Goal: Communication & Community: Answer question/provide support

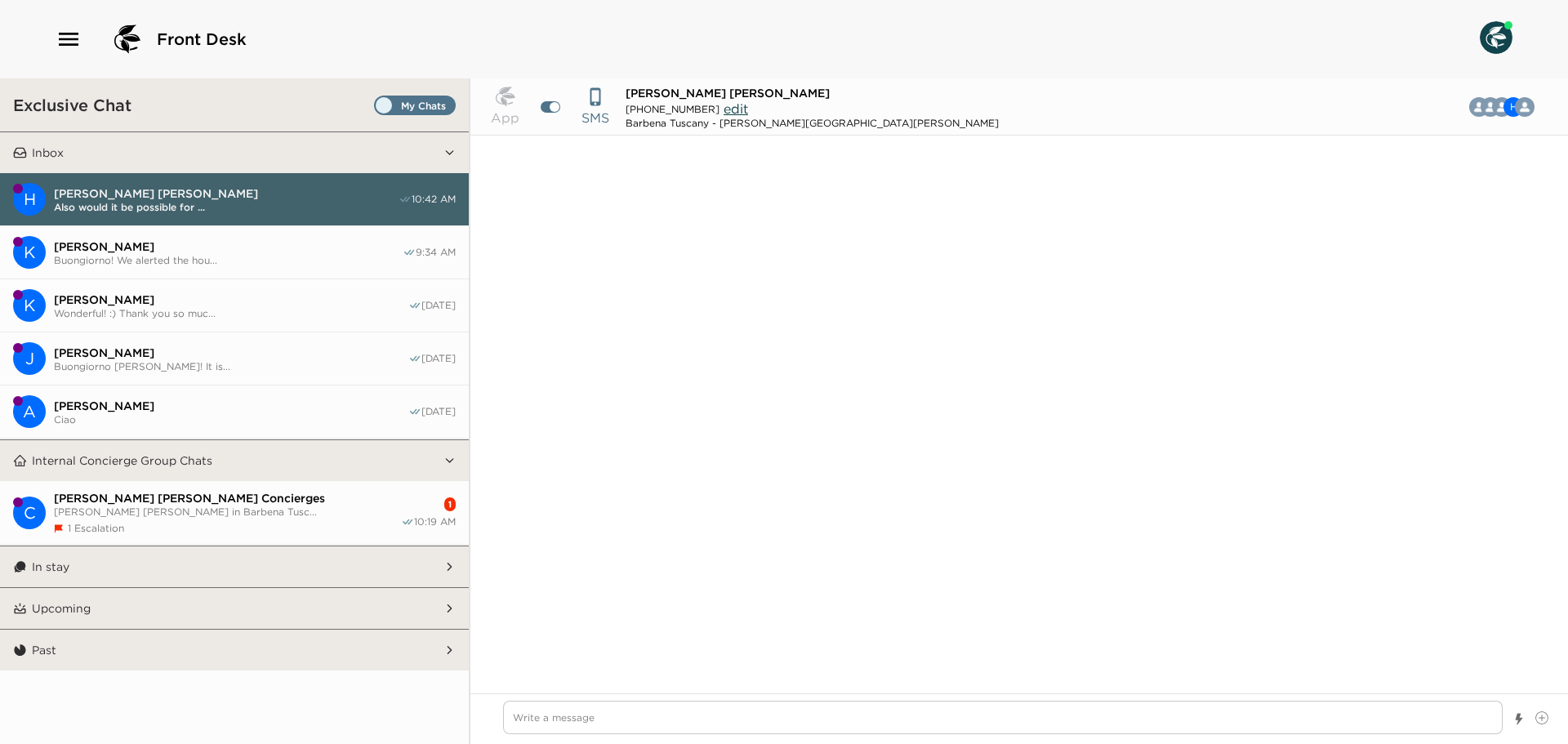
scroll to position [1758, 0]
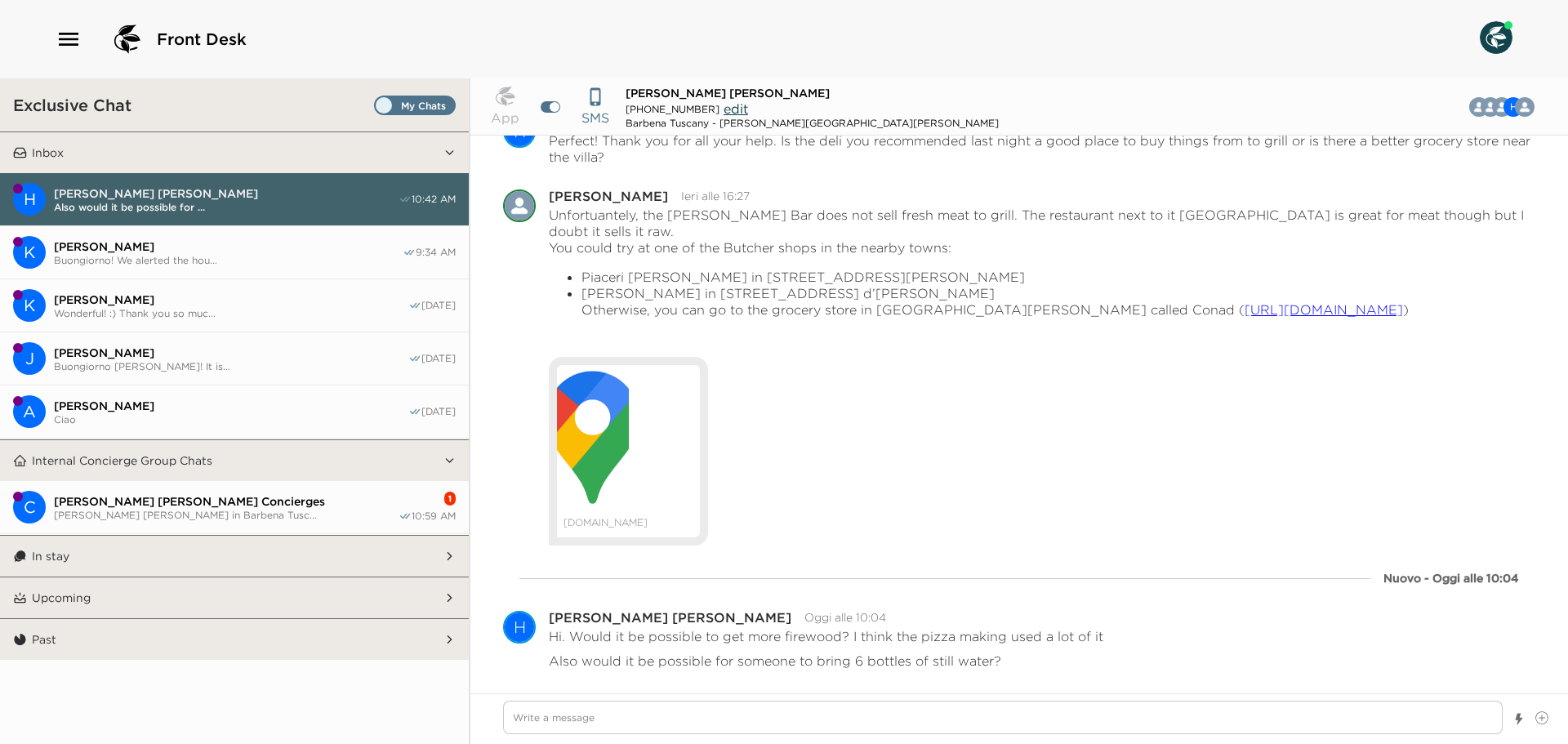
click at [329, 491] on button "C [PERSON_NAME] [PERSON_NAME] Concierges [PERSON_NAME] [PERSON_NAME] in Barbena…" at bounding box center [234, 507] width 468 height 53
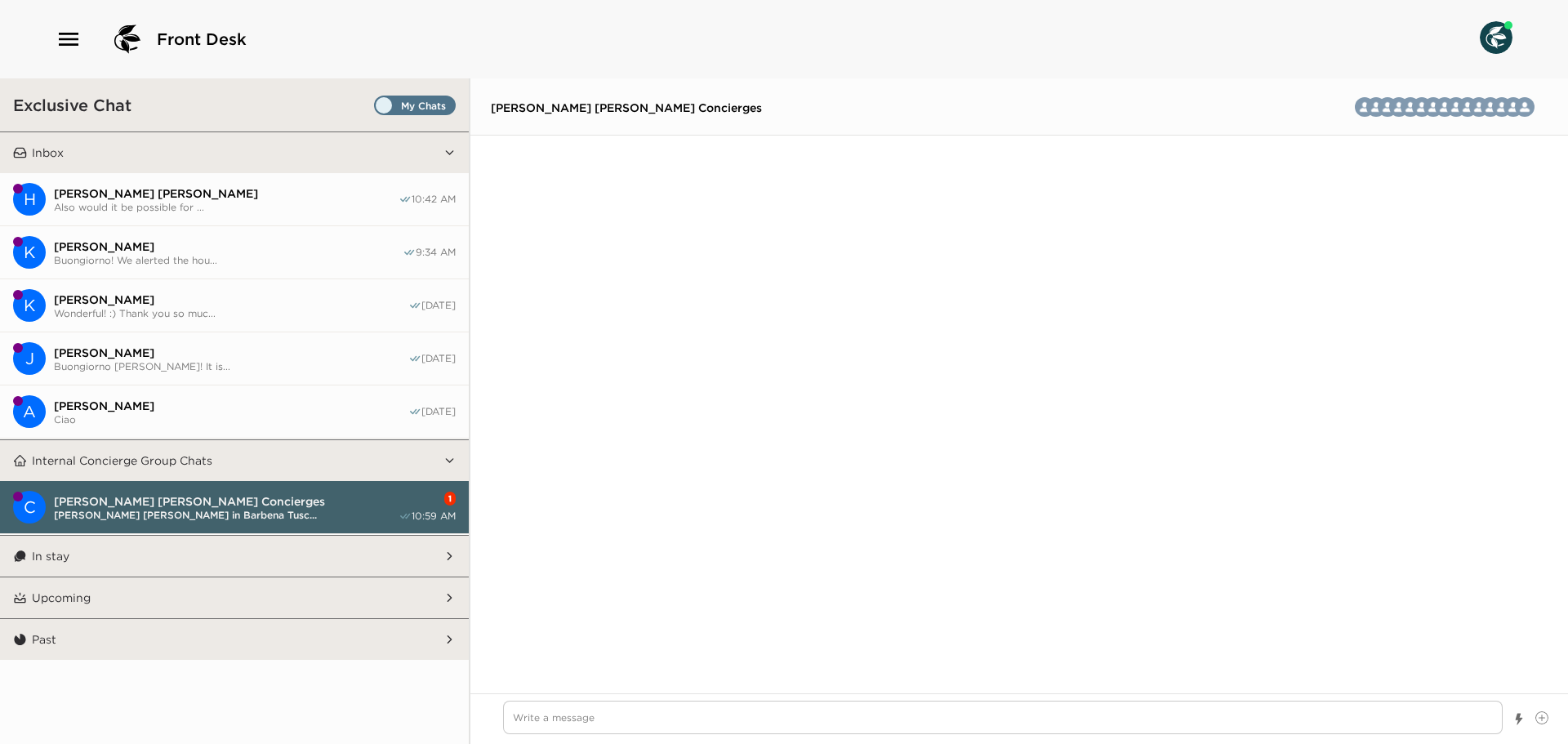
scroll to position [3677, 0]
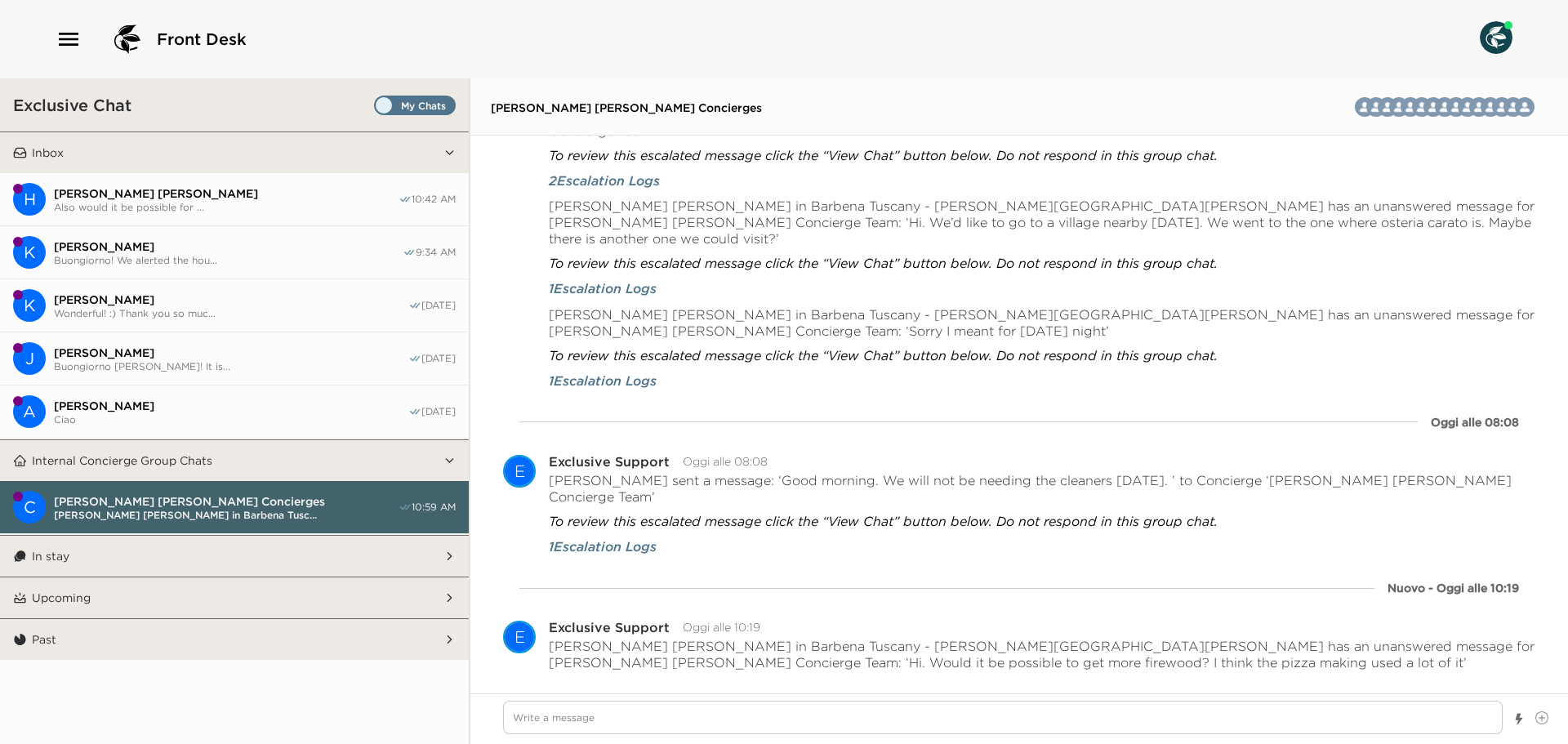
click at [188, 178] on button "H [PERSON_NAME] [PERSON_NAME] Also would it be possible for ... 10:42 AM" at bounding box center [234, 199] width 468 height 53
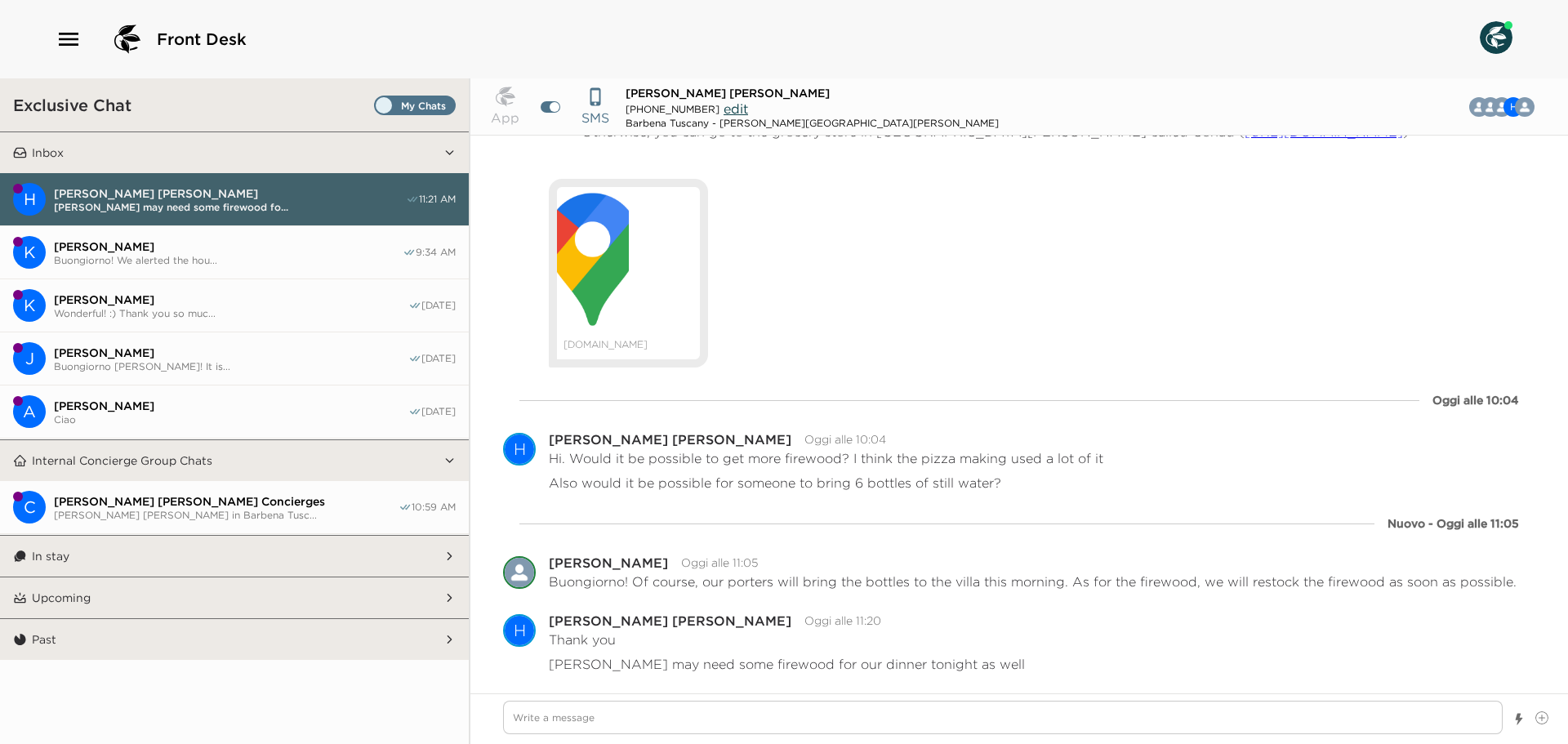
scroll to position [1703, 0]
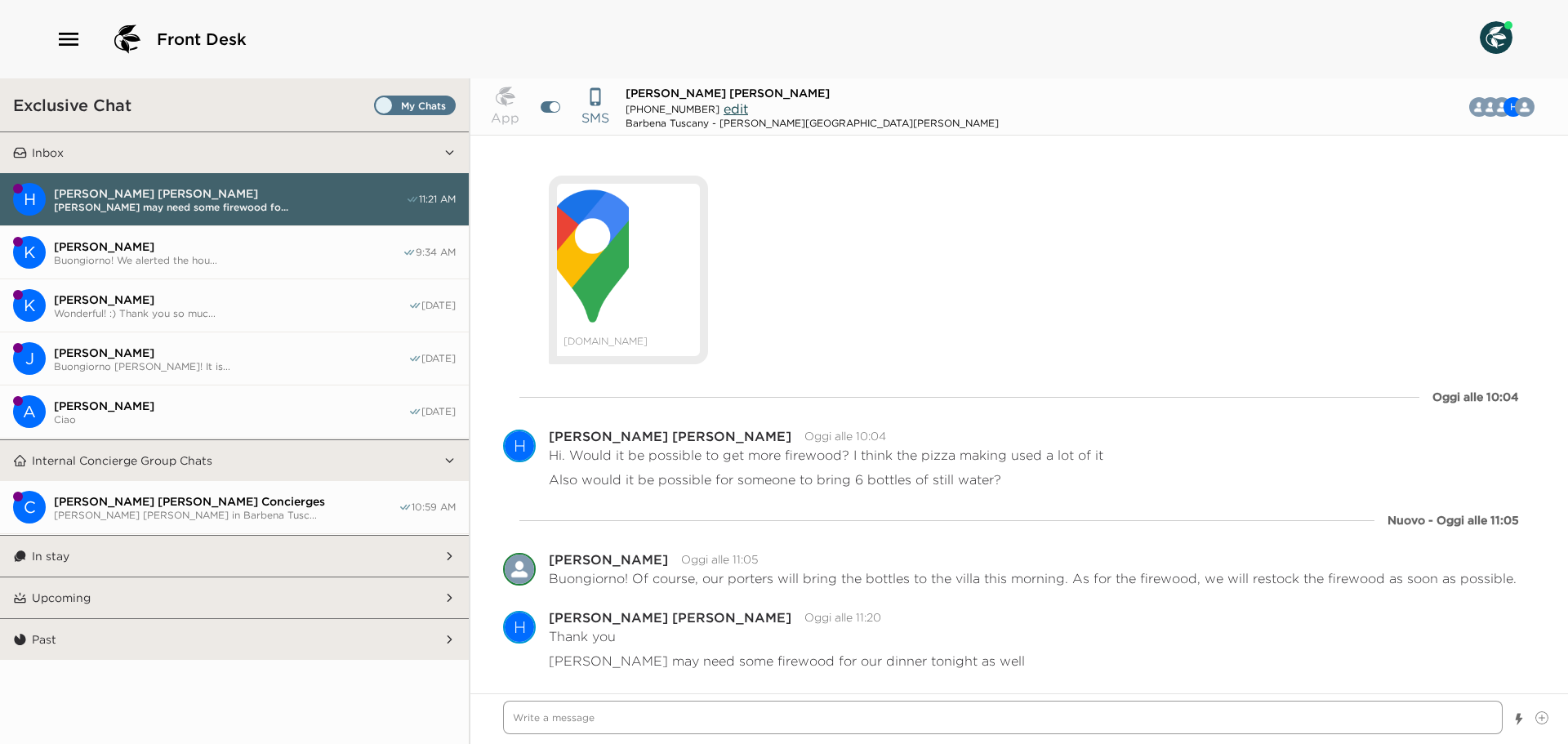
click at [660, 724] on textarea "Write a message" at bounding box center [1002, 717] width 999 height 34
type textarea "x"
type textarea "D"
type textarea "x"
type textarea "De"
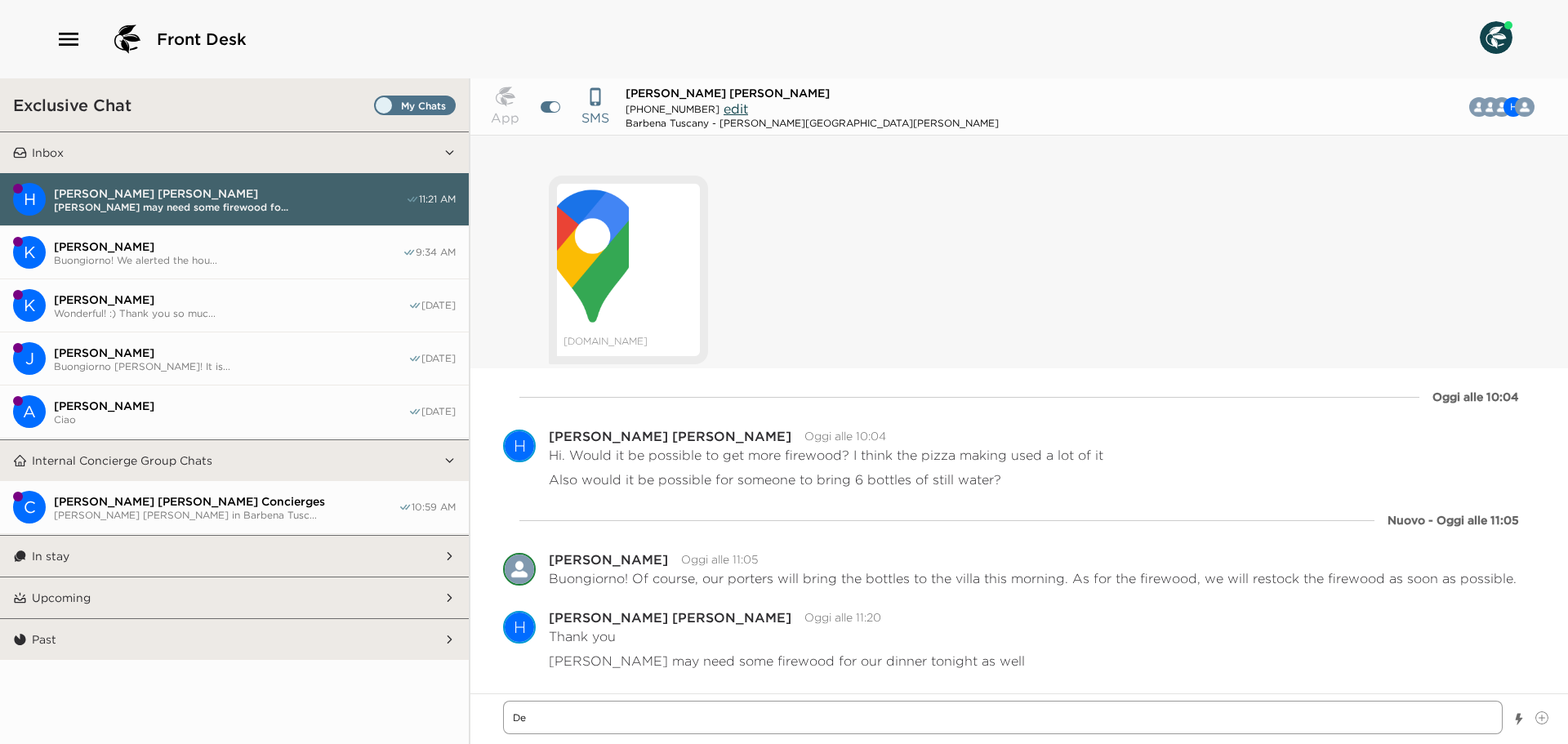
type textarea "x"
type textarea "Dea"
type textarea "x"
type textarea "Dear"
type textarea "x"
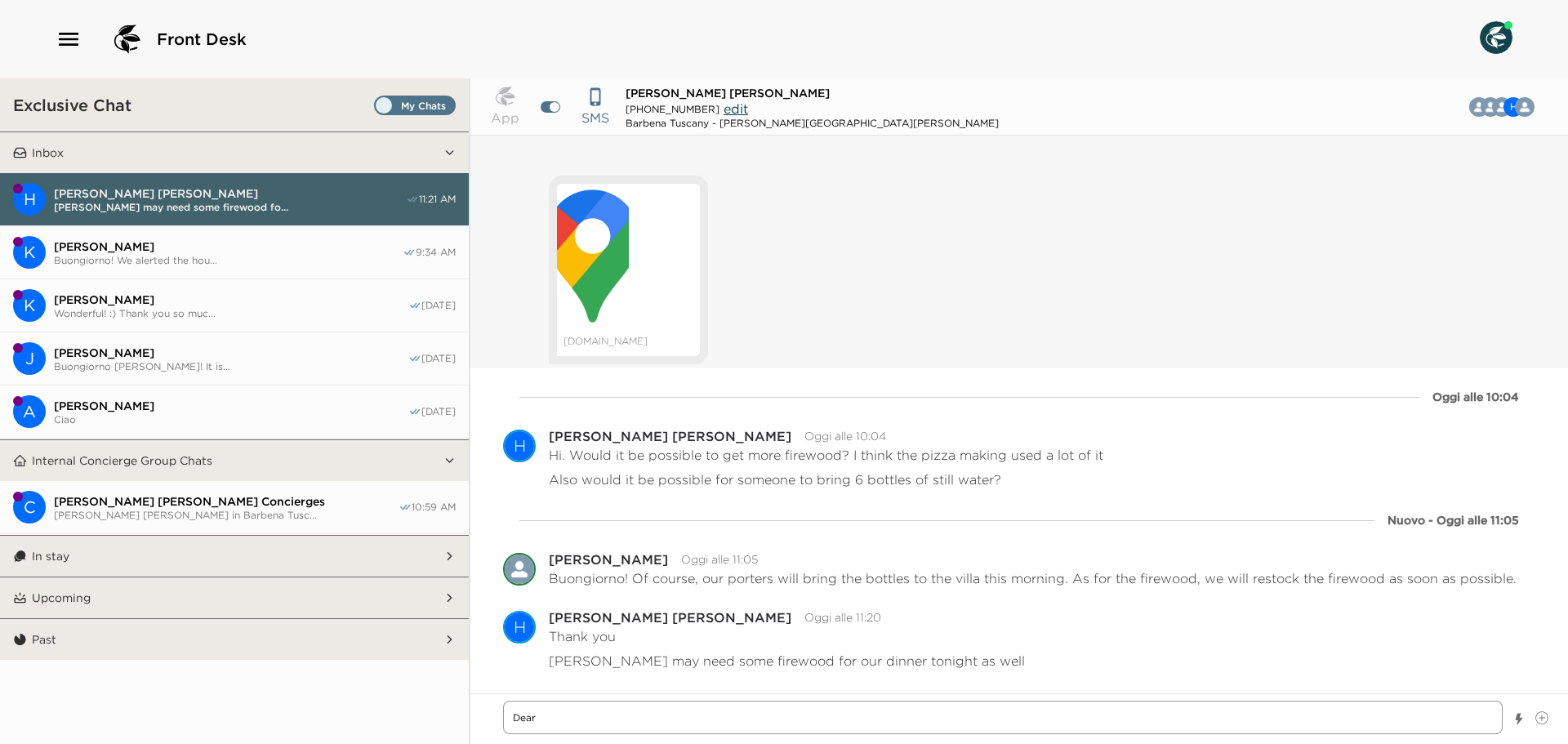
type textarea "Dear"
type textarea "x"
type textarea "Dear M"
type textarea "x"
type textarea "Dear Mr"
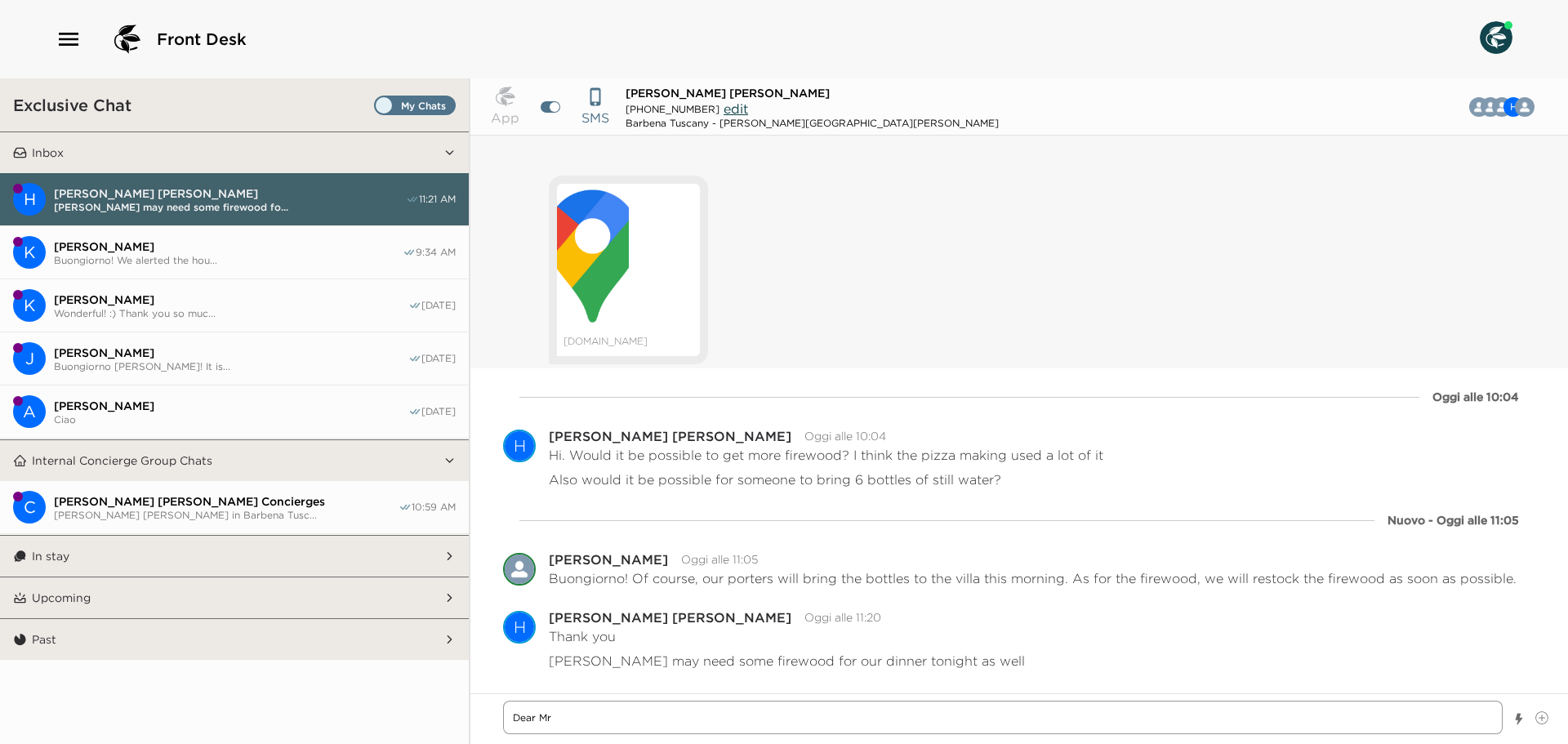
type textarea "x"
type textarea "Dear Mr."
type textarea "x"
type textarea "Dear Mr."
type textarea "x"
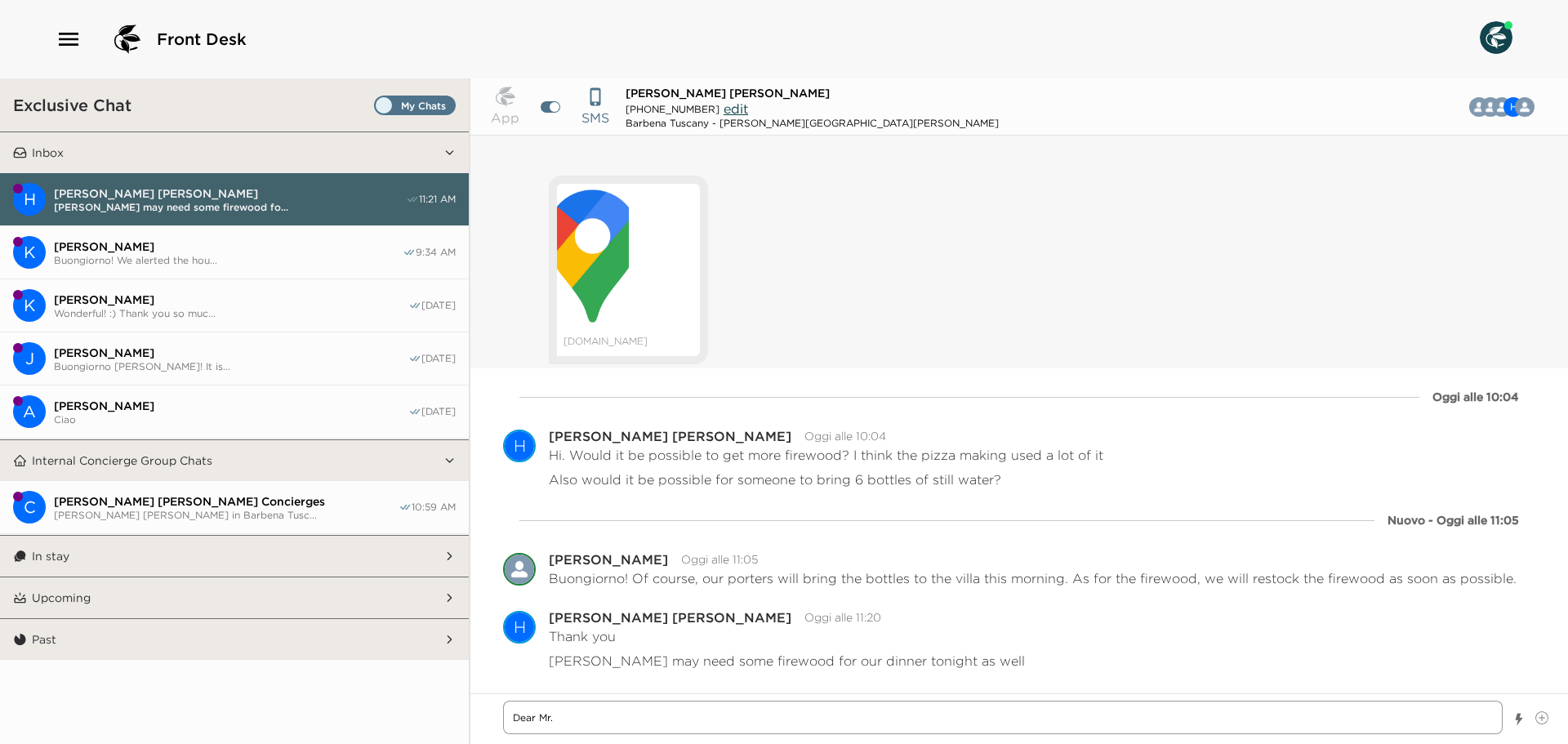
type textarea "Dear Mr. H"
type textarea "x"
type textarea "Dear Mr. Ho"
type textarea "x"
type textarea "Dear Mr. Hol"
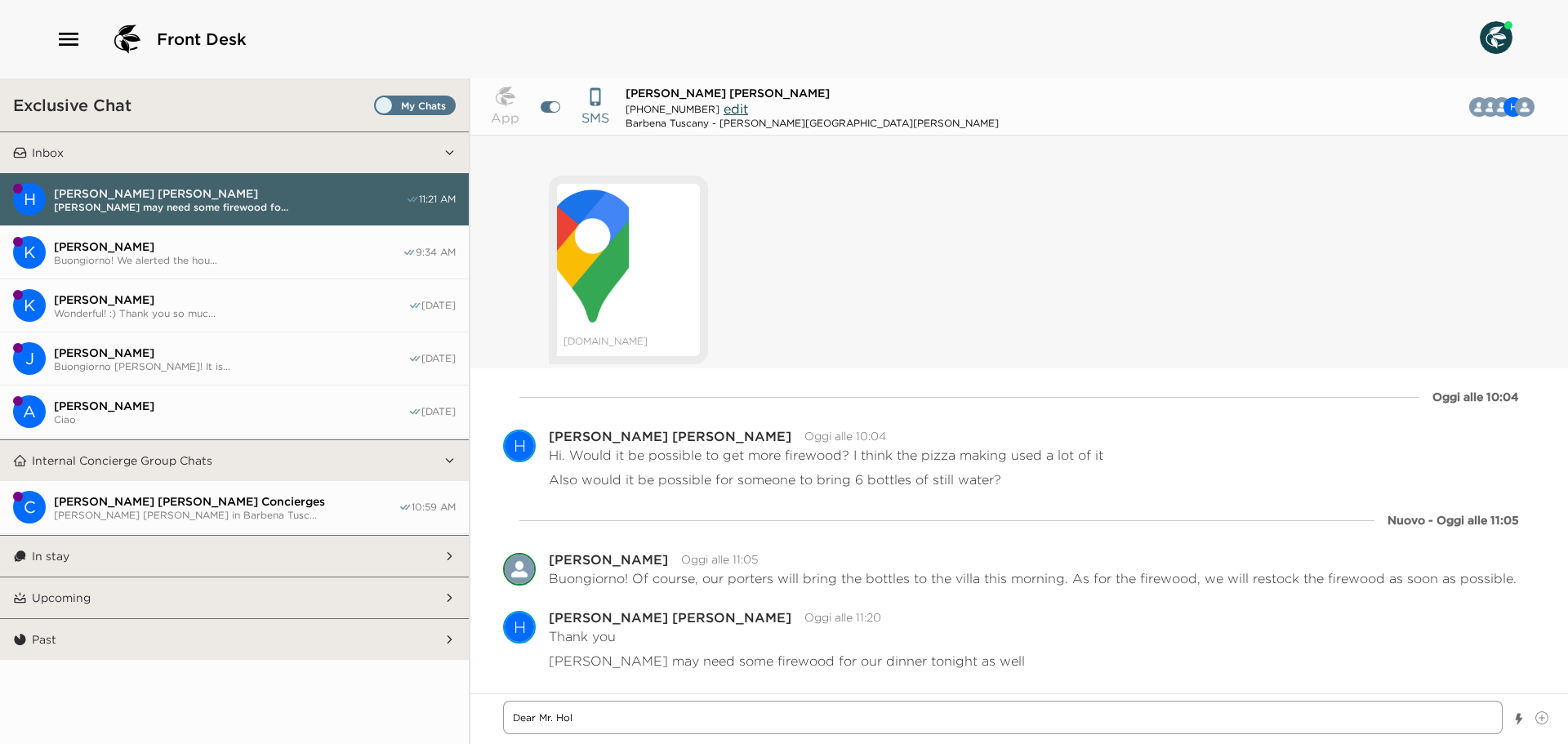
type textarea "x"
type textarea "Dear Mr. Holl"
type textarea "x"
type textarea "Dear Mr. Holla"
type textarea "x"
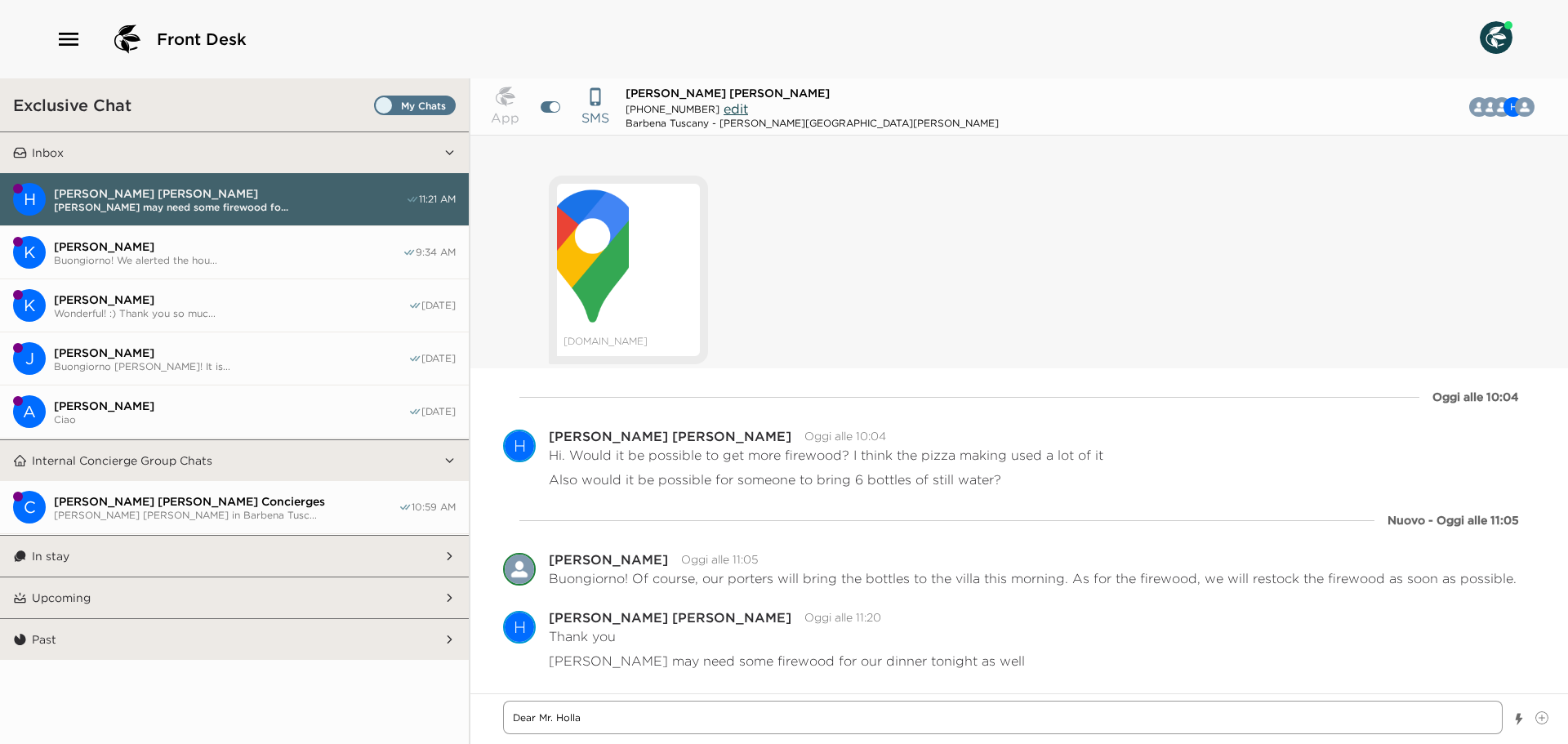
type textarea "Dear Mr. Hollad"
type textarea "x"
type textarea "Dear Mr. Hollada"
type textarea "x"
type textarea "Dear Mr. Holladay"
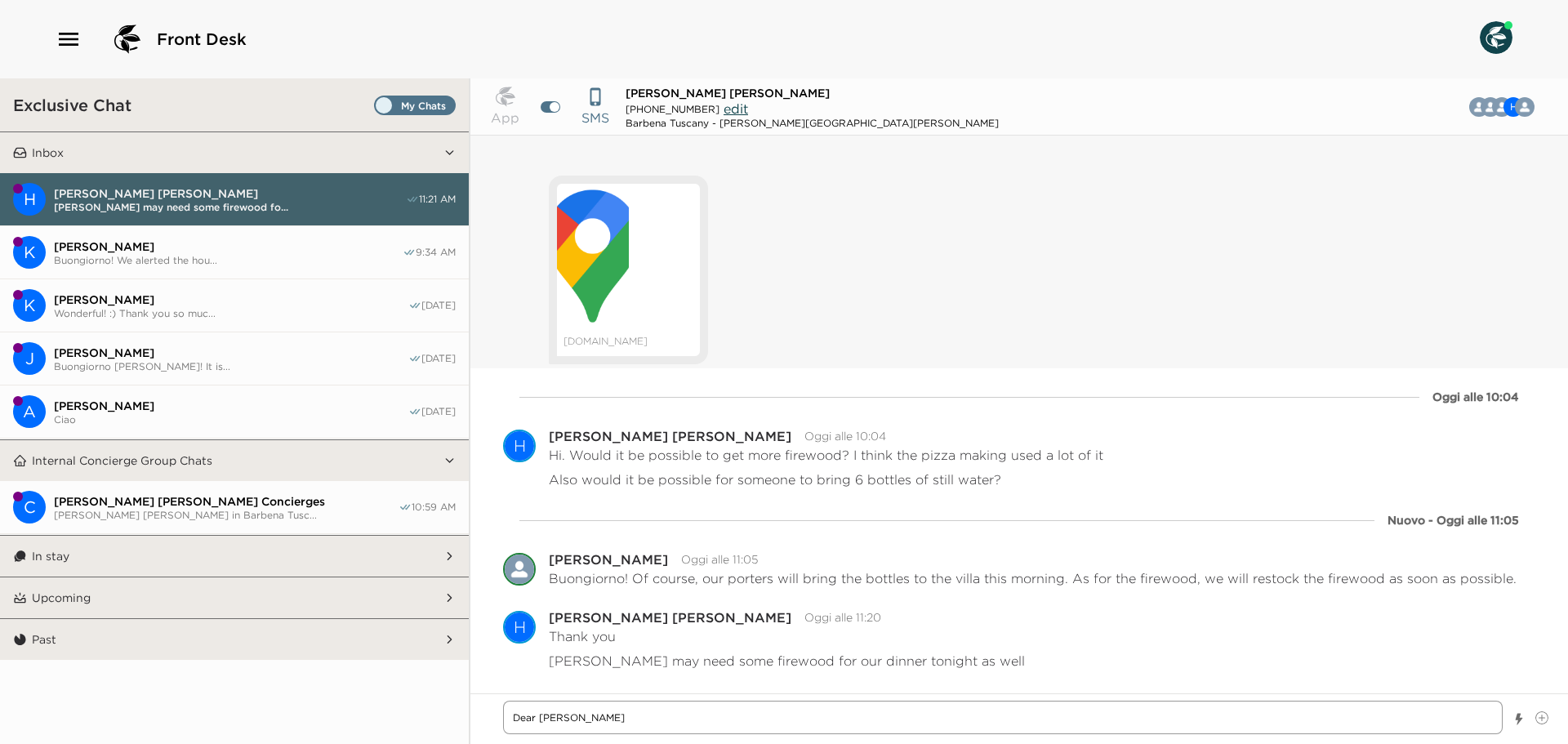
type textarea "x"
type textarea "Dear Mr. Holladay,"
type textarea "x"
type textarea "Dear Mr. Holladay,"
type textarea "x"
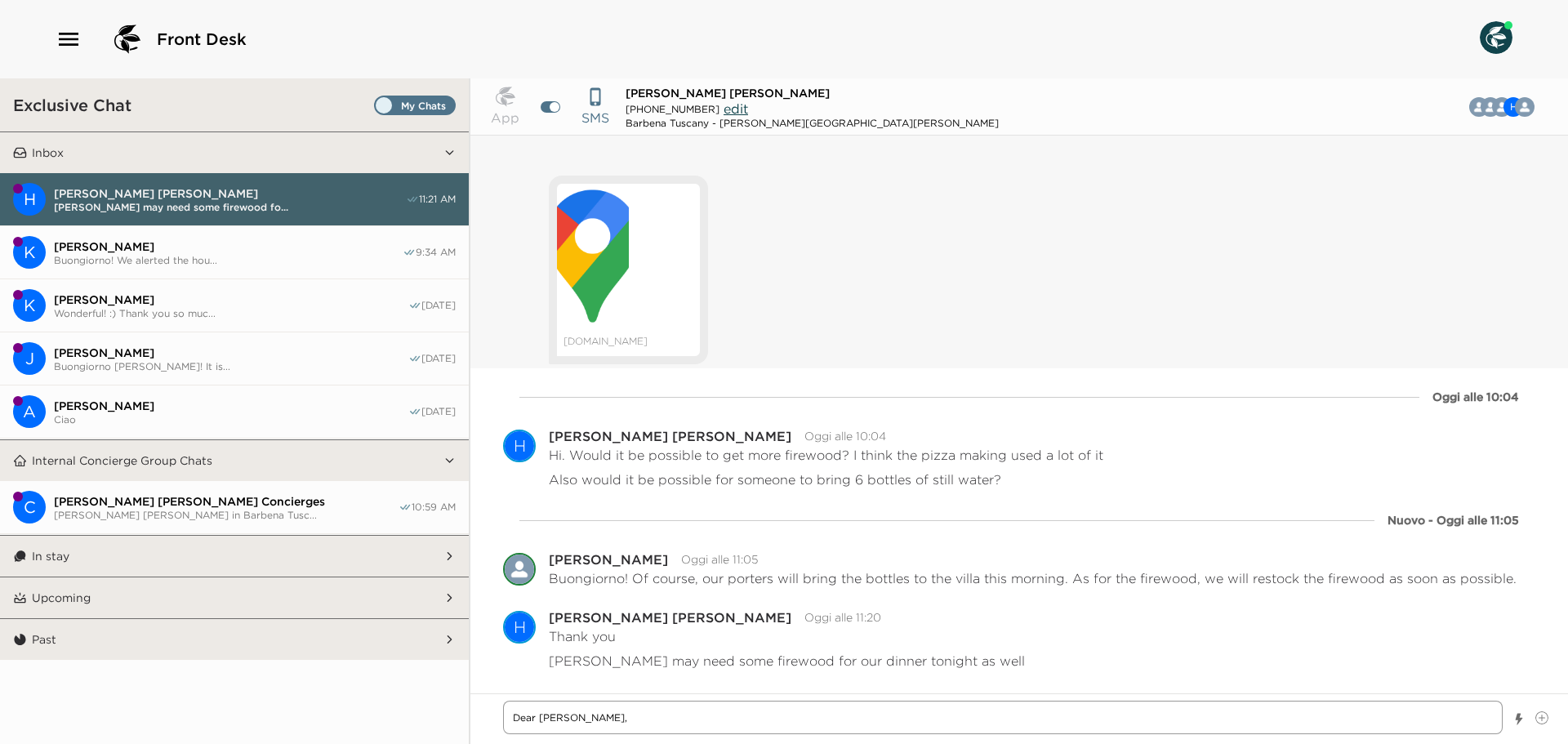
type textarea "Dear Mr. Holladay,"
type textarea "x"
type textarea "Dear Mr. Holladay"
type textarea "x"
type textarea "Dear Mr. Hollada"
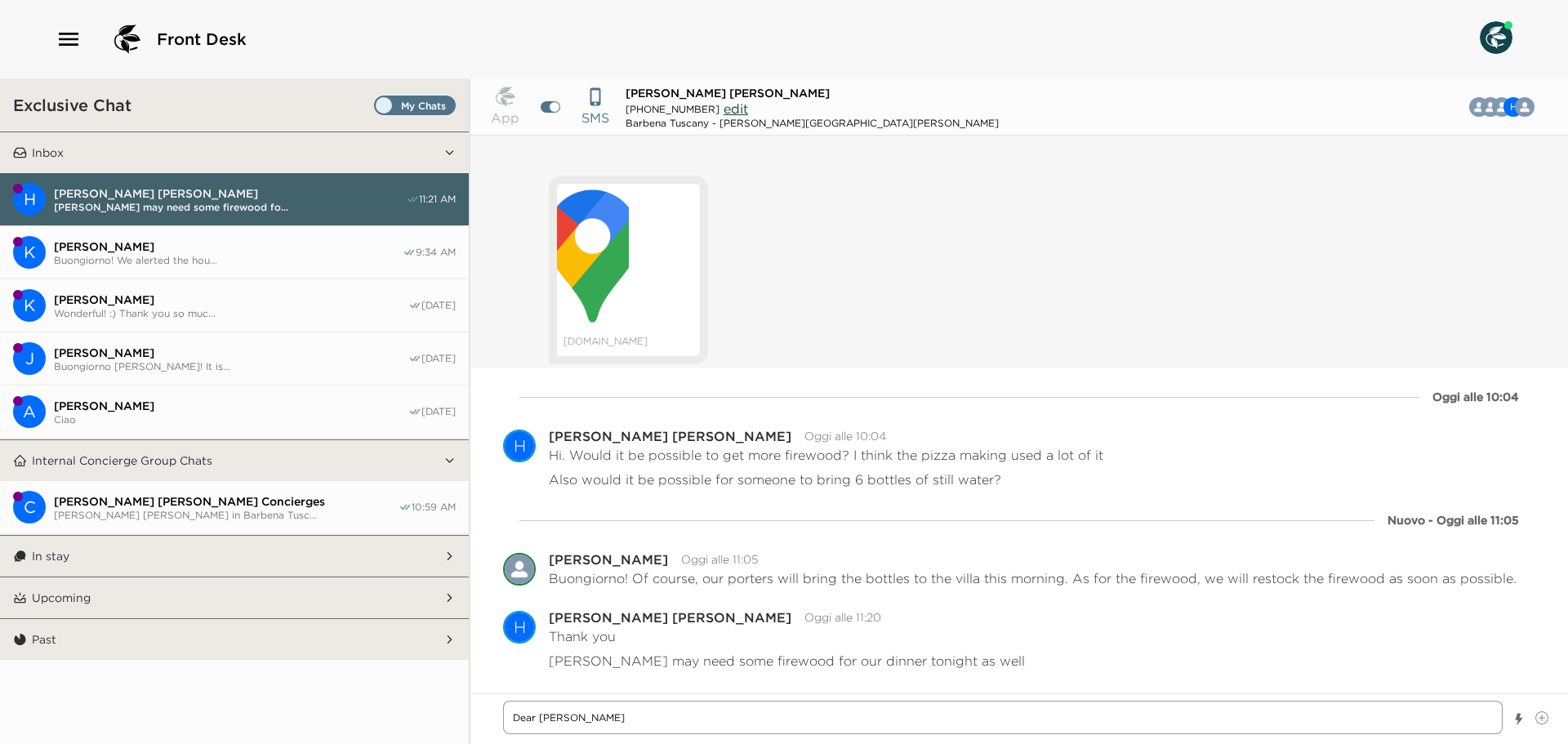
type textarea "x"
type textarea "Dear Mr. Hollad"
type textarea "x"
type textarea "Dear Mr. Holla"
type textarea "x"
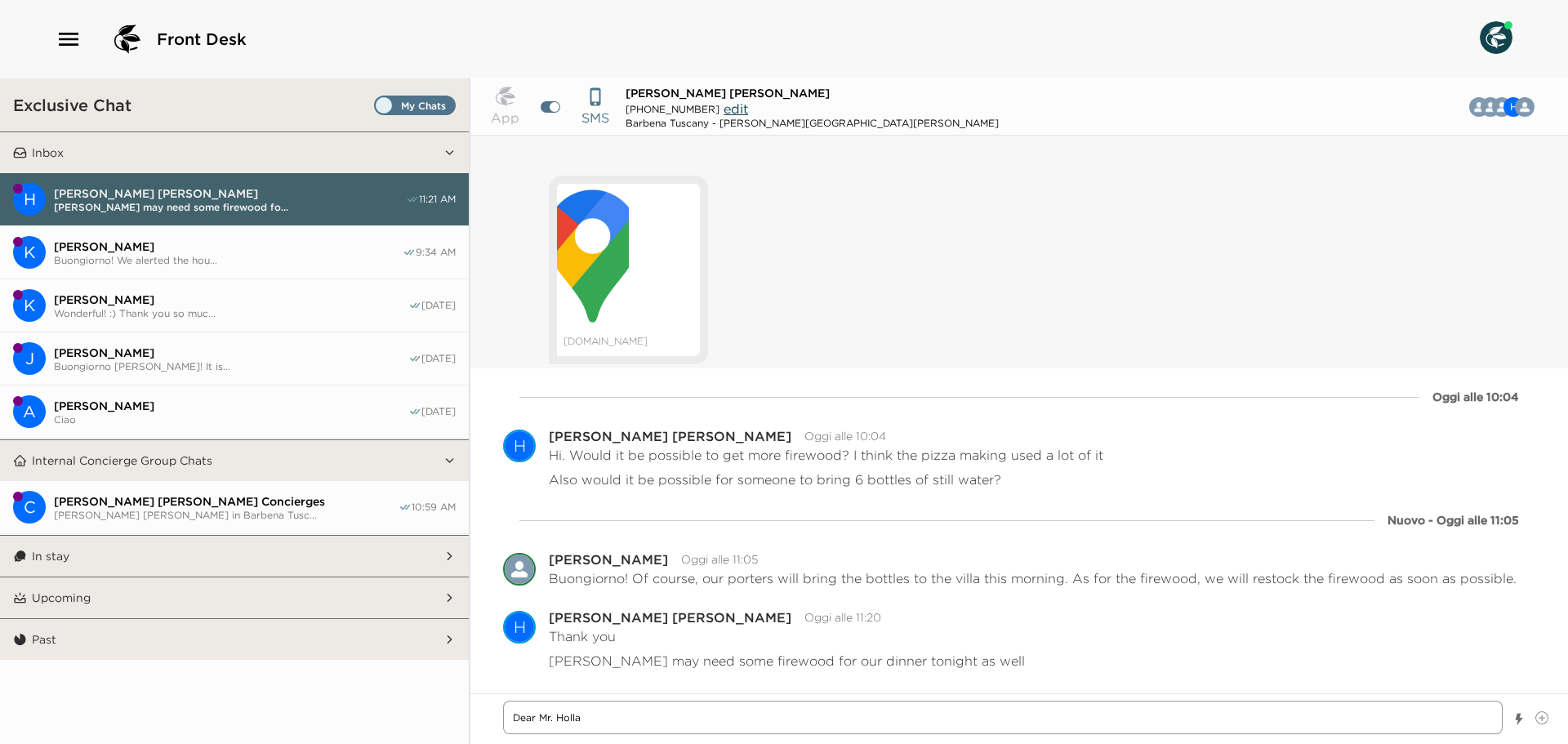
type textarea "Dear Mr. Holl"
type textarea "x"
type textarea "Dear Mr. Hol"
type textarea "x"
type textarea "Dear Mr. Ho"
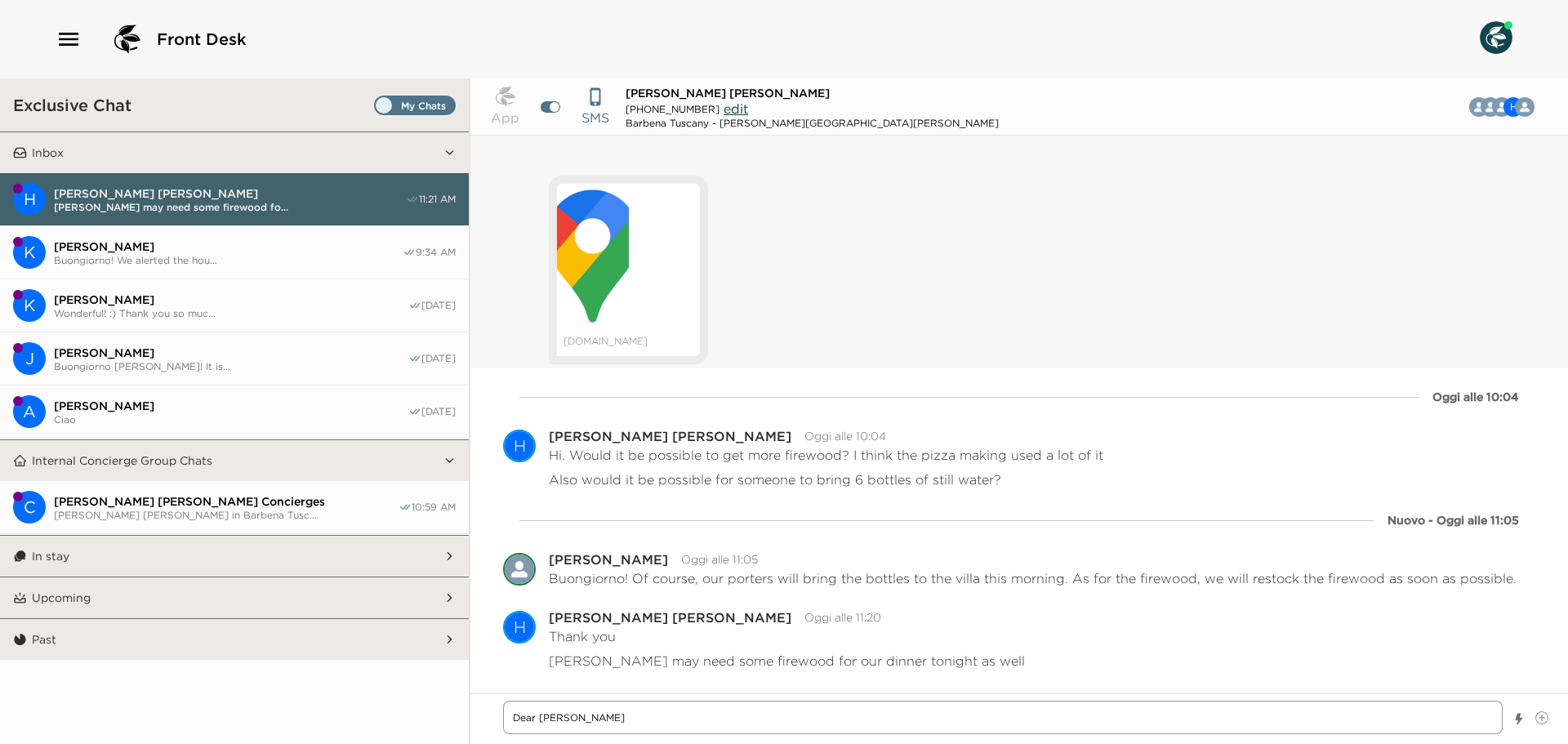
type textarea "x"
type textarea "Dear Mr. H"
type textarea "x"
type textarea "Dear Mr."
type textarea "x"
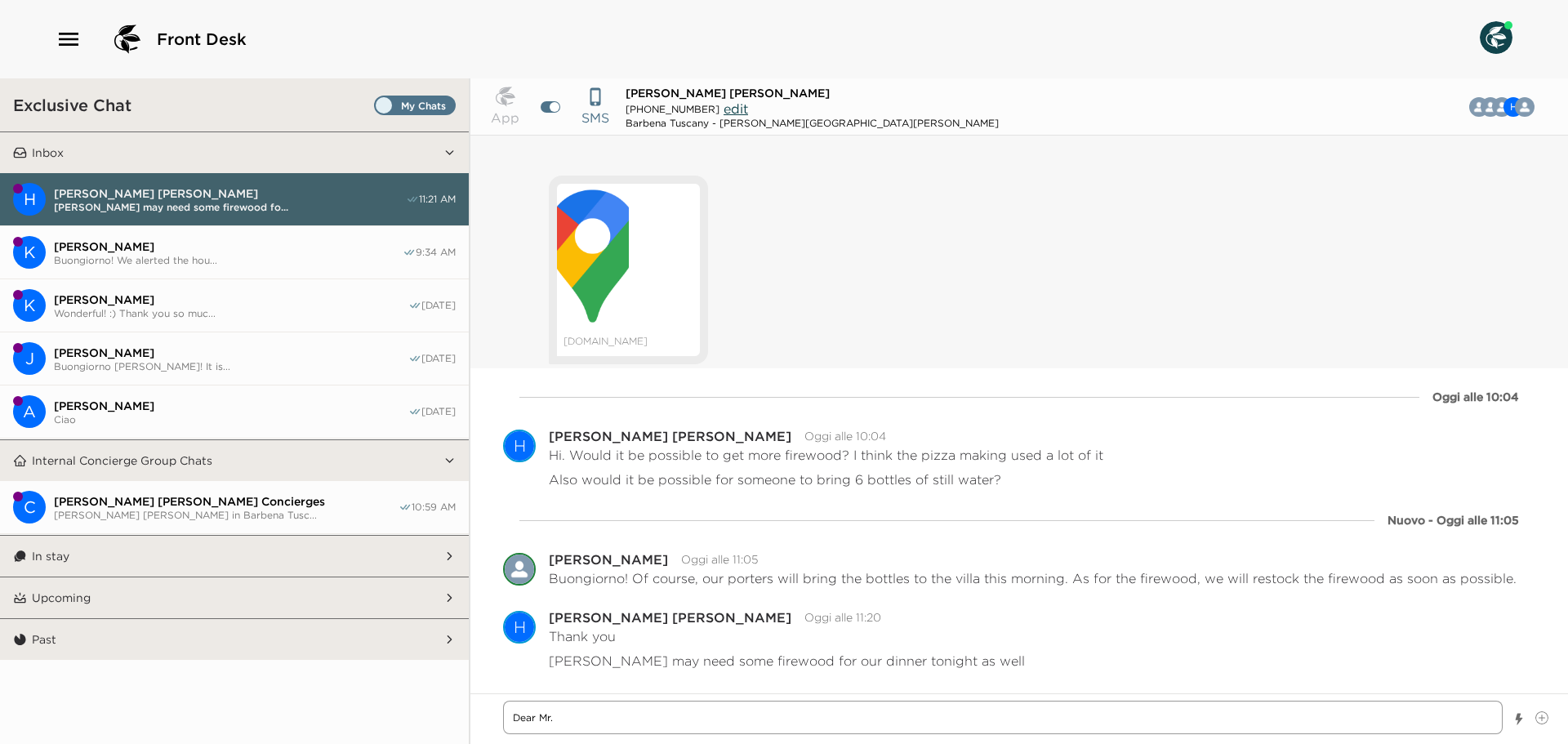
type textarea "Dear Mr."
type textarea "x"
type textarea "Dear Mr"
type textarea "x"
type textarea "Dear M"
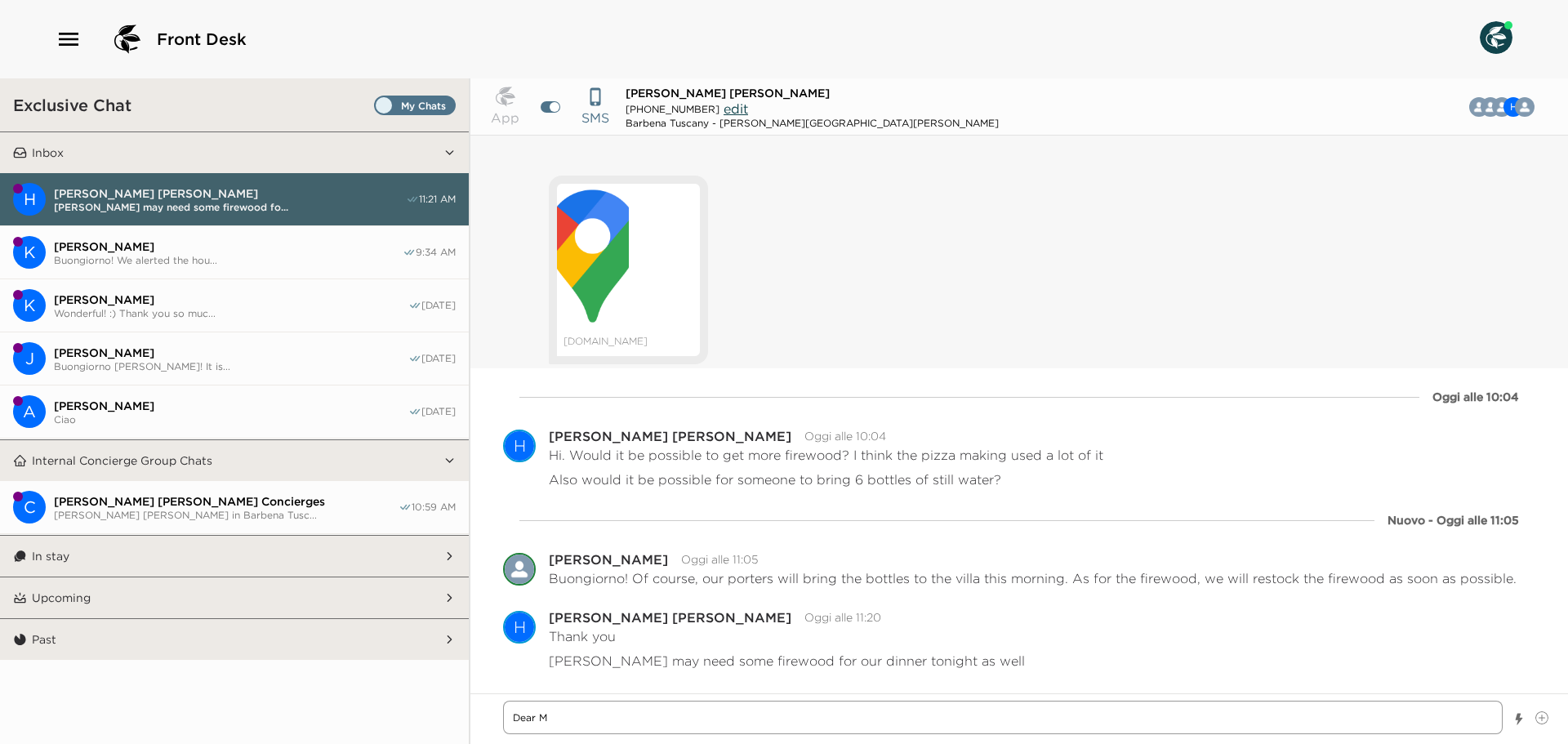
type textarea "x"
type textarea "Dear"
type textarea "x"
type textarea "Dear"
type textarea "x"
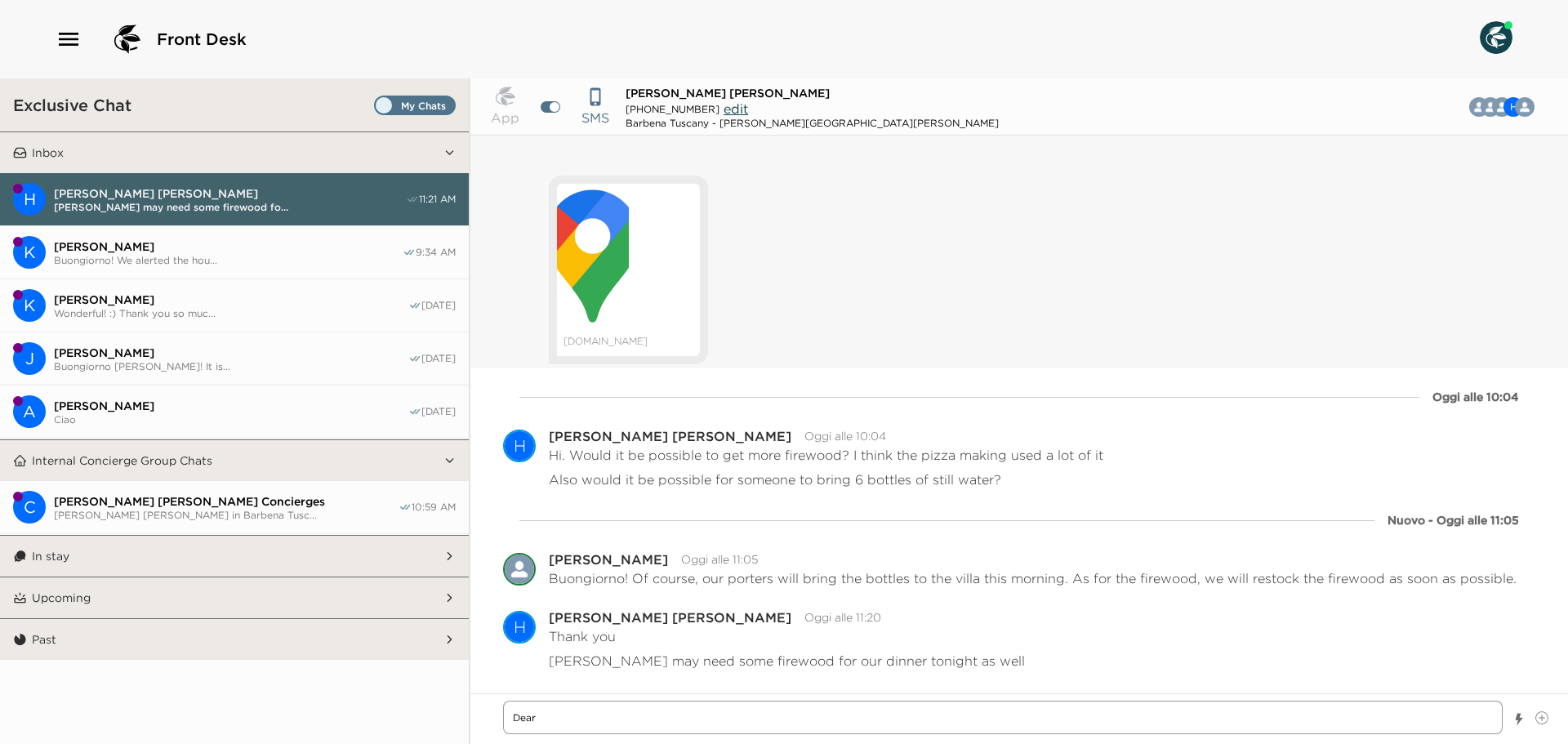
type textarea "Dea"
type textarea "x"
type textarea "De"
type textarea "x"
type textarea "D"
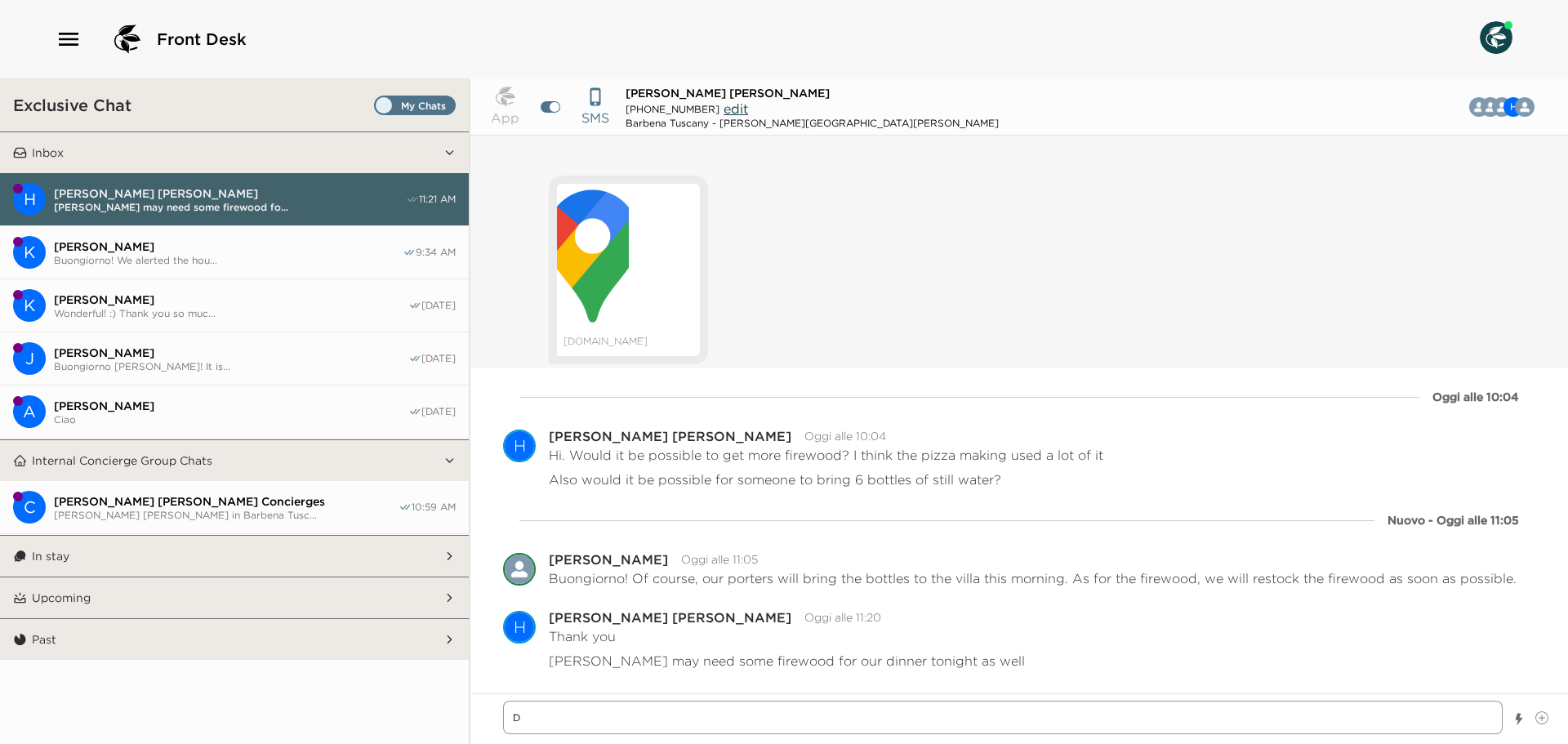
type textarea "x"
type textarea "D"
type textarea "x"
type textarea "De"
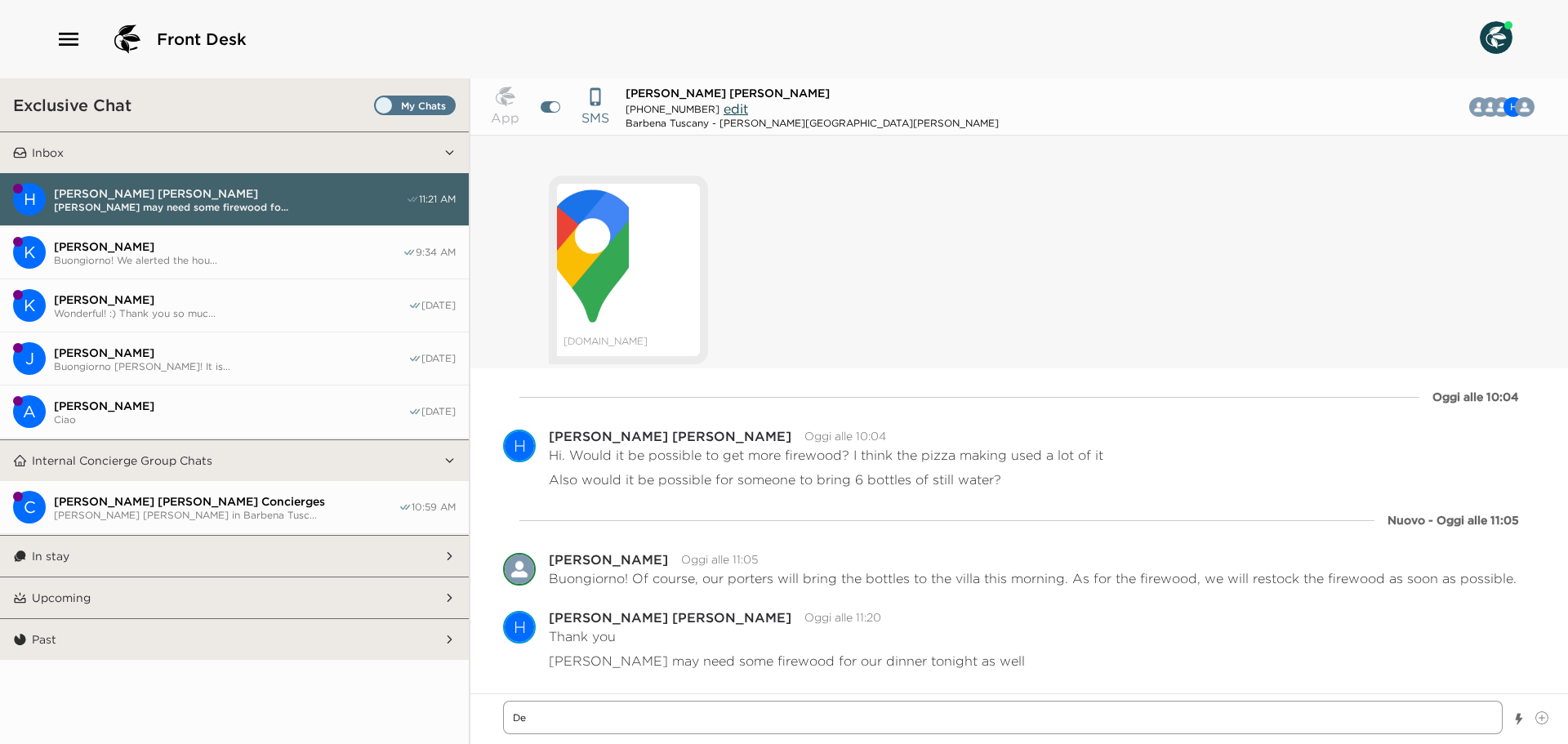
type textarea "x"
type textarea "Dea"
type textarea "x"
type textarea "Dear"
type textarea "x"
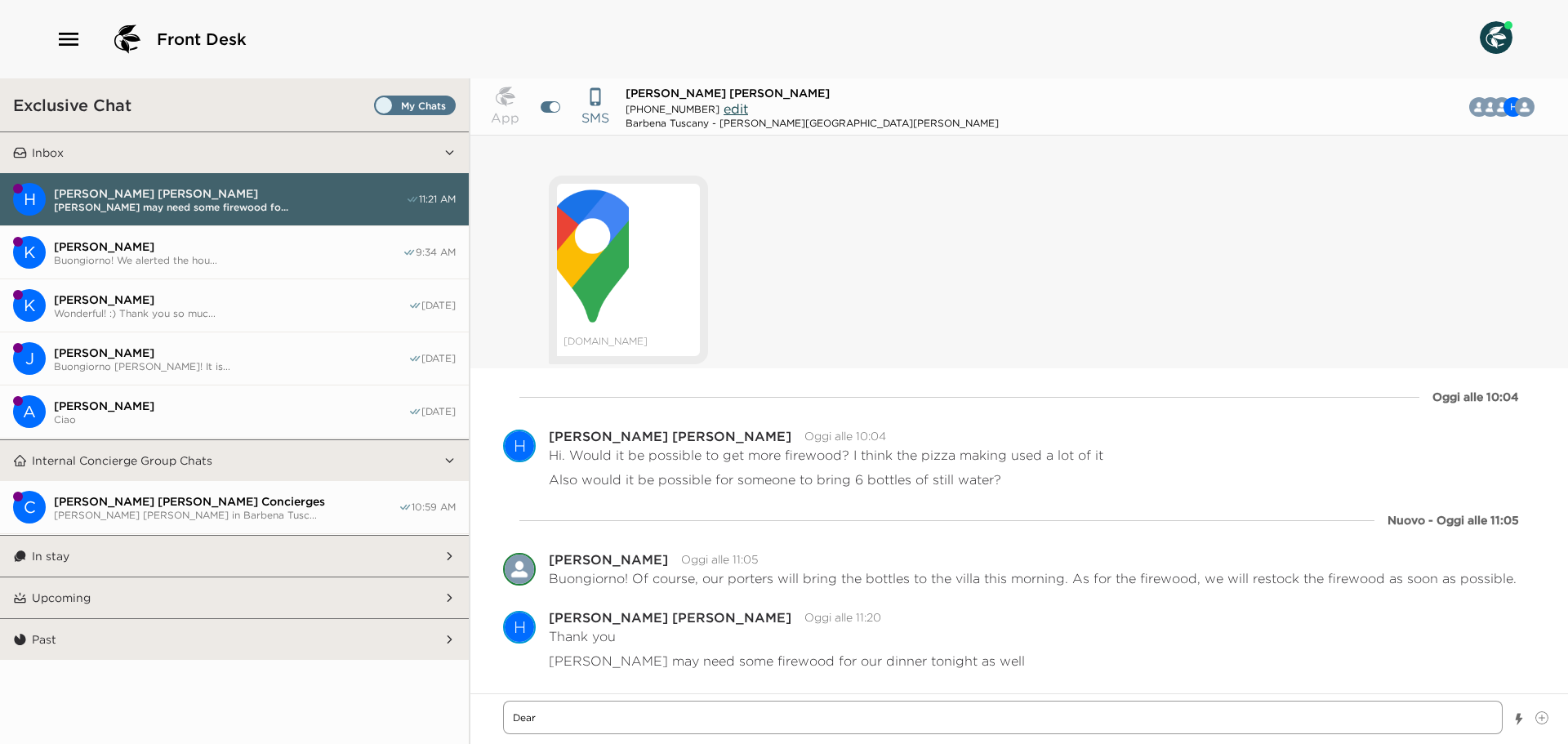
type textarea "Dear"
type textarea "x"
type textarea "Dear M"
type textarea "x"
type textarea "Dear Mr"
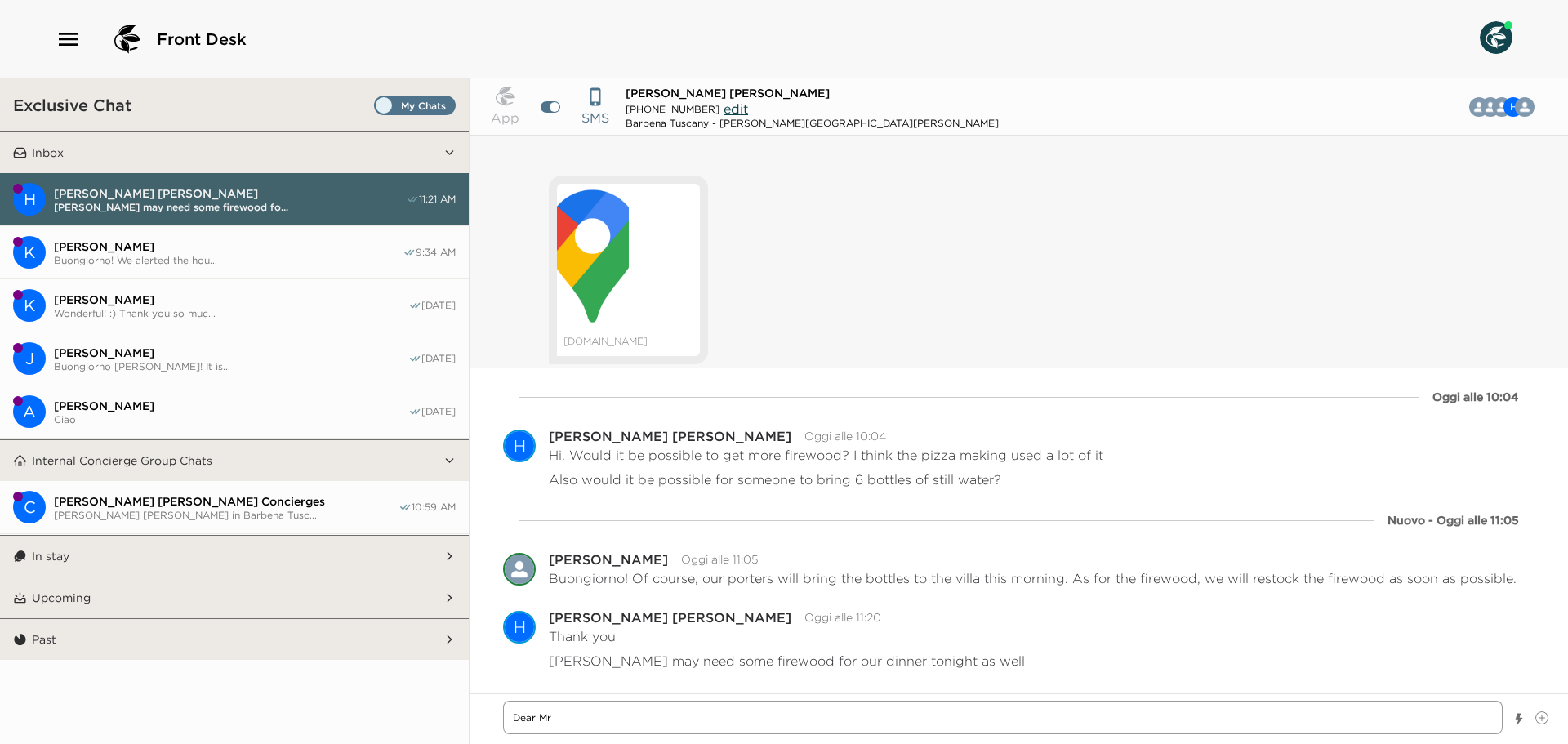
type textarea "x"
type textarea "Dear Mr"
type textarea "x"
type textarea "Dear Mr"
type textarea "x"
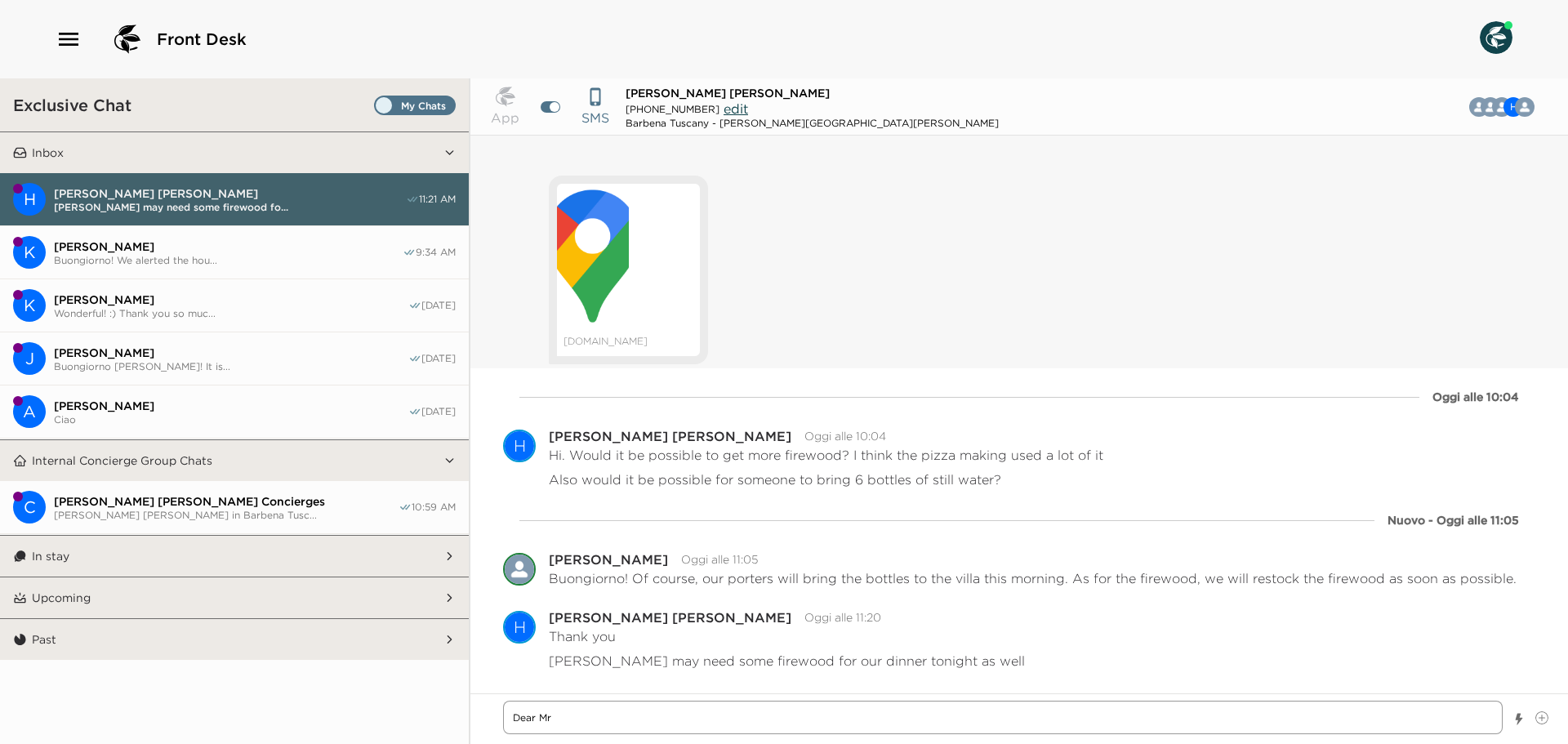
type textarea "Dear Mr."
type textarea "x"
type textarea "Dear Mr."
type textarea "x"
type textarea "Dear Mr. H"
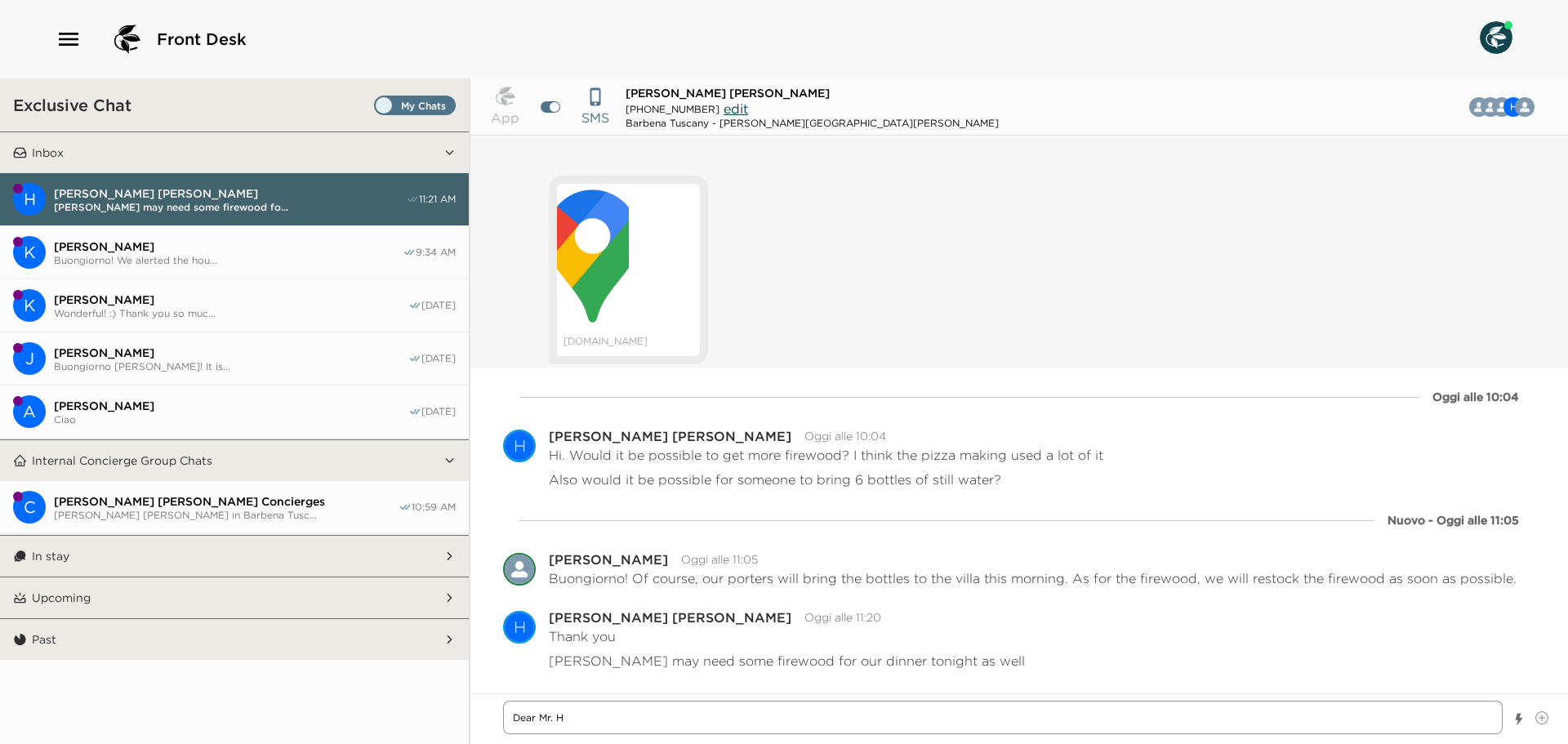
type textarea "x"
type textarea "Dear Mr. Ho"
type textarea "x"
type textarea "Dear Mr. Hol"
type textarea "x"
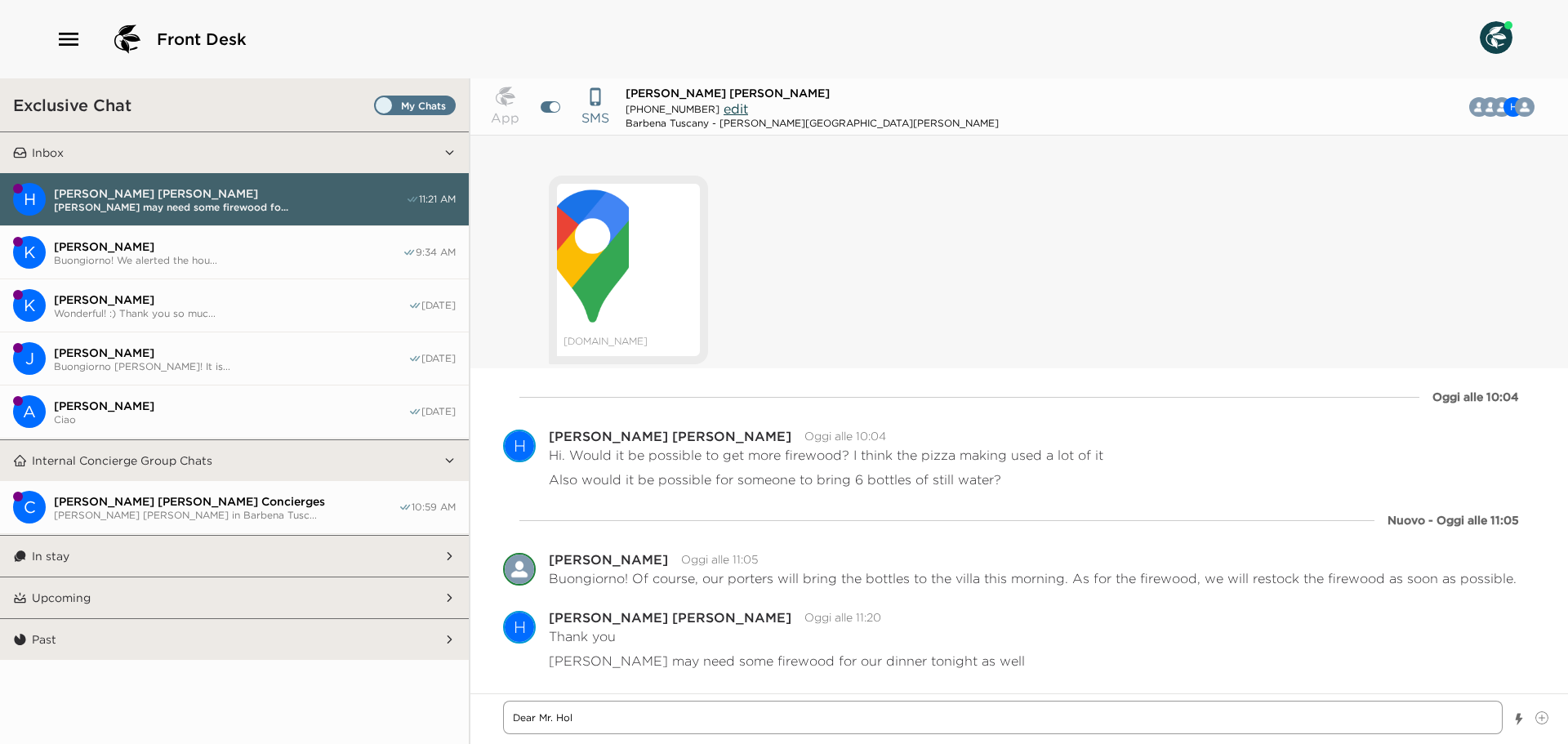
type textarea "Dear Mr. Holl"
type textarea "x"
type textarea "Dear Mr. Holla"
type textarea "x"
type textarea "Dear Mr. Hollad"
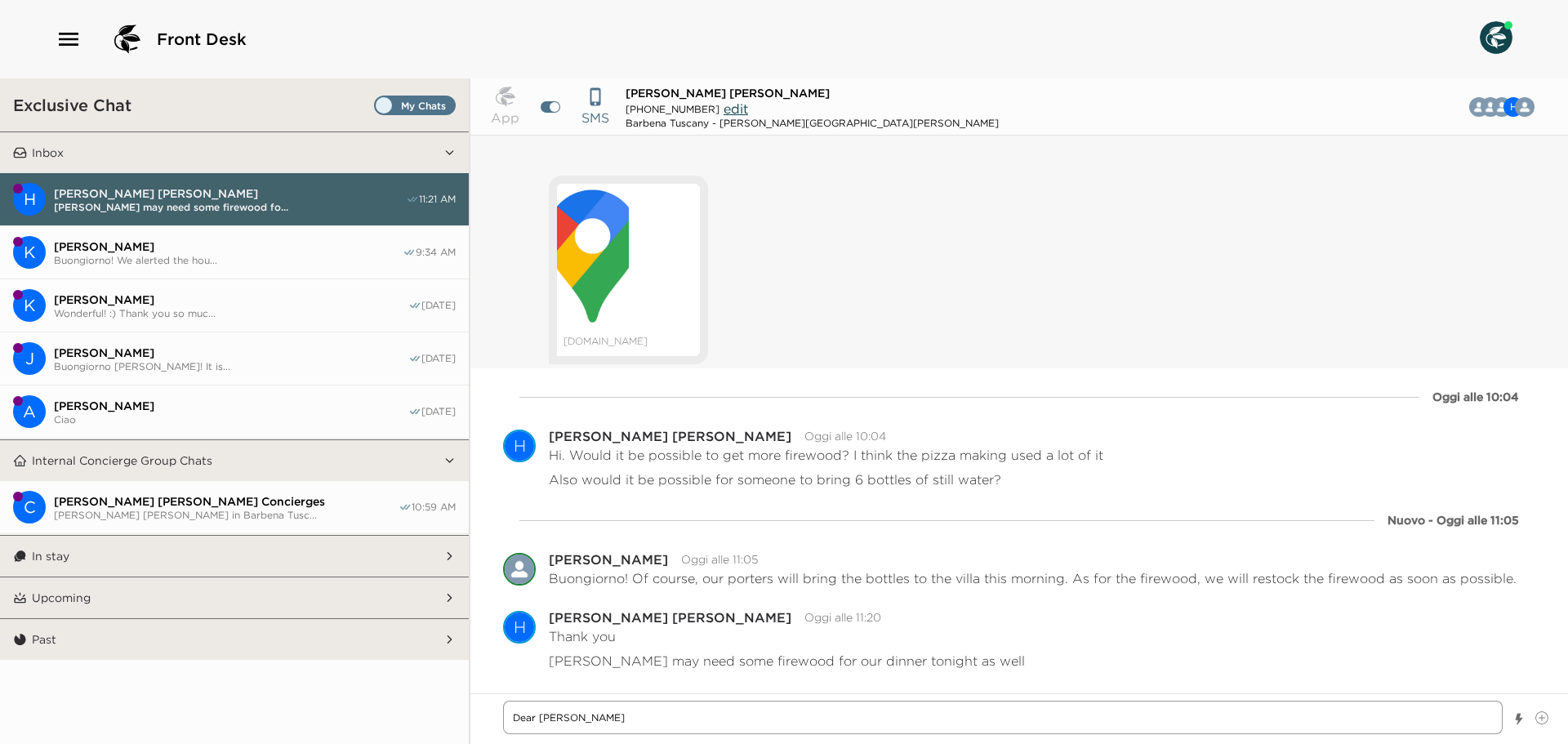
type textarea "x"
type textarea "Dear Mr. Hollada"
type textarea "x"
type textarea "Dear Mr. Holladay"
type textarea "x"
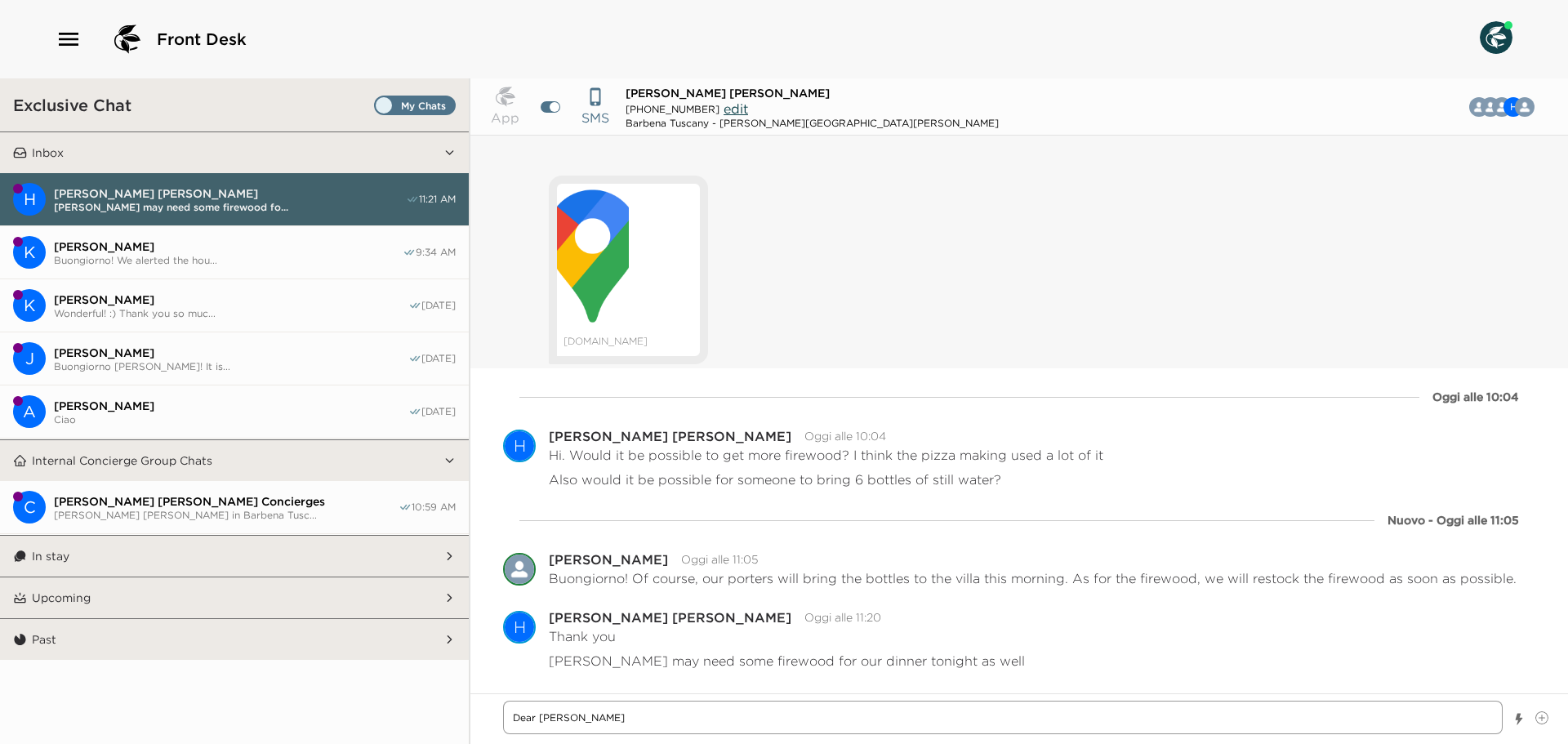
type textarea "Dear Mr. Holladay,"
type textarea "x"
type textarea "Dear Mr. Holladay,"
type textarea "x"
type textarea "Dear Mr. Holladay,"
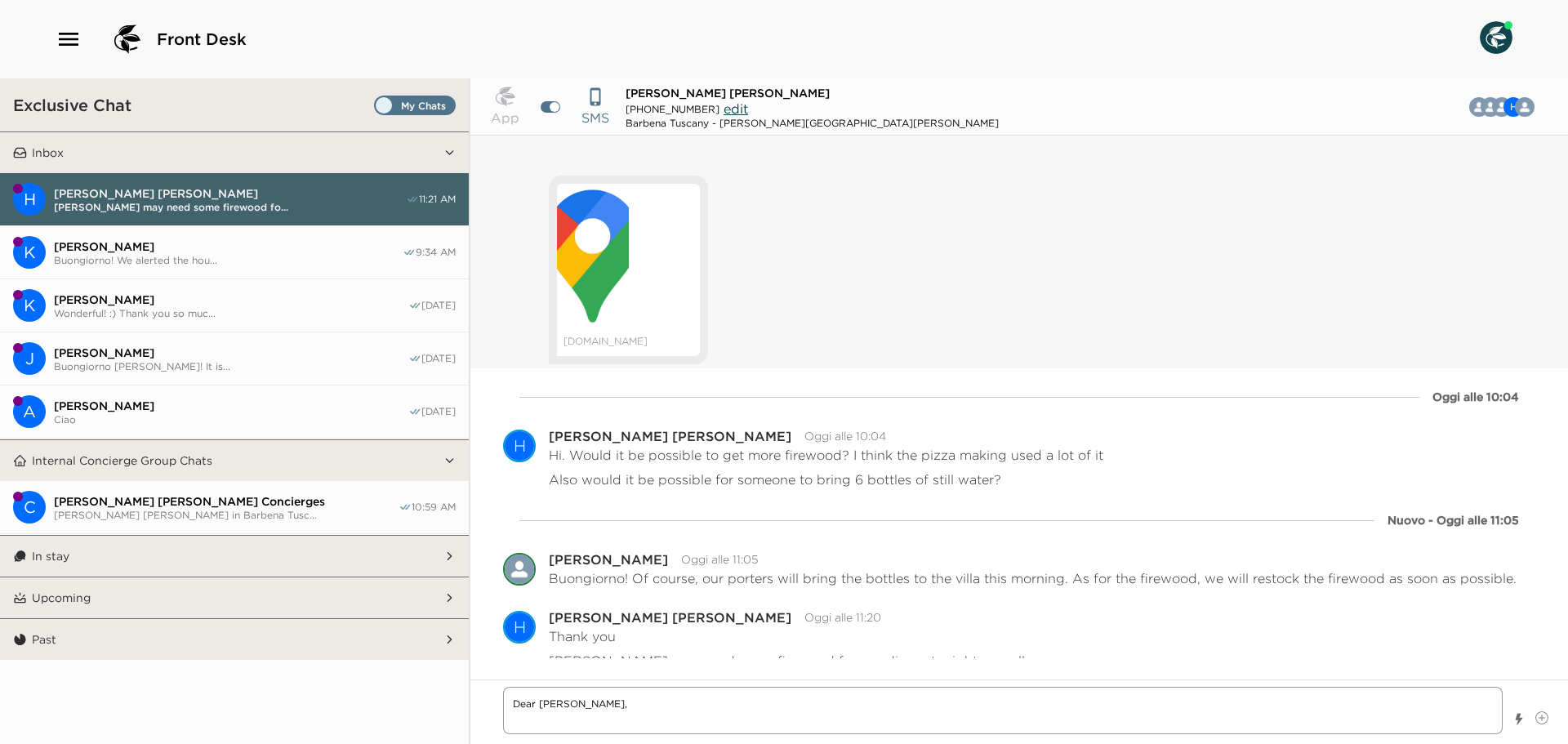
type textarea "x"
type textarea "Dear Mr. Holladay, I"
type textarea "x"
type textarea "Dear Mr. Holladay, I"
type textarea "x"
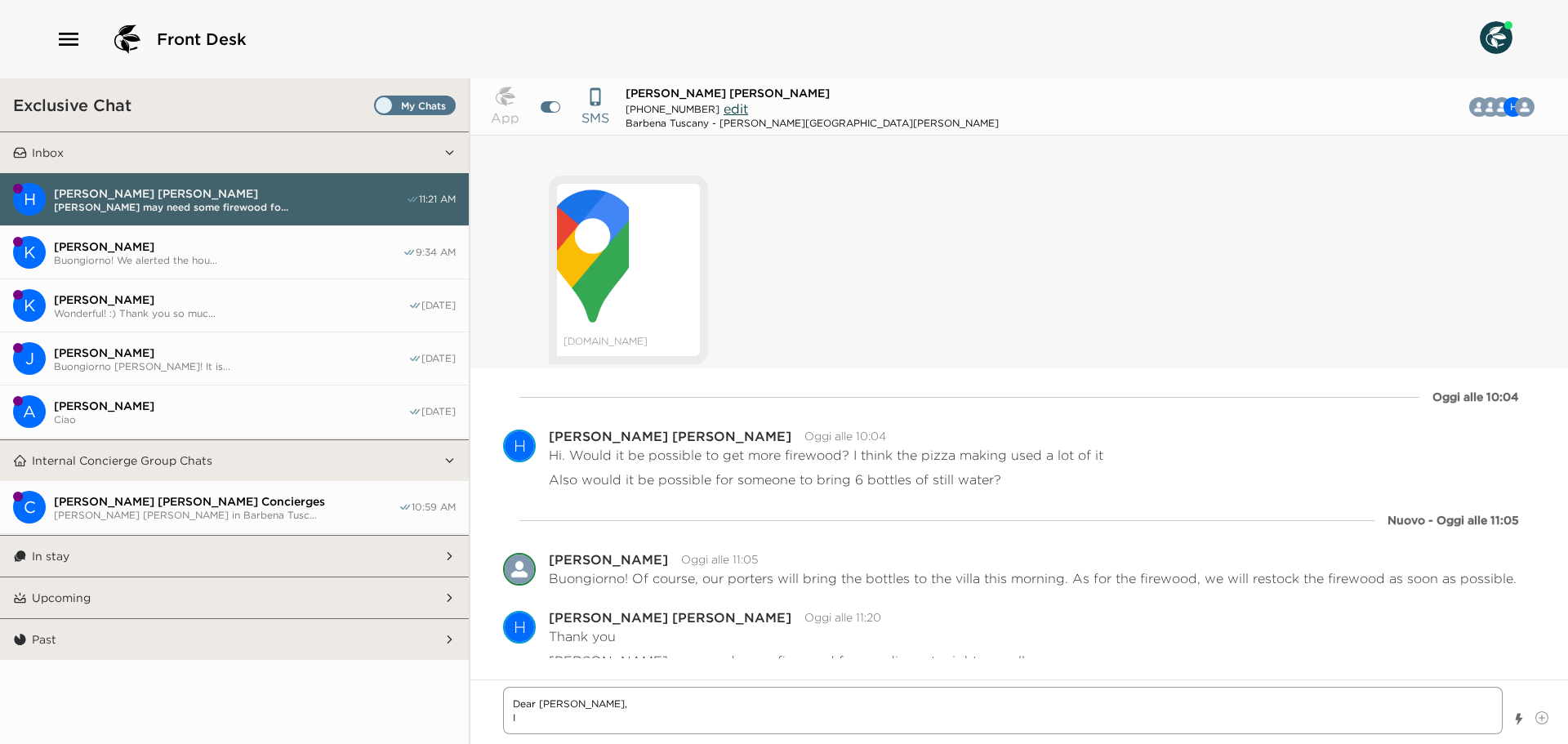
type textarea "Dear Mr. Holladay, I a"
type textarea "x"
type textarea "Dear Mr. Holladay, I am"
type textarea "x"
type textarea "Dear Mr. Holladay, I am"
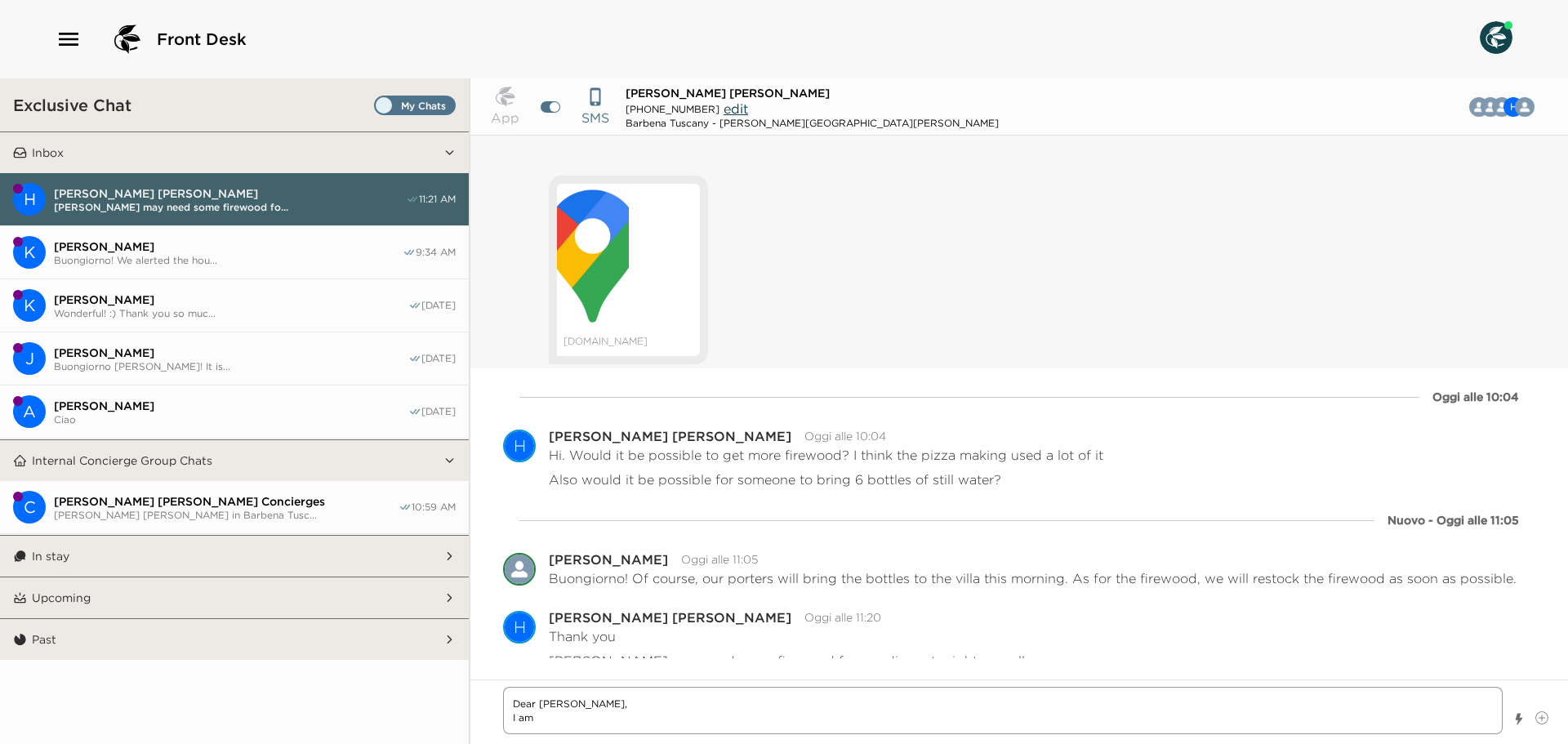
type textarea "x"
type textarea "Dear Mr. Holladay, I am g"
type textarea "x"
type textarea "Dear Mr. Holladay, I am gl"
type textarea "x"
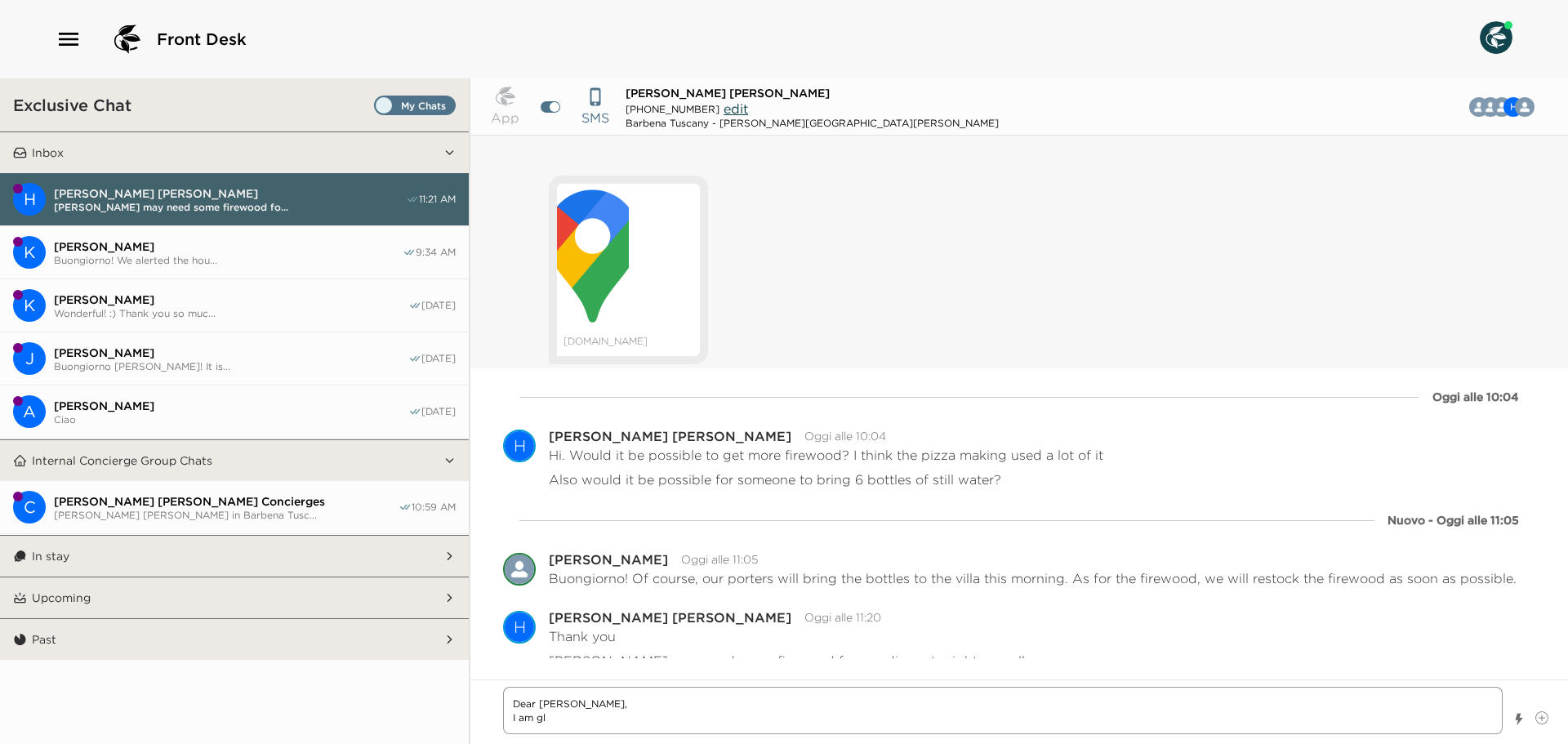
type textarea "Dear Mr. Holladay, I am gla"
type textarea "x"
type textarea "Dear Mr. Holladay, I am glad"
type textarea "x"
type textarea "Dear Mr. Holladay, I am glad"
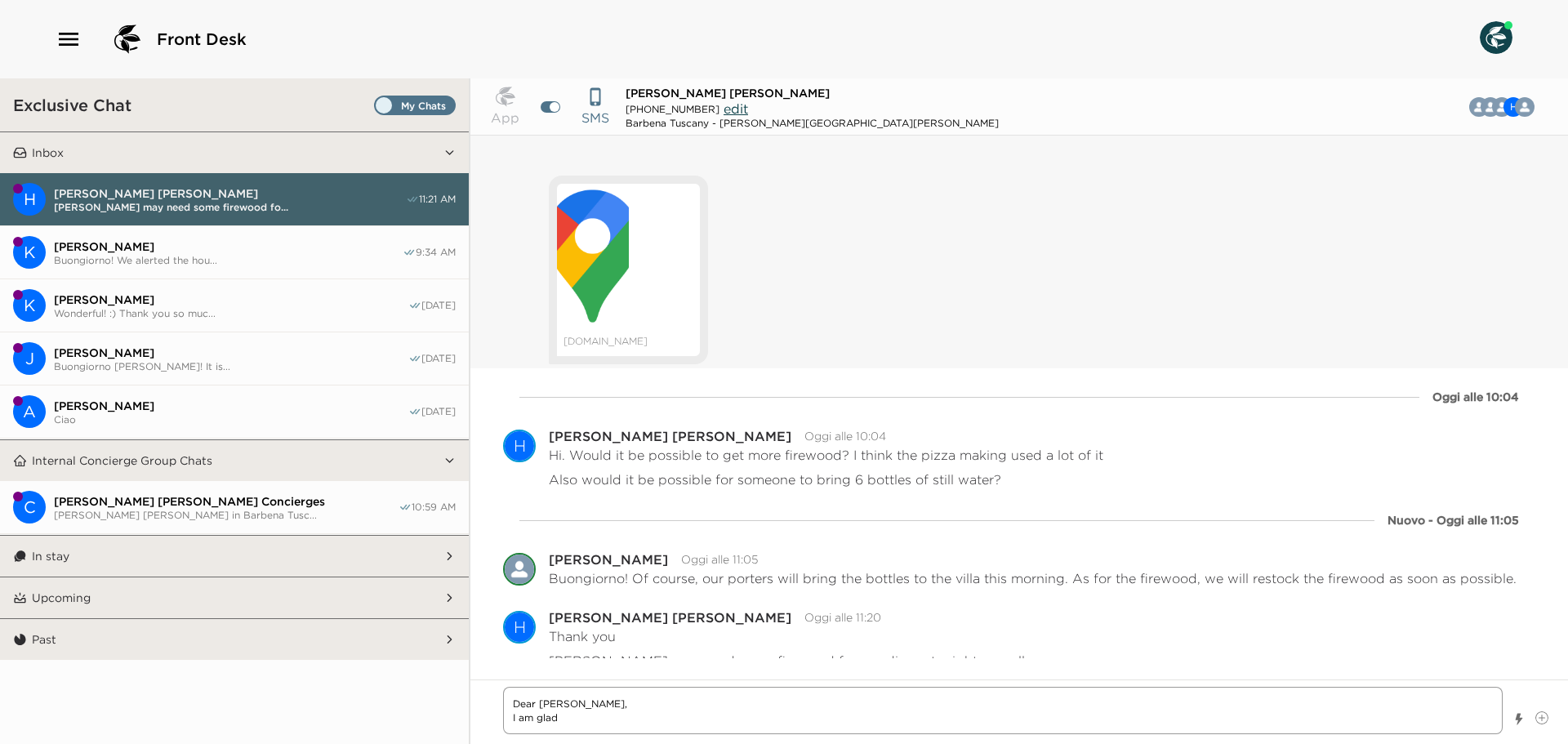
type textarea "x"
type textarea "Dear Mr. Holladay, I am glad t"
type textarea "x"
type textarea "Dear Mr. Holladay, I am glad to"
type textarea "x"
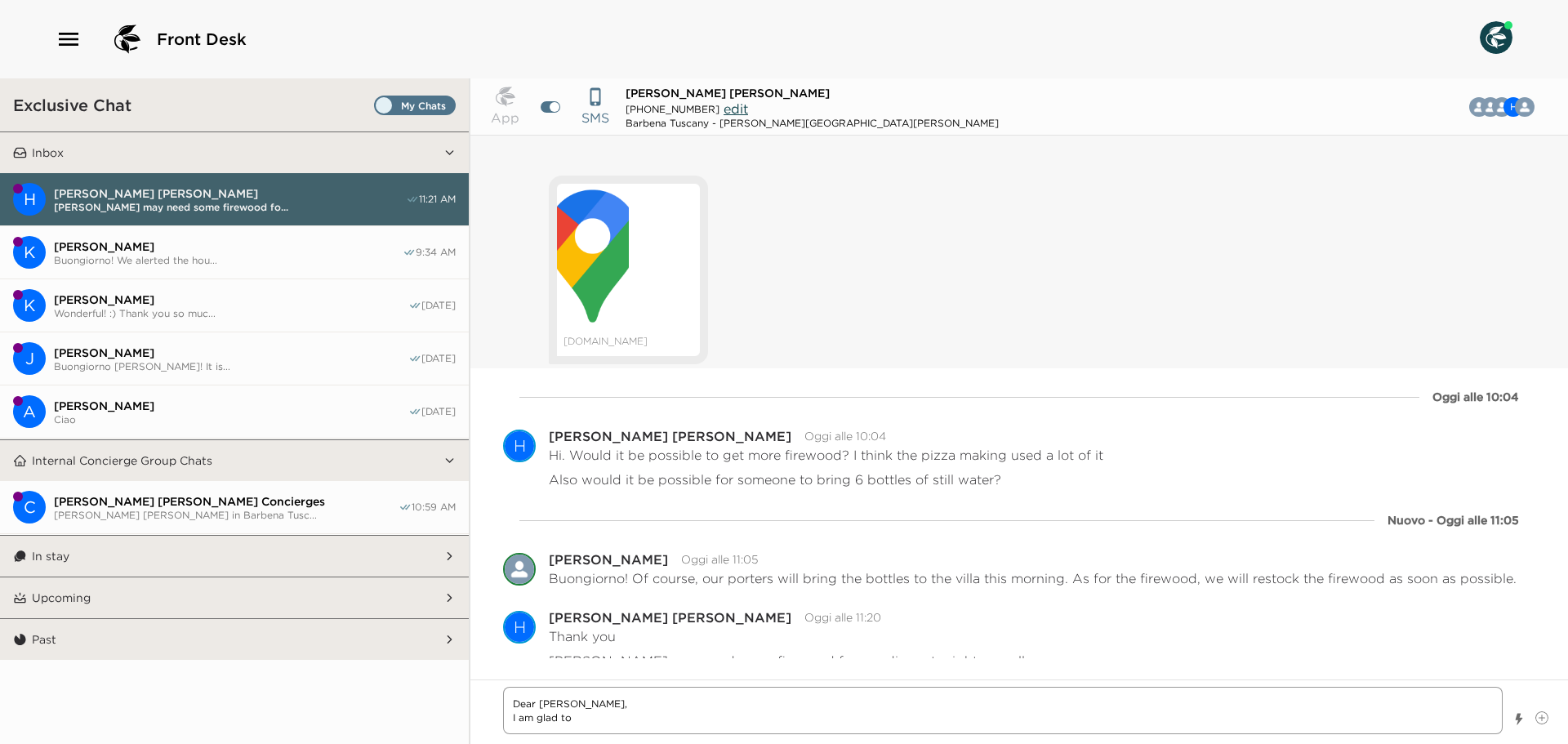
type textarea "Dear Mr. Holladay, I am glad to s"
type textarea "x"
type textarea "Dear Mr. Holladay, I am glad to"
type textarea "x"
type textarea "Dear Mr. Holladay, I am glad to r"
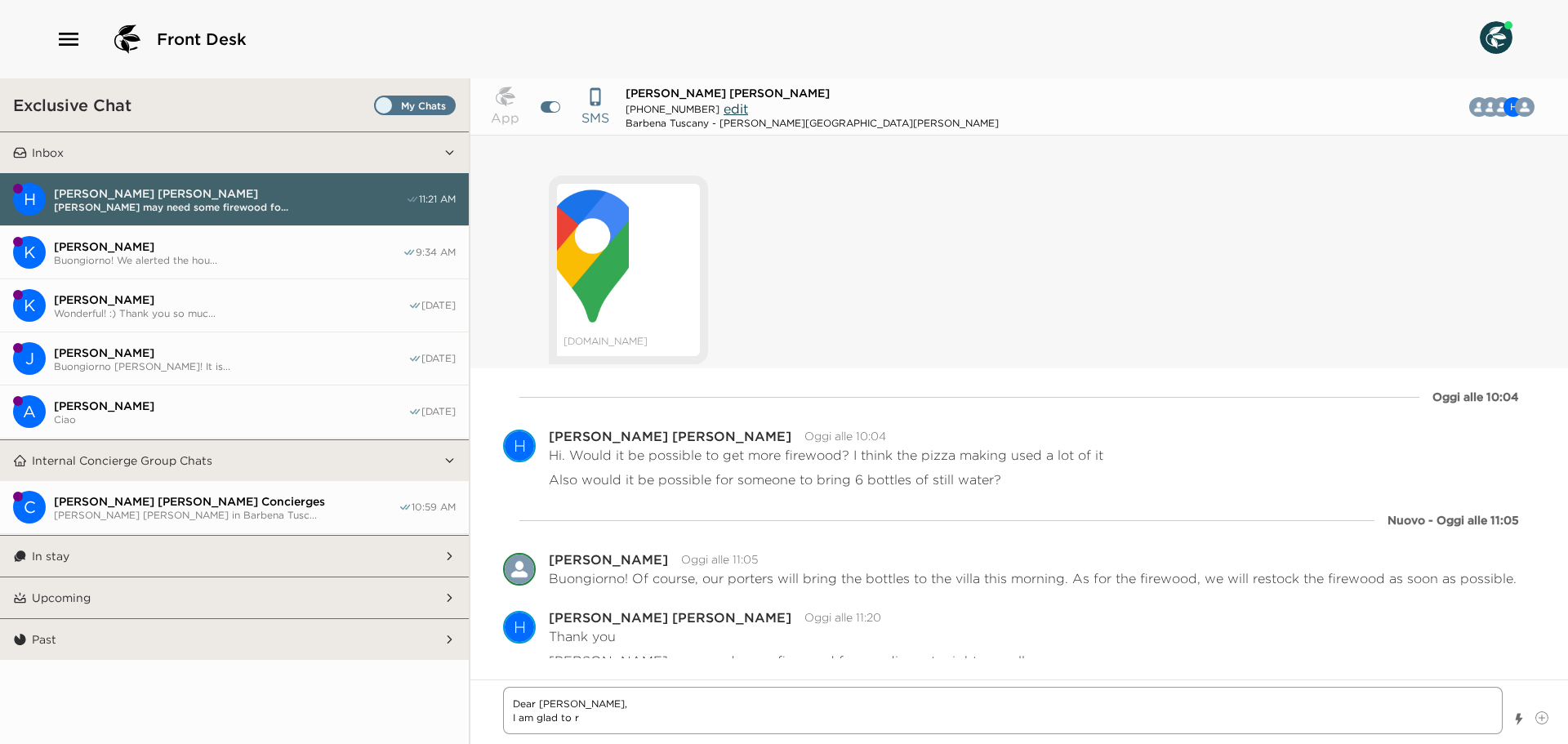
type textarea "x"
type textarea "Dear Mr. Holladay, I am glad to re"
type textarea "x"
type textarea "Dear Mr. Holladay, I am glad to rec"
type textarea "x"
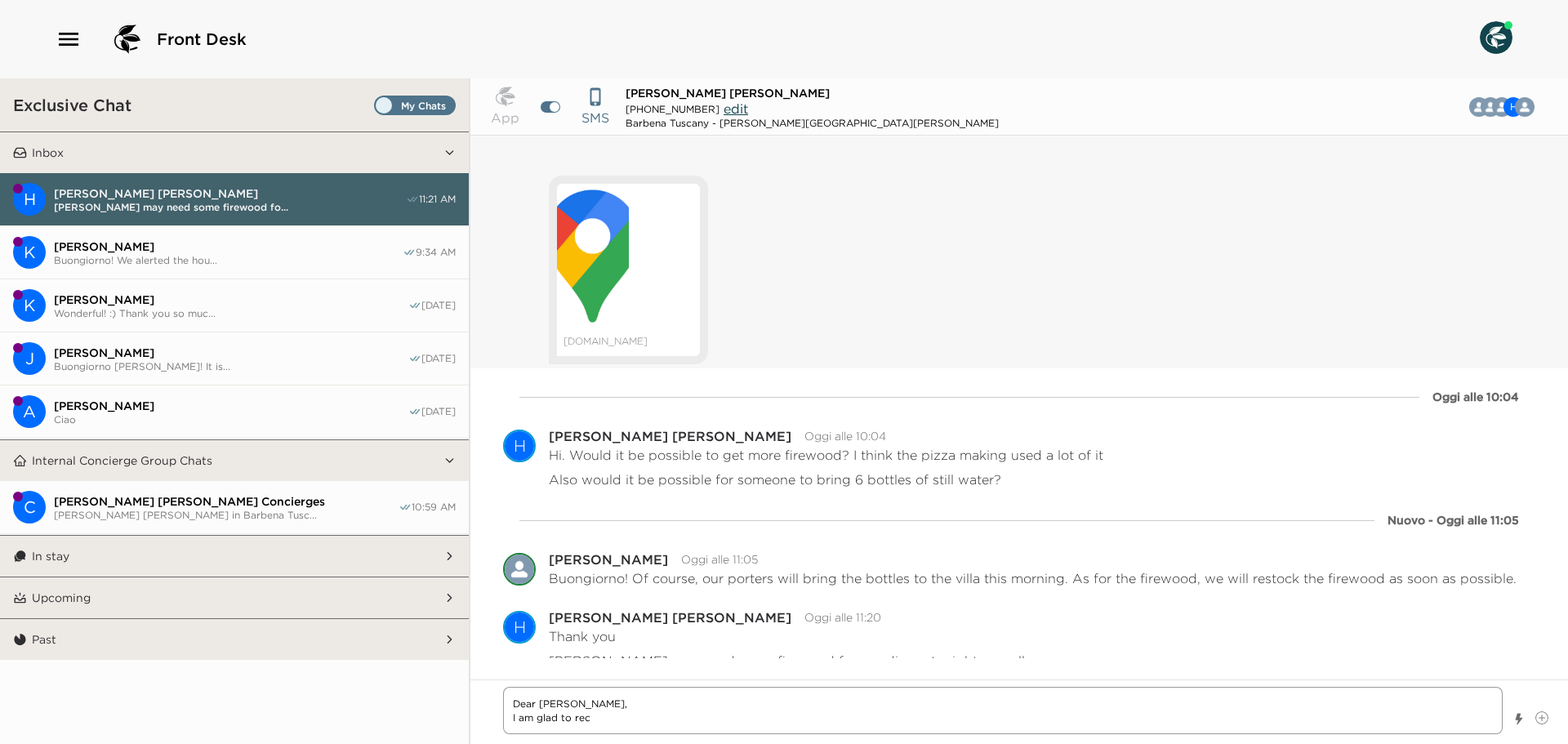
type textarea "Dear Mr. Holladay, I am glad to reco"
type textarea "x"
type textarea "Dear Mr. Holladay, I am glad to recon"
type textarea "x"
type textarea "Dear Mr. Holladay, I am glad to reconf"
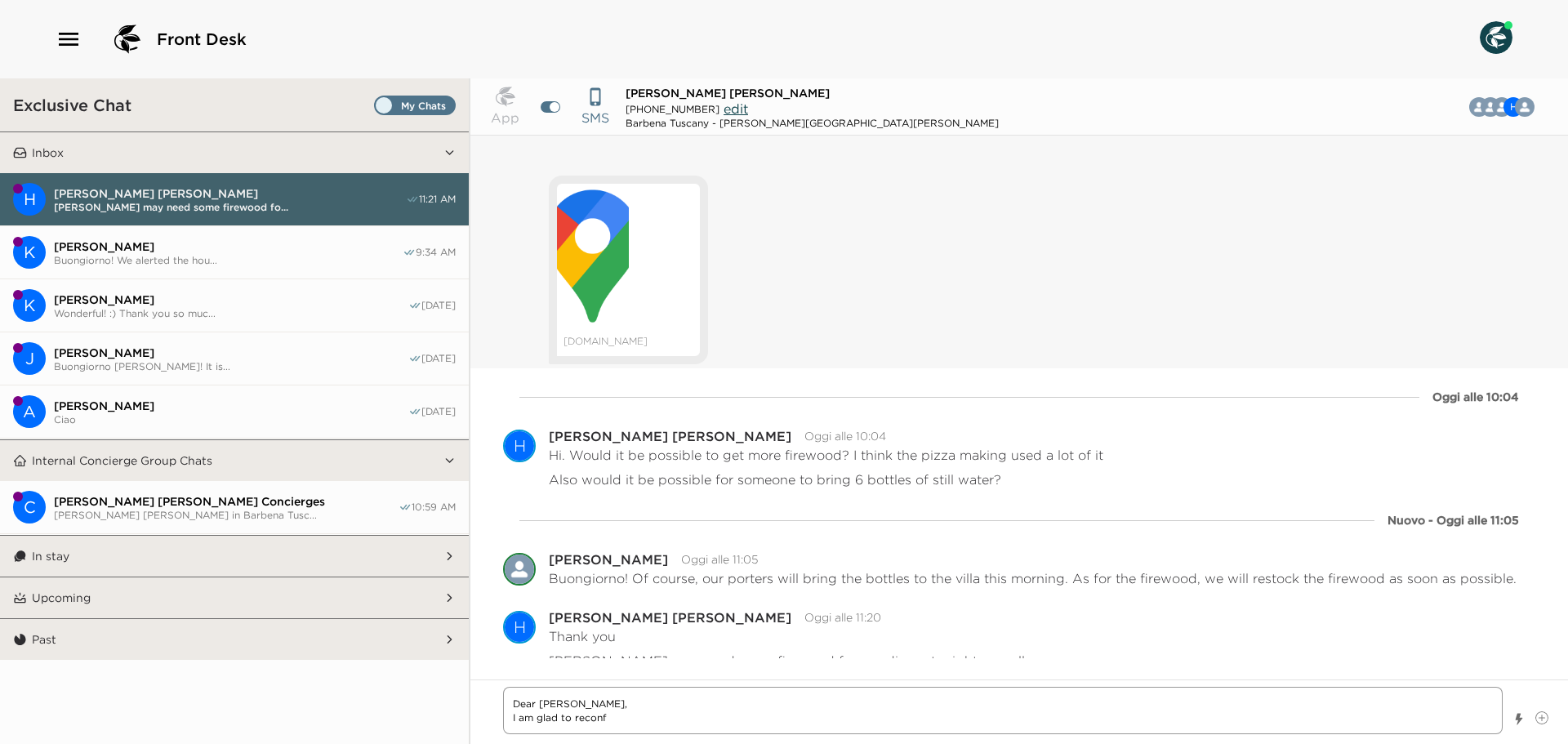
type textarea "x"
type textarea "Dear Mr. Holladay, I am glad to reconfi"
type textarea "x"
type textarea "Dear Mr. Holladay, I am glad to reconfir"
type textarea "x"
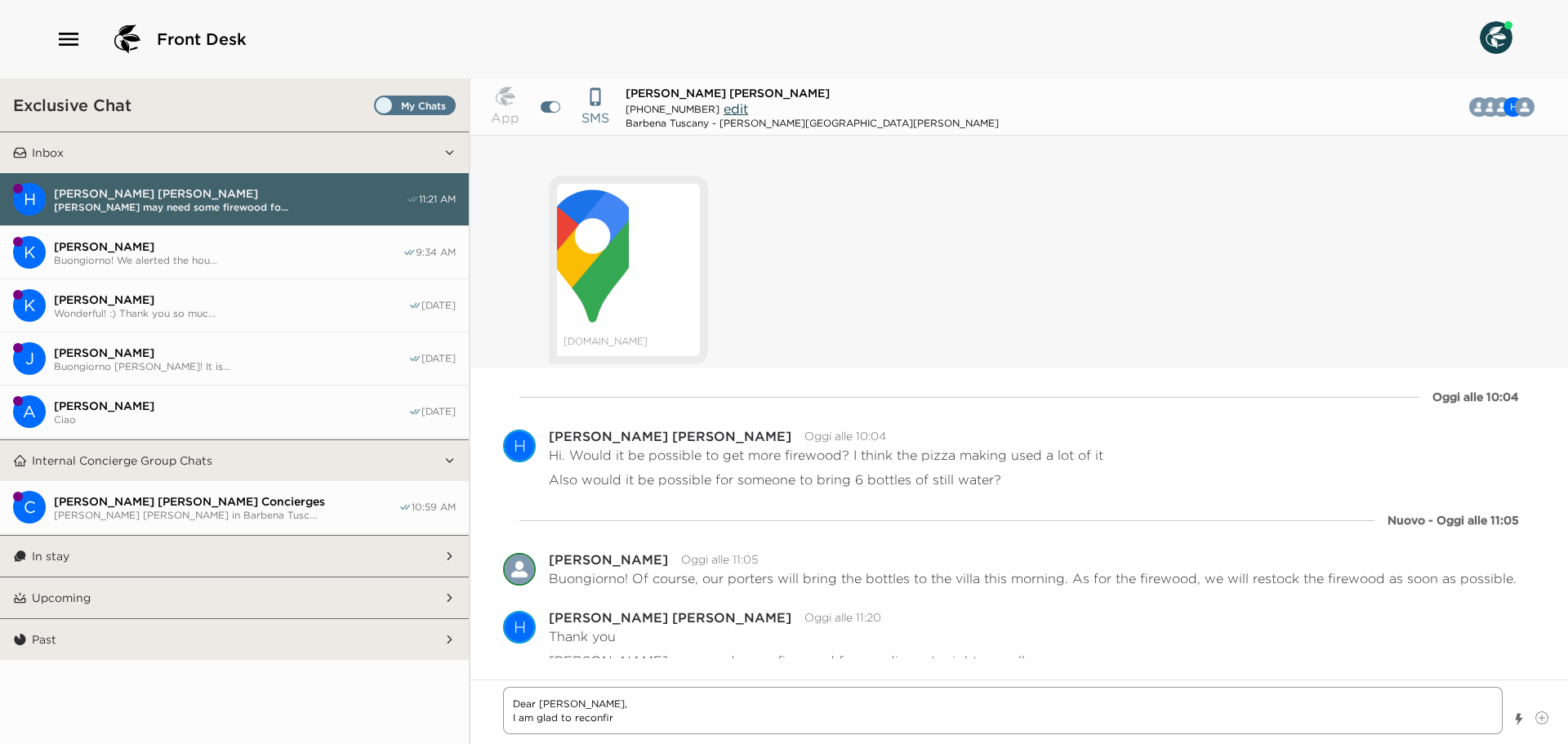
type textarea "Dear Mr. Holladay, I am glad to reconfirm"
type textarea "x"
type textarea "Dear Mr. Holladay, I am glad to reconfirm"
drag, startPoint x: 640, startPoint y: 720, endPoint x: 462, endPoint y: 683, distance: 181.8
click at [462, 683] on div "Exclusive Chat Inbox H Hays Holladay Rita may need some firewood fo... 11:21 AM…" at bounding box center [784, 411] width 1568 height 666
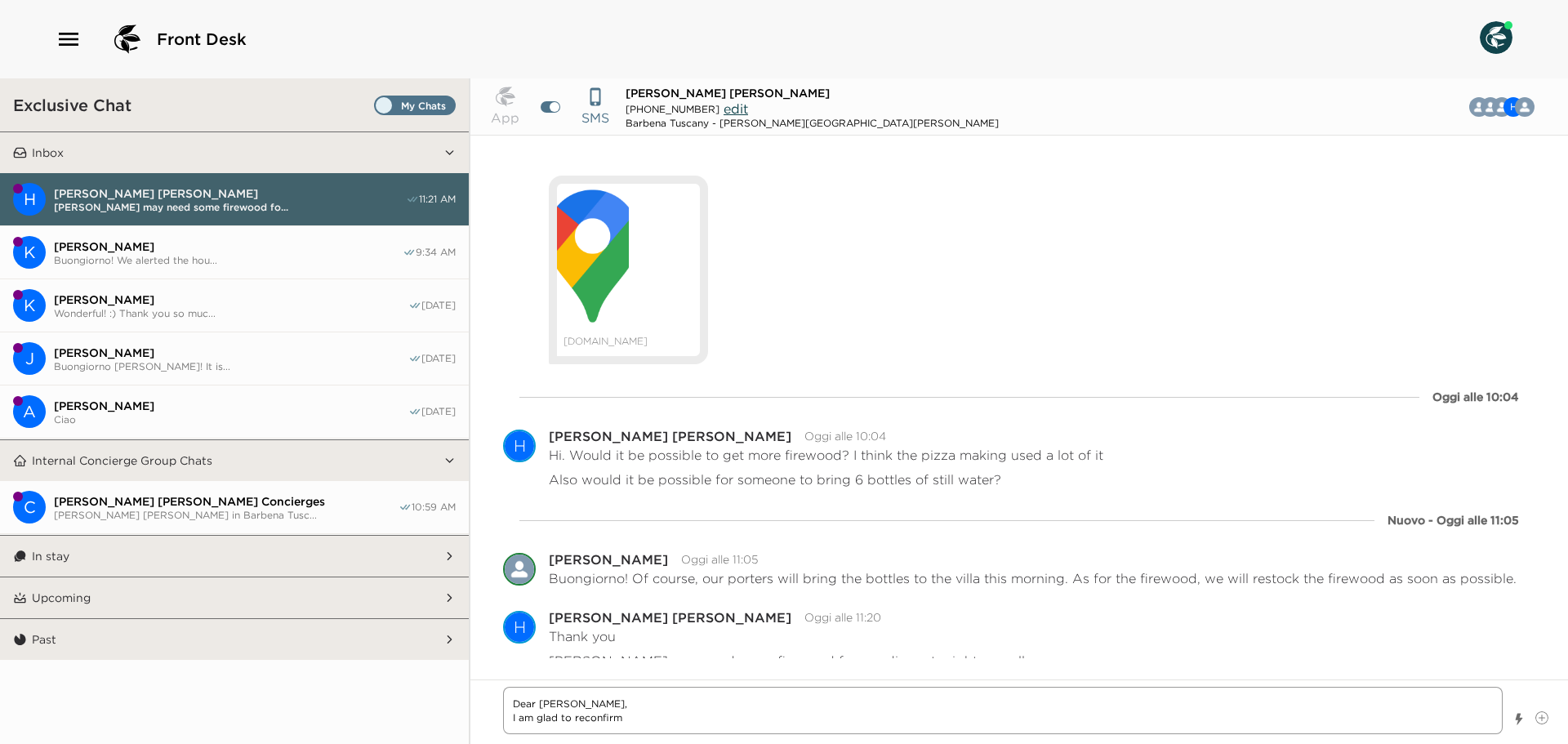
type textarea "x"
click at [1128, 677] on div "App SMS Hays Holladay +1 703 927 3287 edit Barbena Tuscany - Casali di Casole H…" at bounding box center [1019, 411] width 1098 height 666
click at [903, 714] on textarea "Write a message" at bounding box center [1002, 717] width 999 height 34
type textarea "x"
type textarea "D"
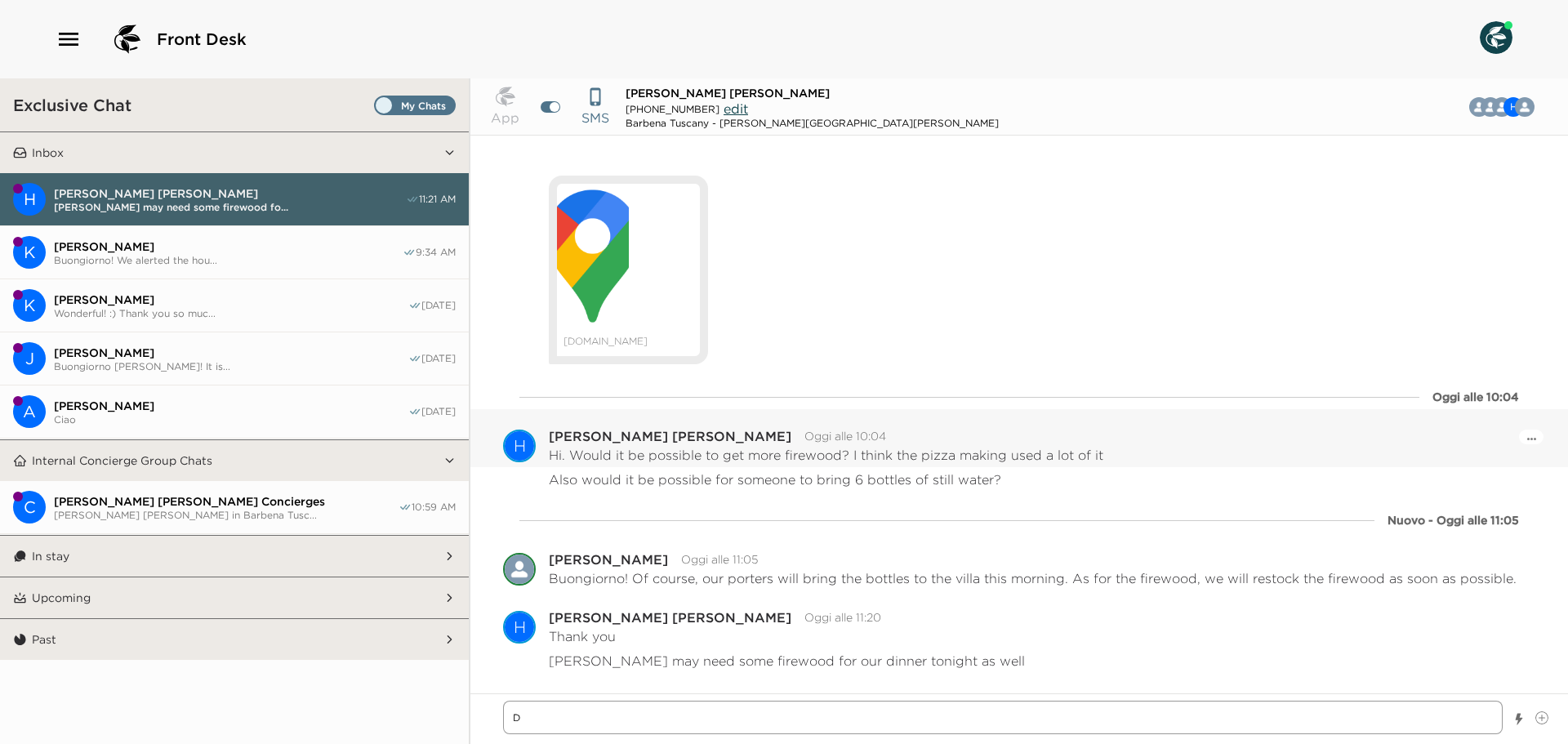
type textarea "x"
type textarea "De"
type textarea "x"
type textarea "Dea"
type textarea "x"
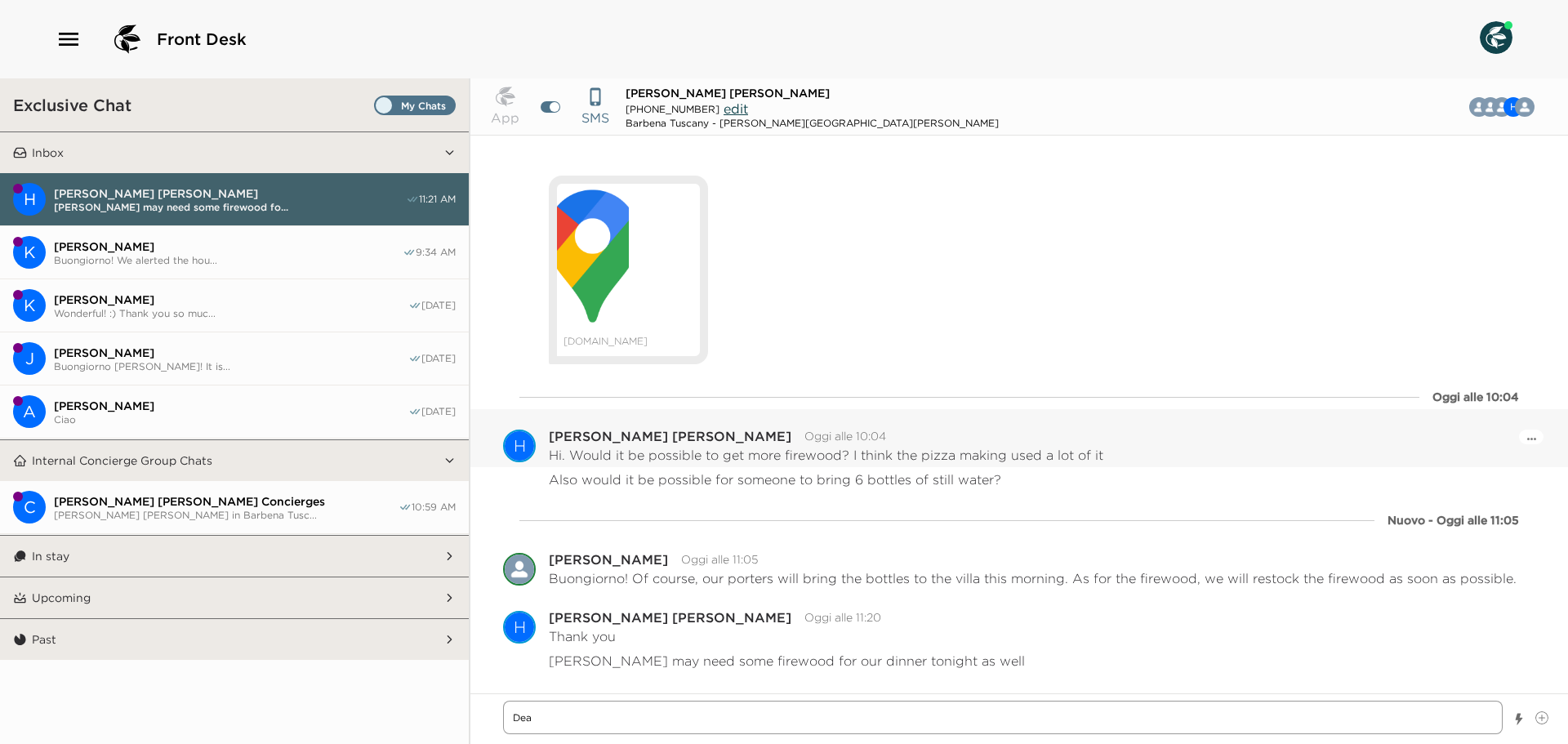
type textarea "Dear"
type textarea "x"
type textarea "Dear"
type textarea "x"
type textarea "Dear M"
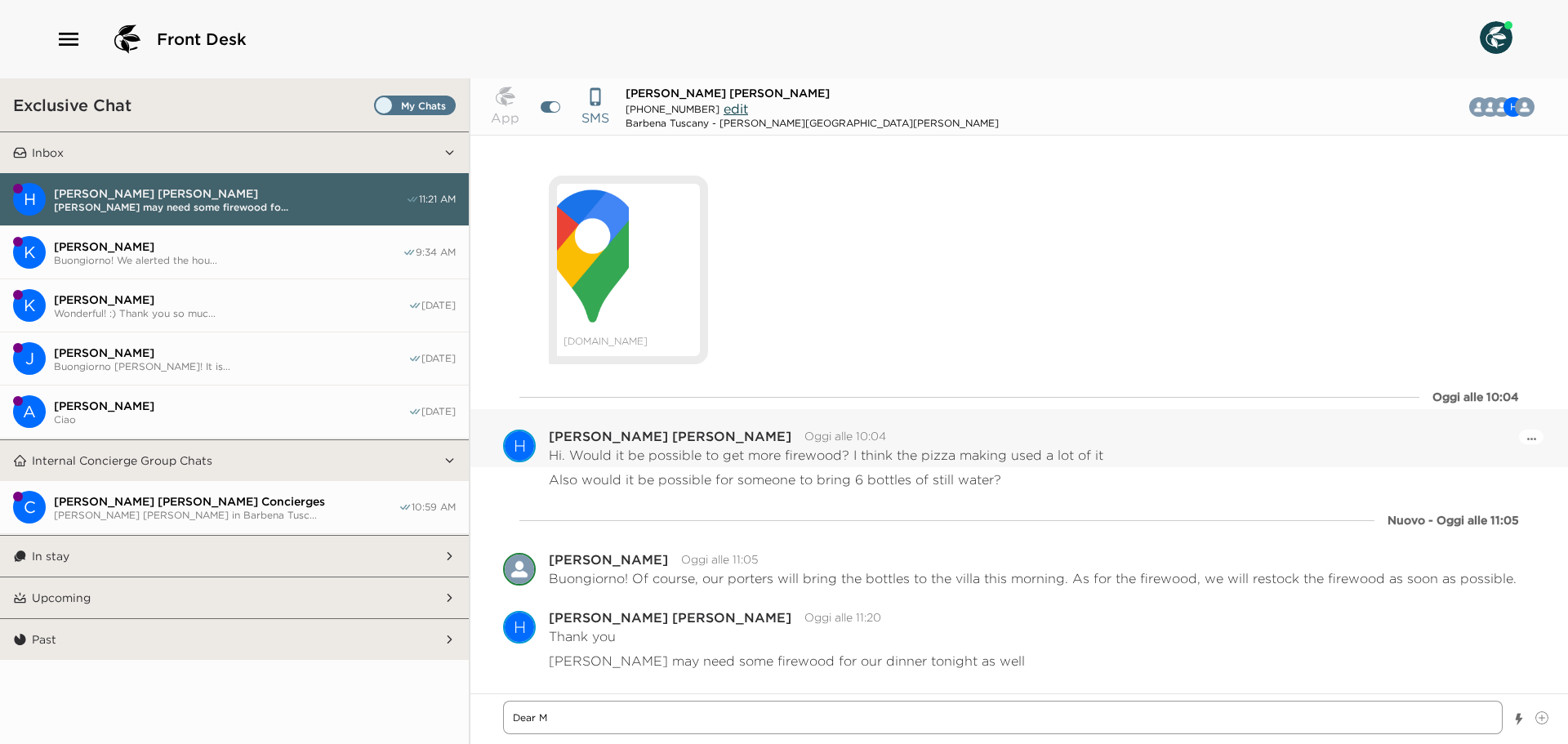
type textarea "x"
type textarea "Dear Mr"
type textarea "x"
type textarea "Dear Mr"
type textarea "x"
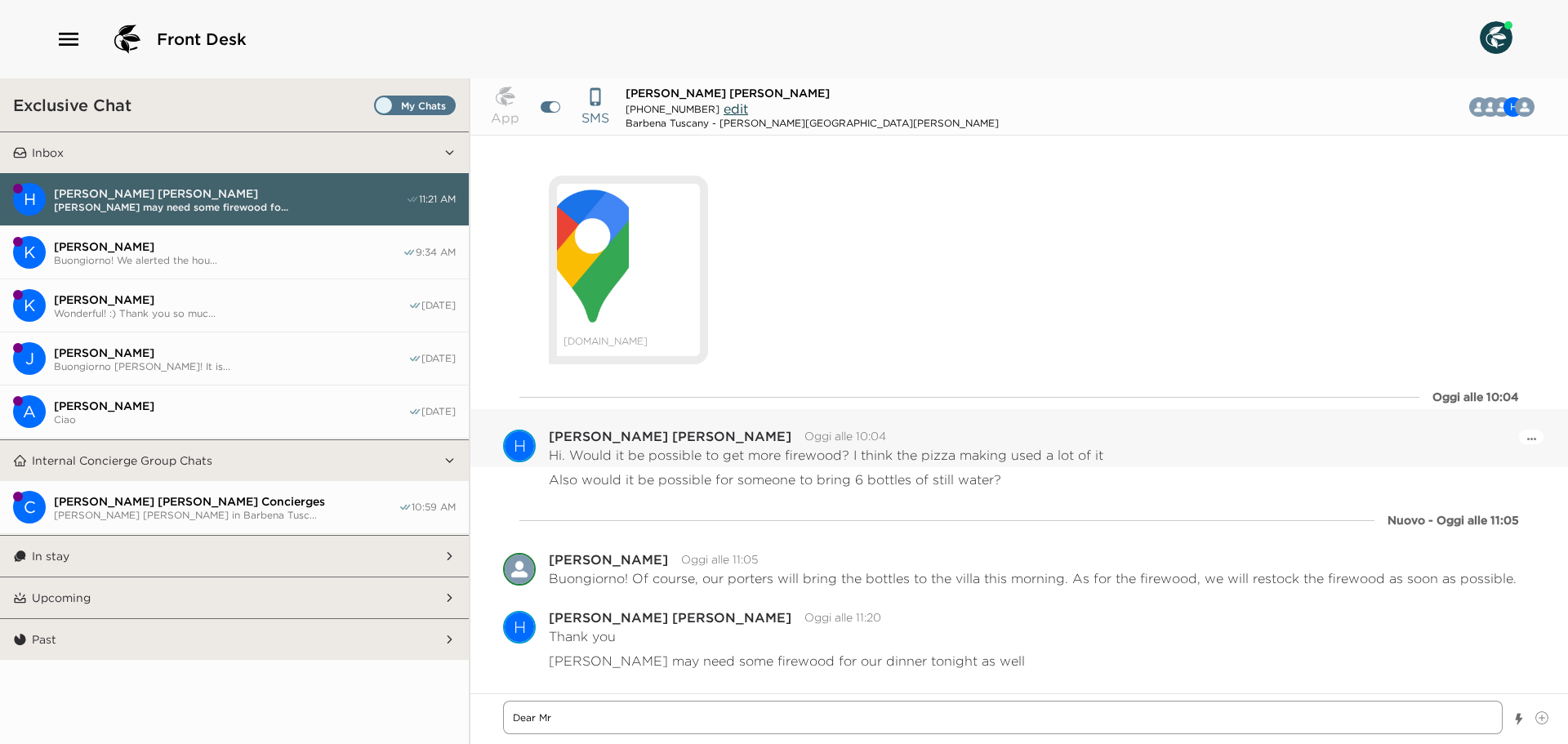
type textarea "Dear Mr"
type textarea "x"
type textarea "Dear Mr."
type textarea "x"
type textarea "Dear Mr."
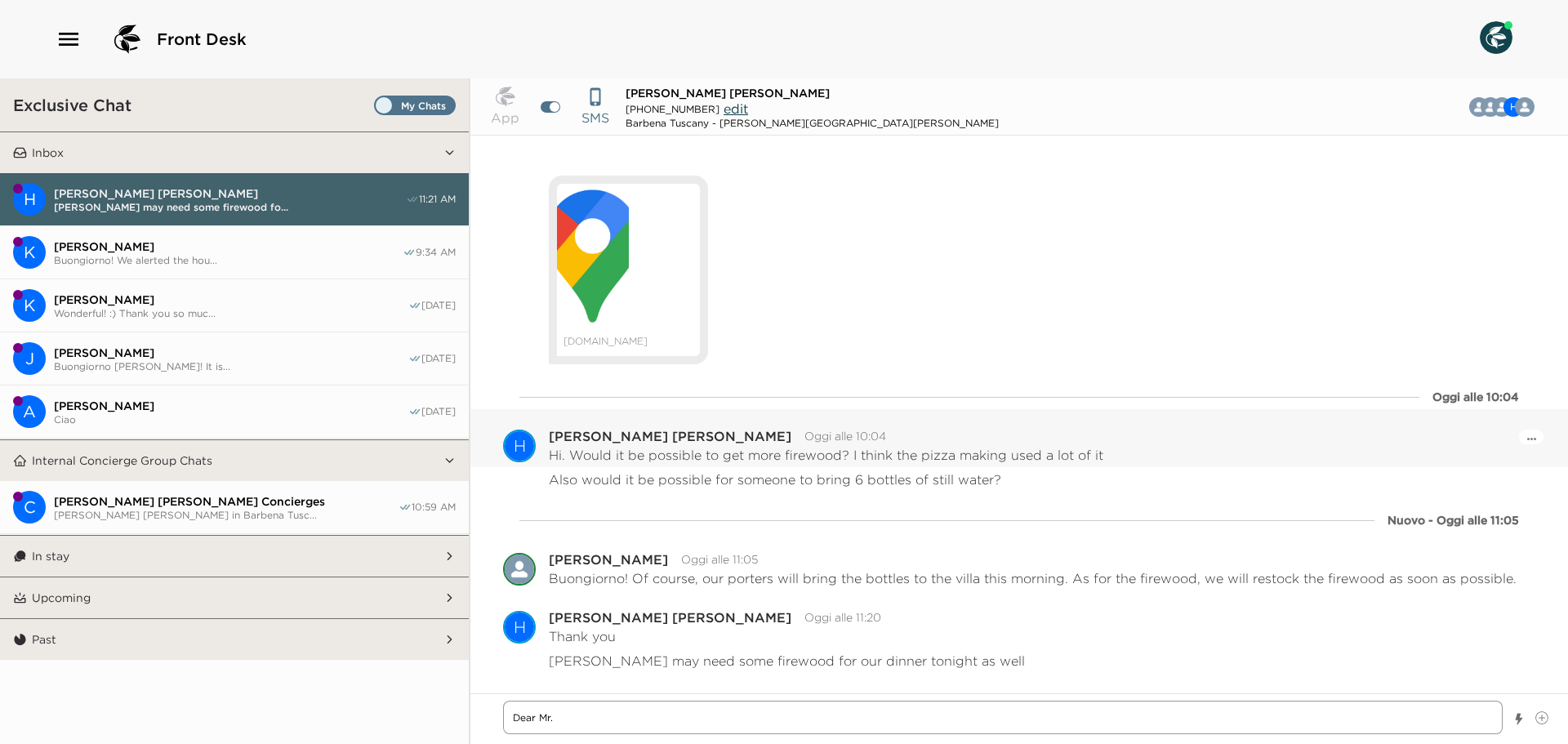
type textarea "x"
type textarea "Dear Mr. H"
type textarea "x"
type textarea "Dear Mr. Ho"
type textarea "x"
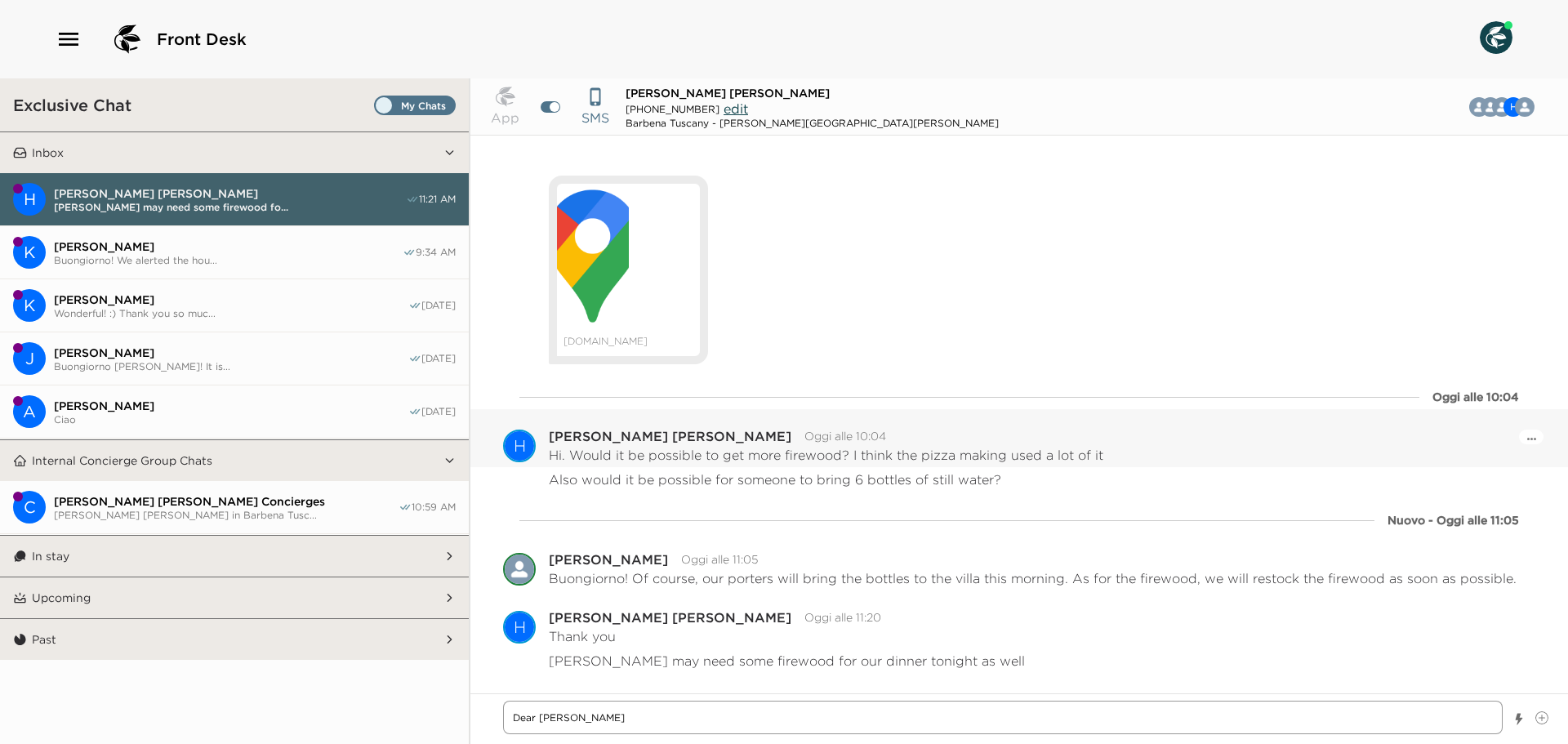
type textarea "Dear Mr. Hol"
type textarea "x"
type textarea "Dear Mr. Holl"
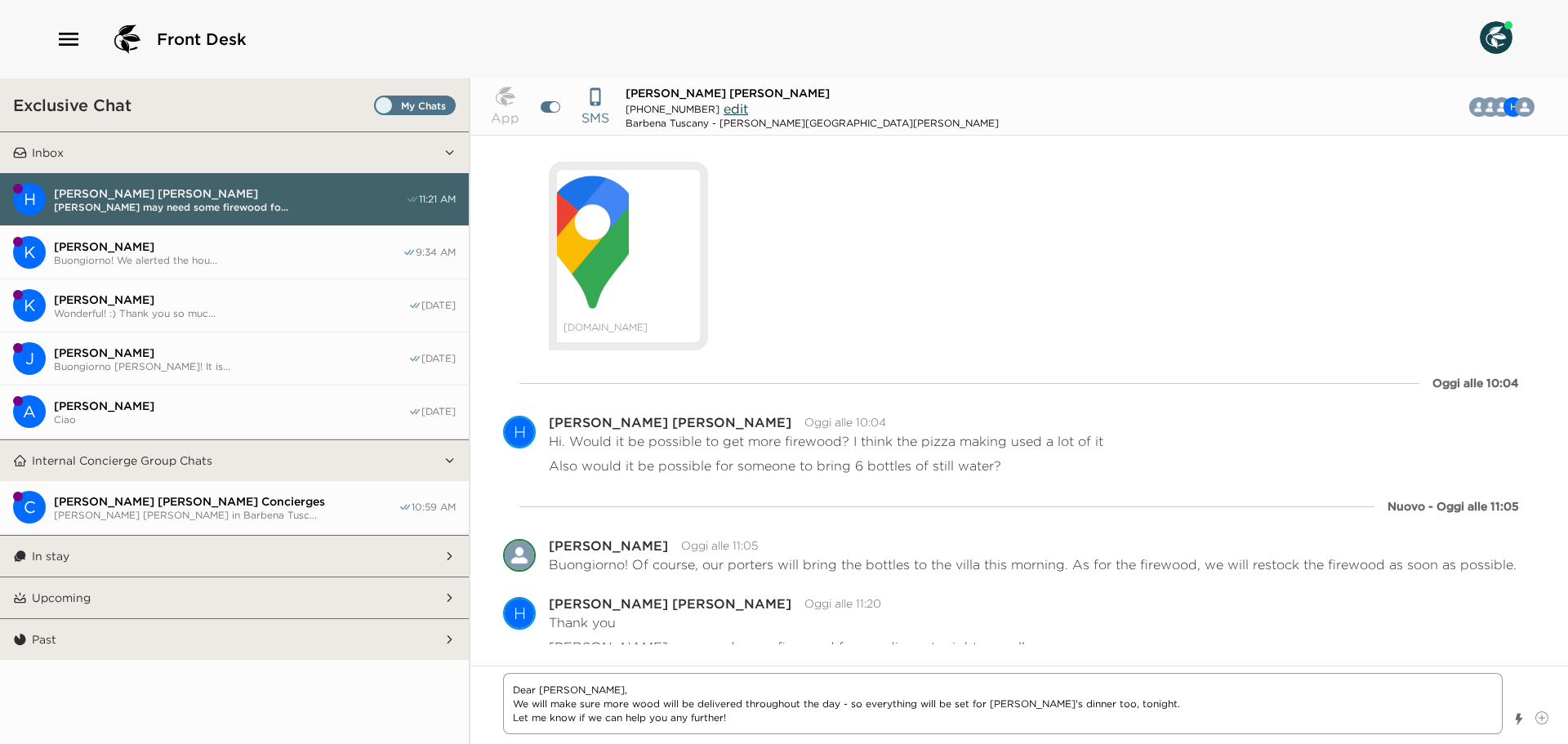
click at [864, 726] on textarea "Dear Mr. Holloway, We will make sure more wood will be delivered throughout the…" at bounding box center [1002, 704] width 999 height 62
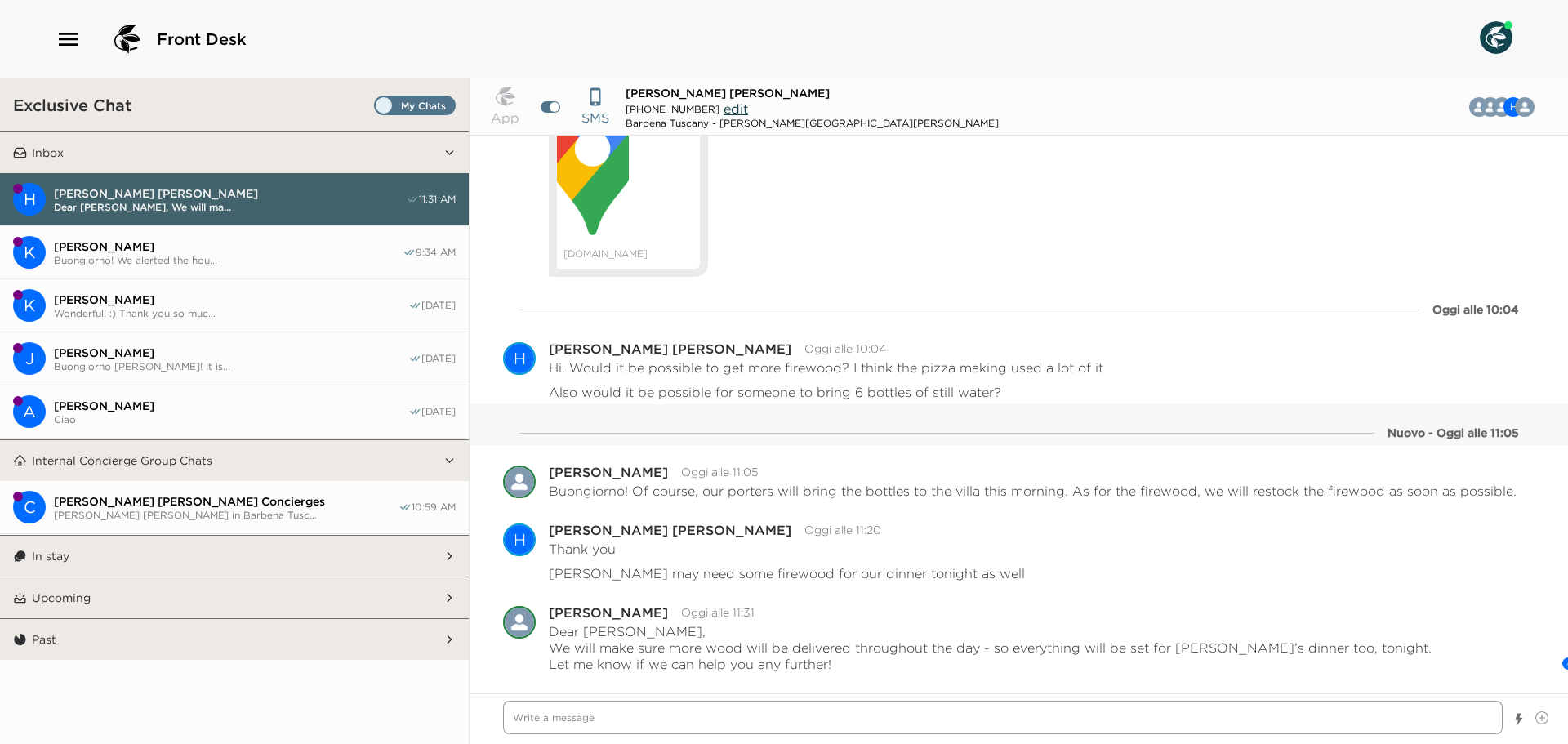
scroll to position [1794, 0]
click at [65, 43] on icon "button" at bounding box center [68, 39] width 26 height 26
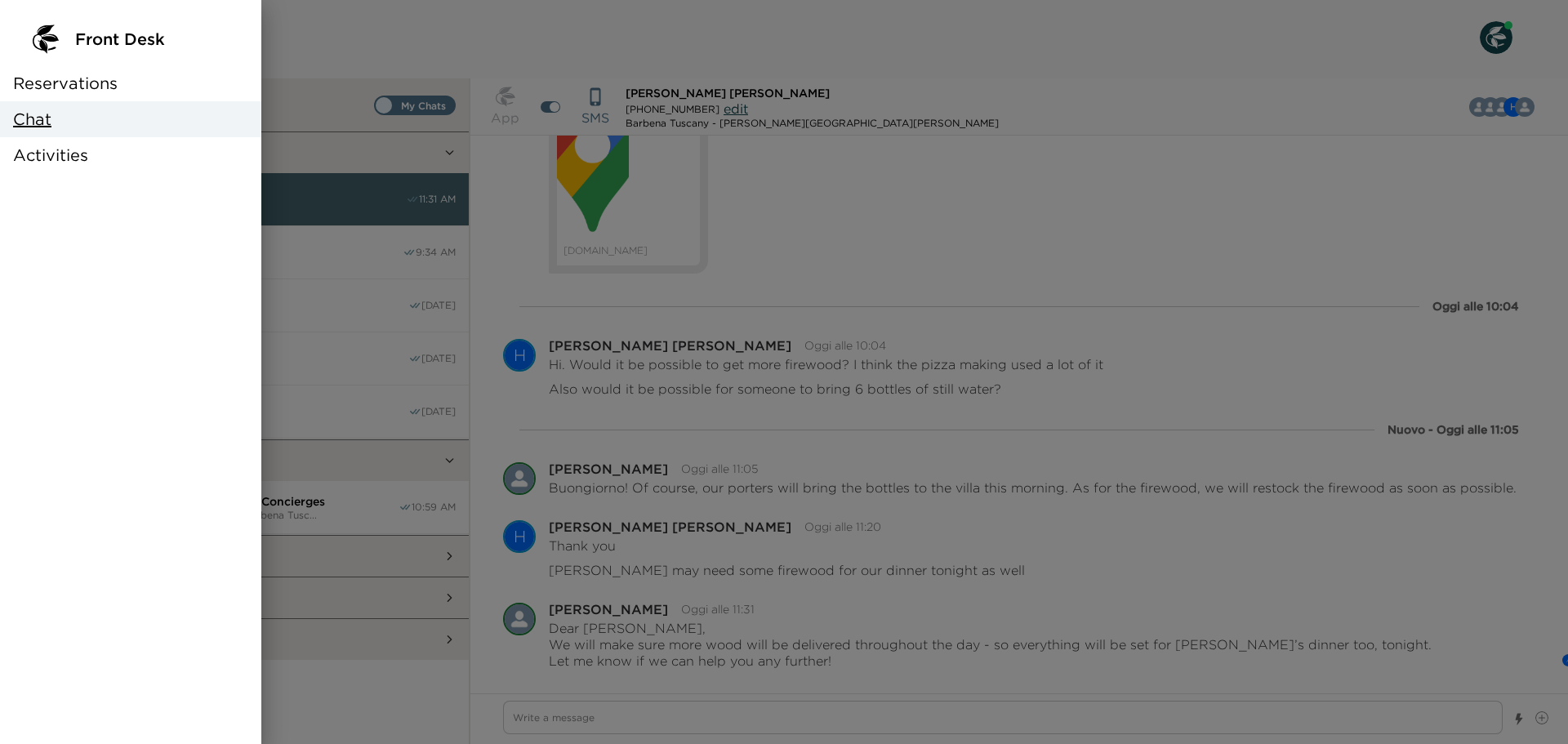
click at [77, 104] on div "Chat" at bounding box center [130, 119] width 261 height 36
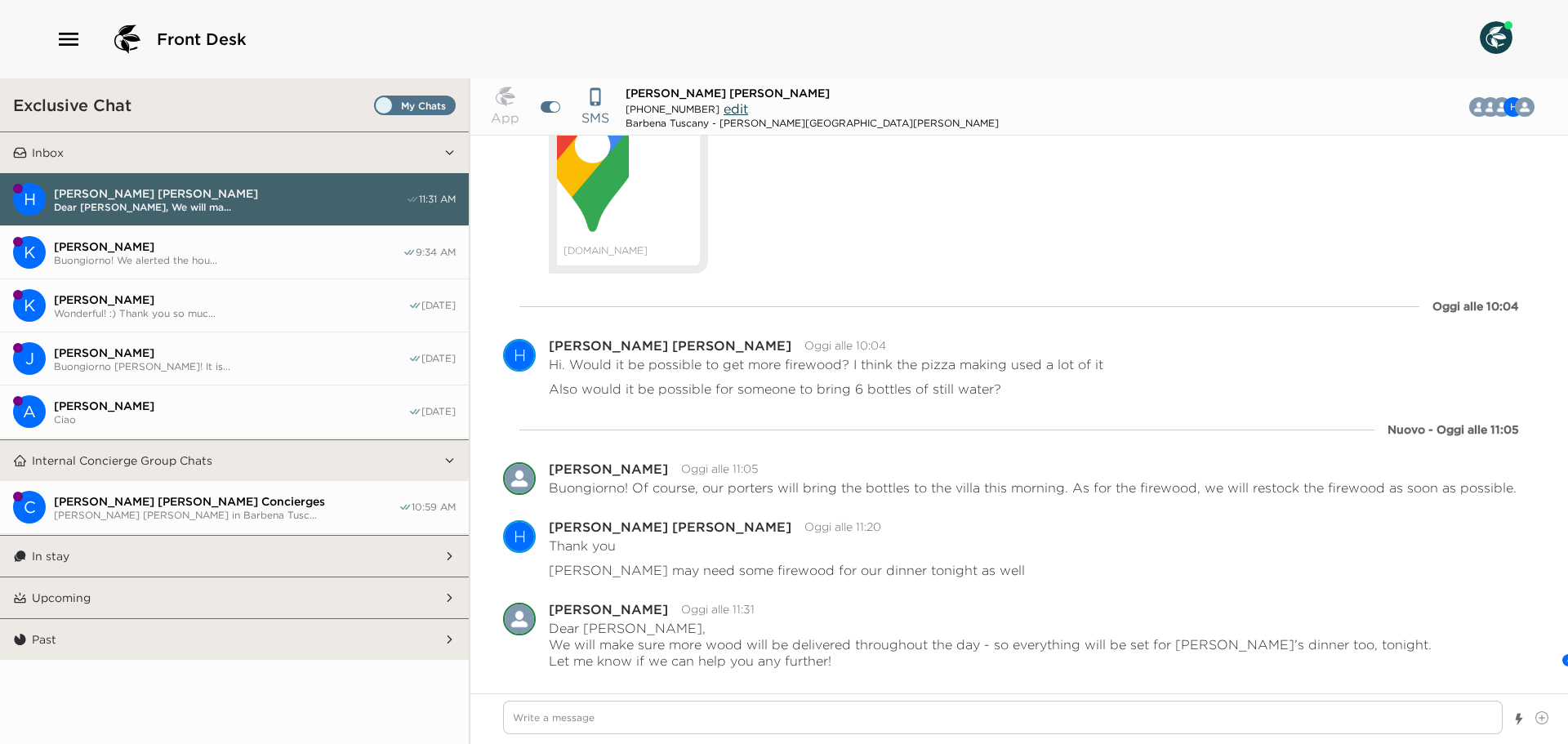
click at [1475, 35] on div "Front Desk" at bounding box center [784, 39] width 1457 height 40
click at [1493, 40] on img at bounding box center [1496, 38] width 33 height 33
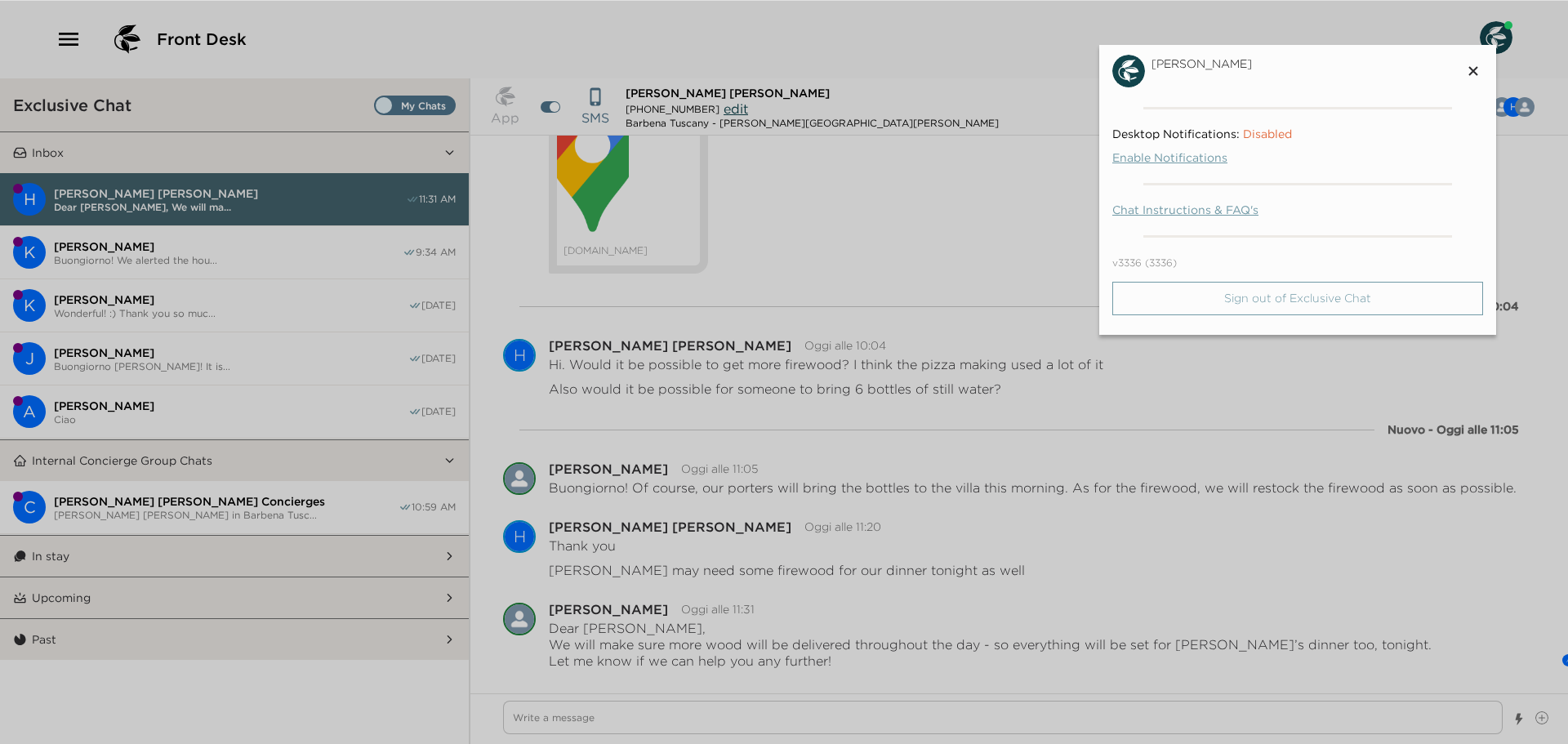
click at [1340, 306] on button "Sign out of Exclusive Chat" at bounding box center [1297, 298] width 371 height 34
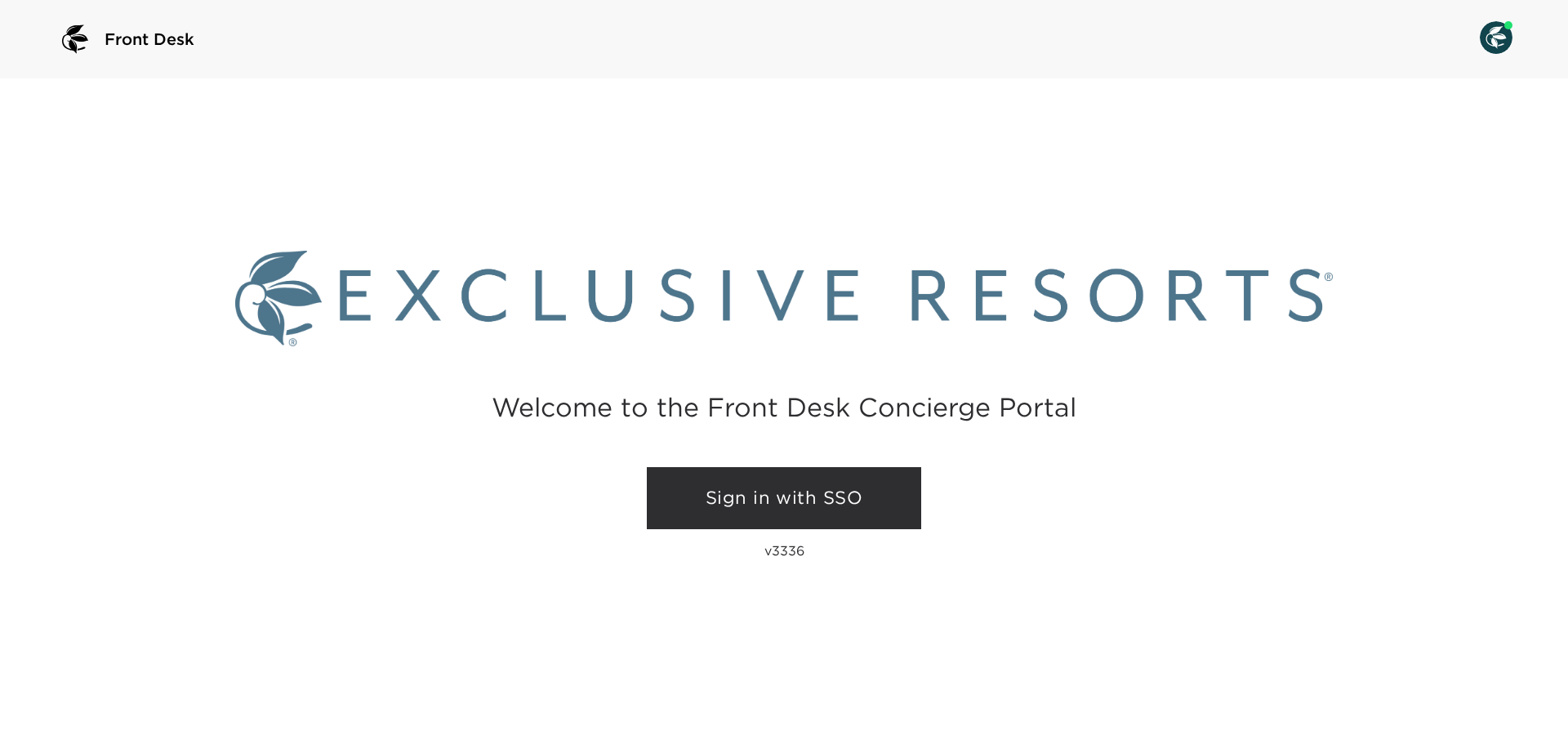
click at [1515, 39] on div "Front Desk" at bounding box center [784, 39] width 1568 height 78
click at [1495, 42] on img at bounding box center [1496, 38] width 33 height 33
click at [1506, 24] on div at bounding box center [1496, 39] width 33 height 36
click at [912, 506] on link "Sign in with SSO" at bounding box center [784, 498] width 275 height 62
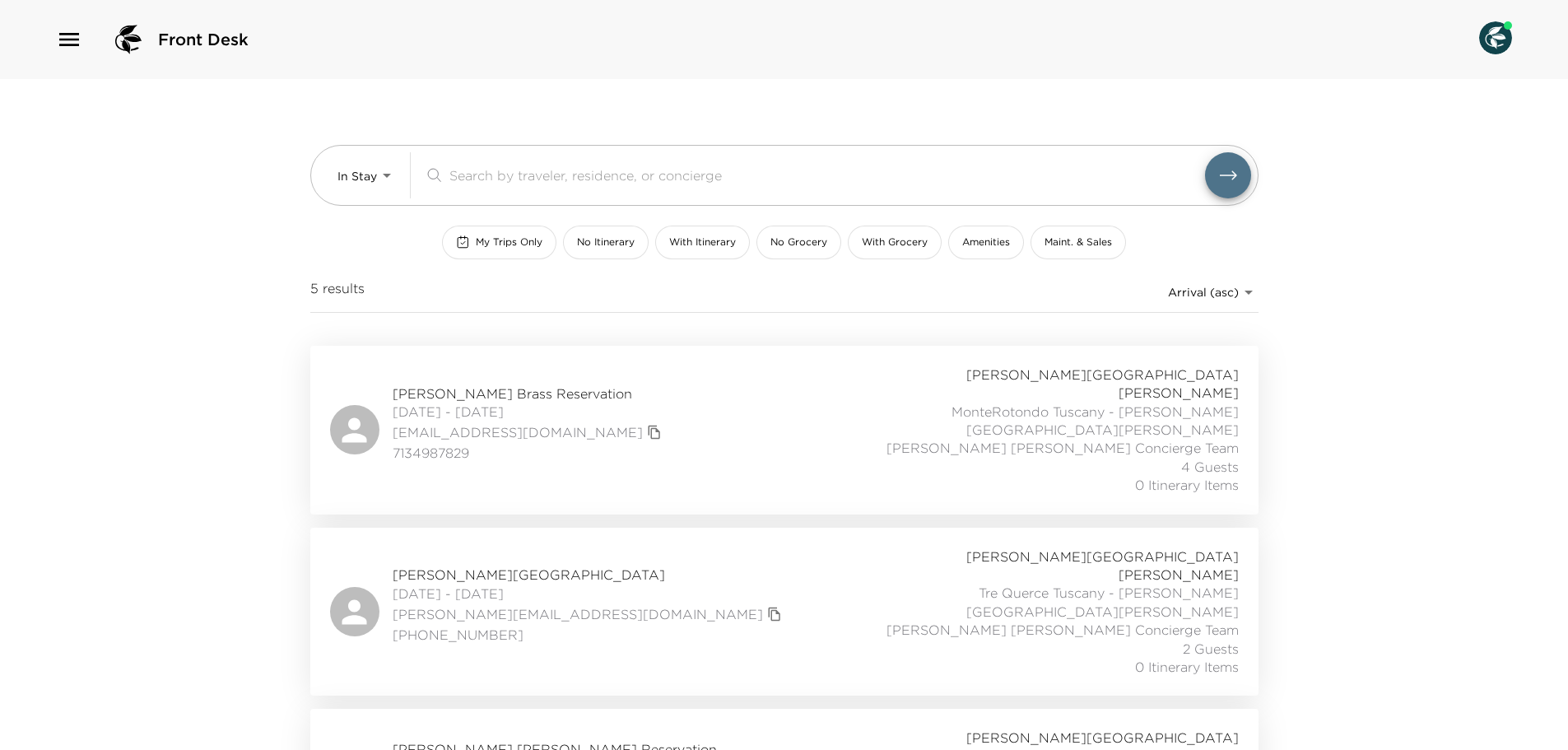
click at [79, 36] on icon "button" at bounding box center [69, 39] width 26 height 26
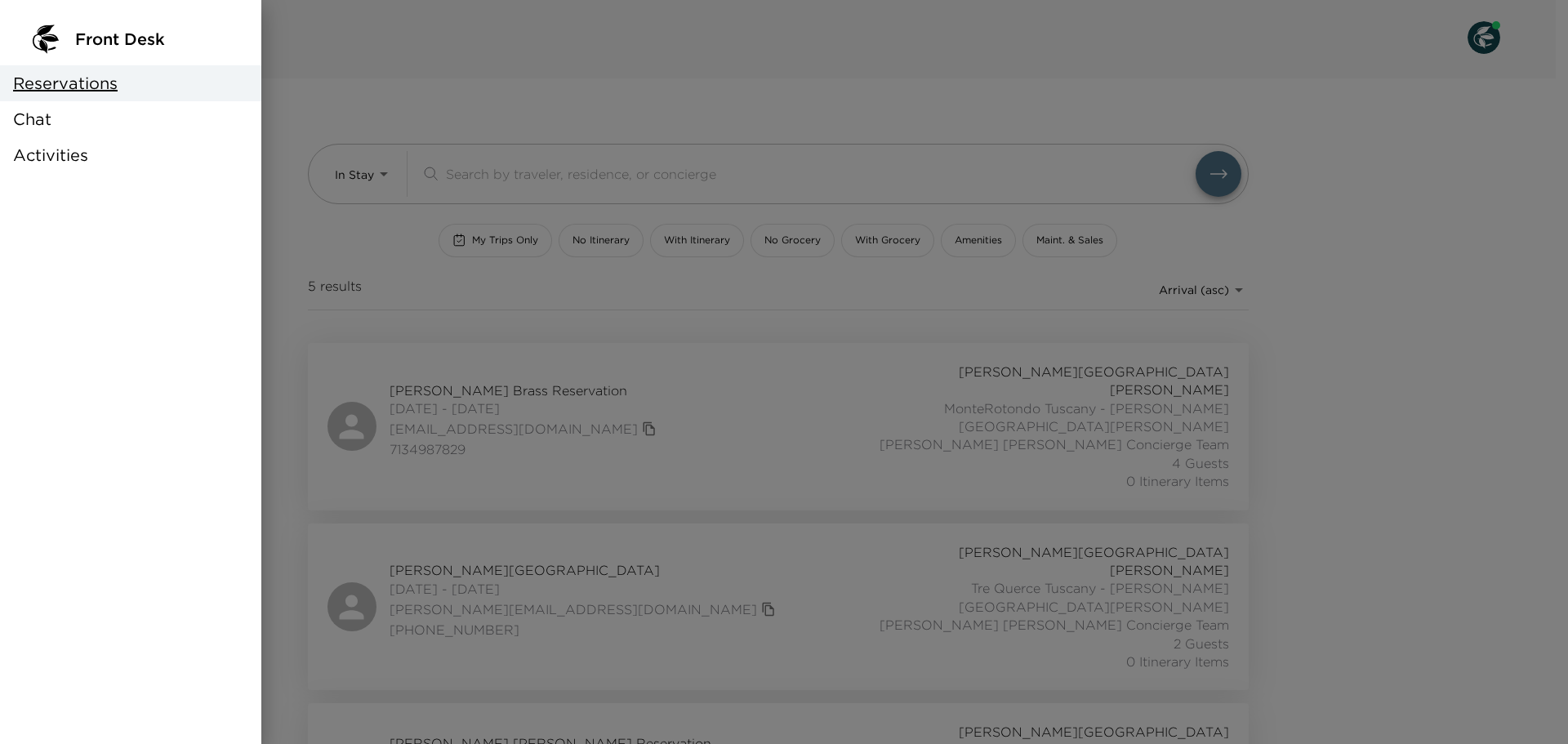
drag, startPoint x: 99, startPoint y: 120, endPoint x: 127, endPoint y: 140, distance: 34.4
click at [99, 120] on div "Chat" at bounding box center [130, 119] width 261 height 36
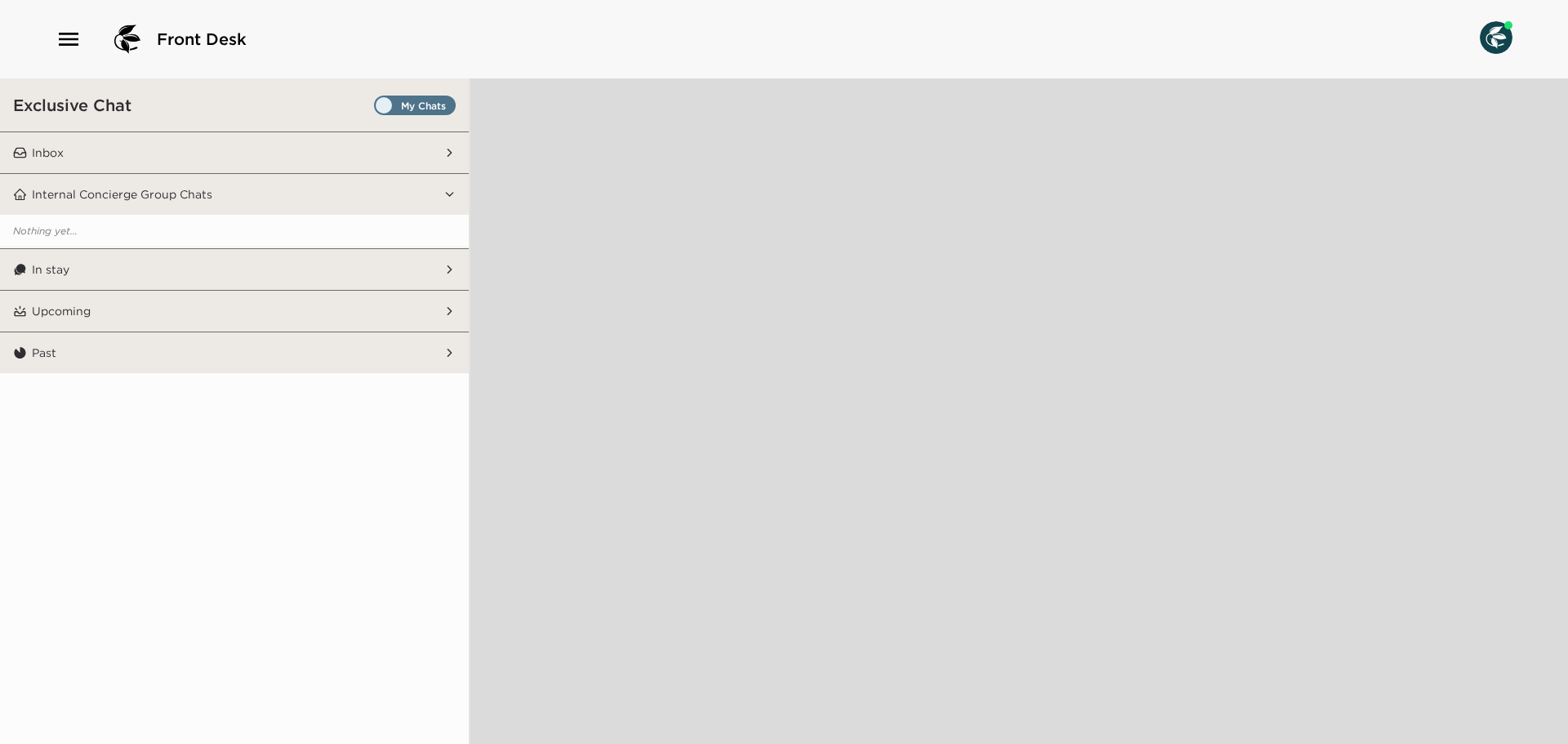
click at [419, 104] on span "Set all destinations" at bounding box center [414, 109] width 82 height 19
click at [377, 109] on input "Set all destinations" at bounding box center [377, 109] width 0 height 0
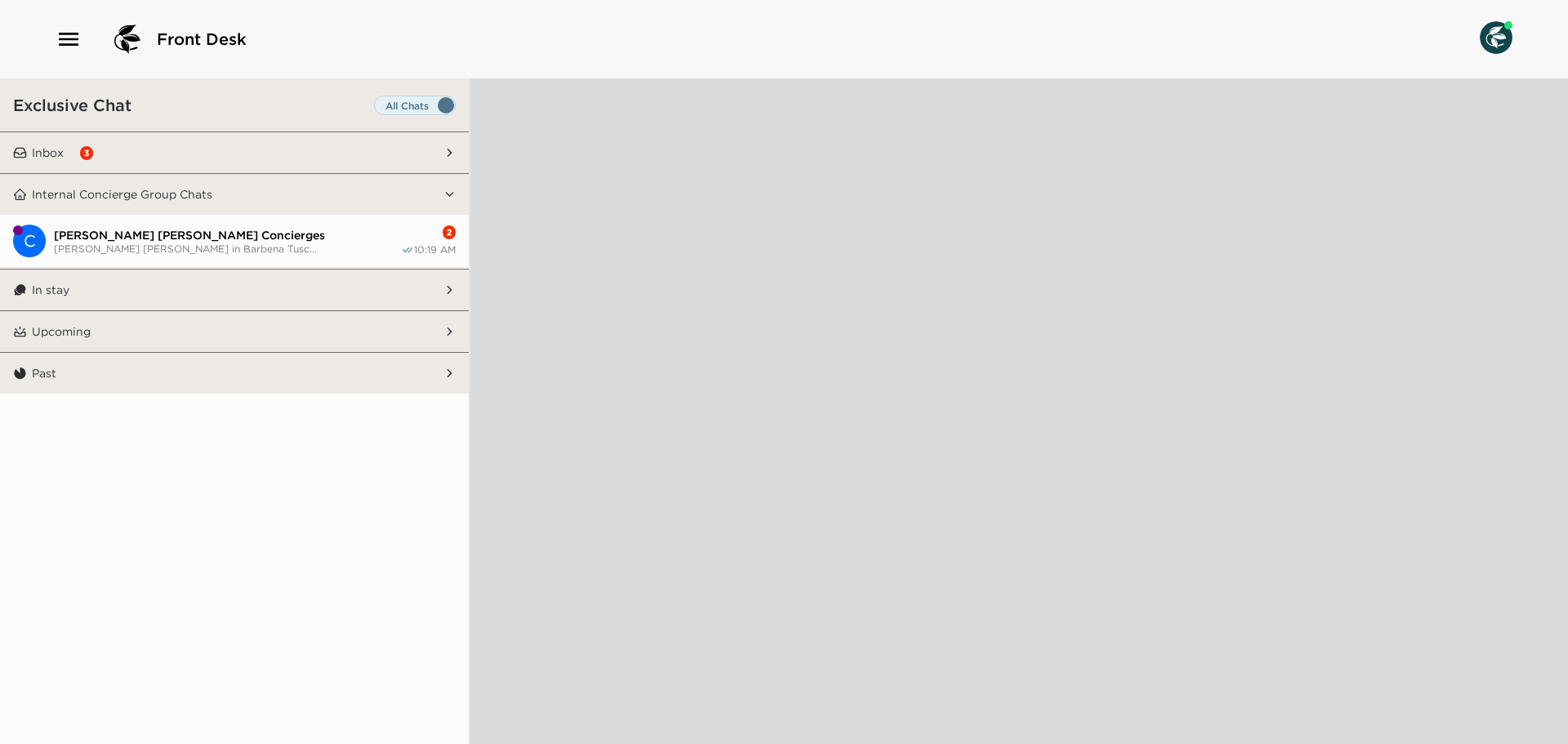
click at [271, 134] on button "Inbox 3" at bounding box center [235, 152] width 416 height 40
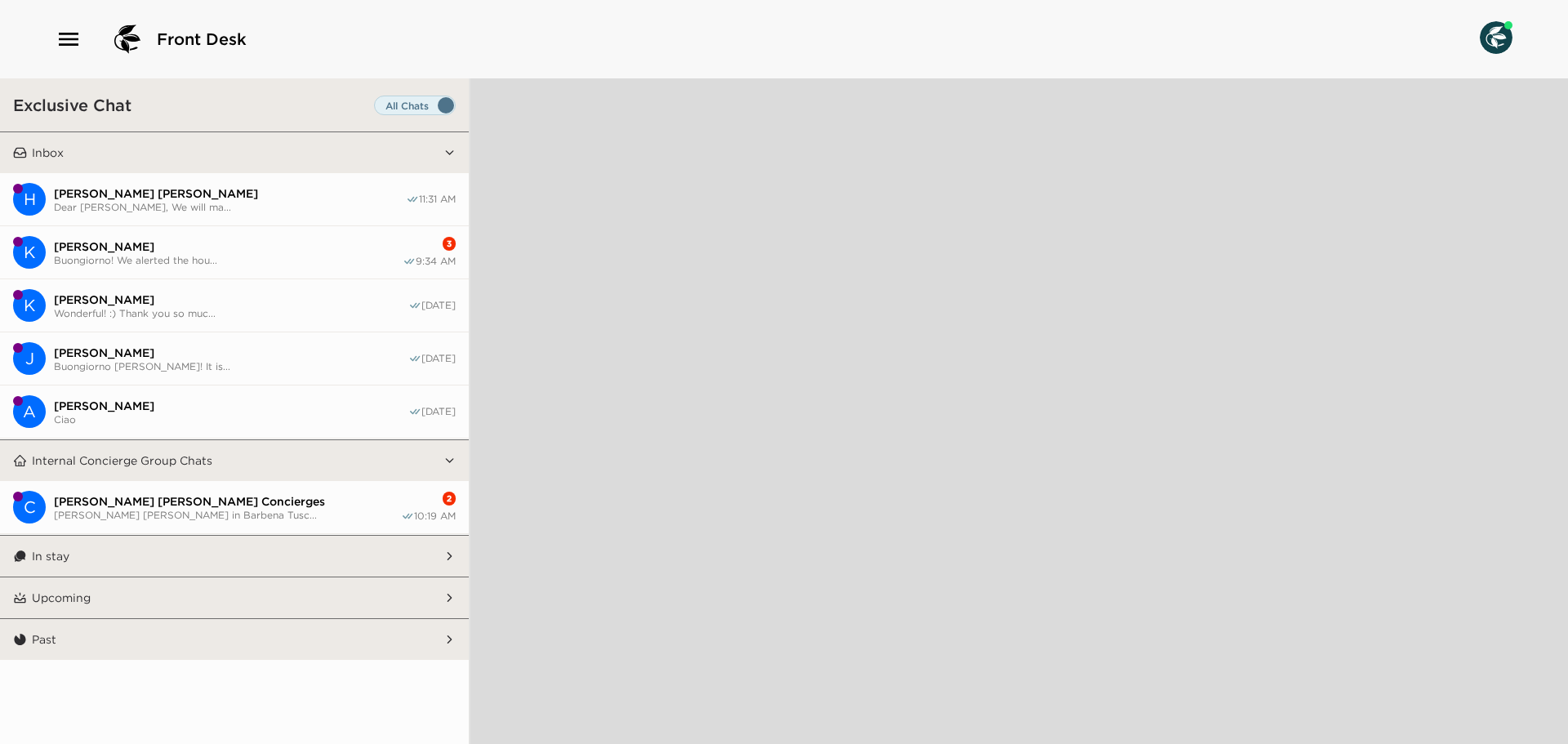
drag, startPoint x: 309, startPoint y: 238, endPoint x: 315, endPoint y: 246, distance: 10.0
click at [309, 238] on button "K Kip Wadsworth Buongiorno! We alerted the hou... 3 9:34 AM" at bounding box center [234, 252] width 468 height 53
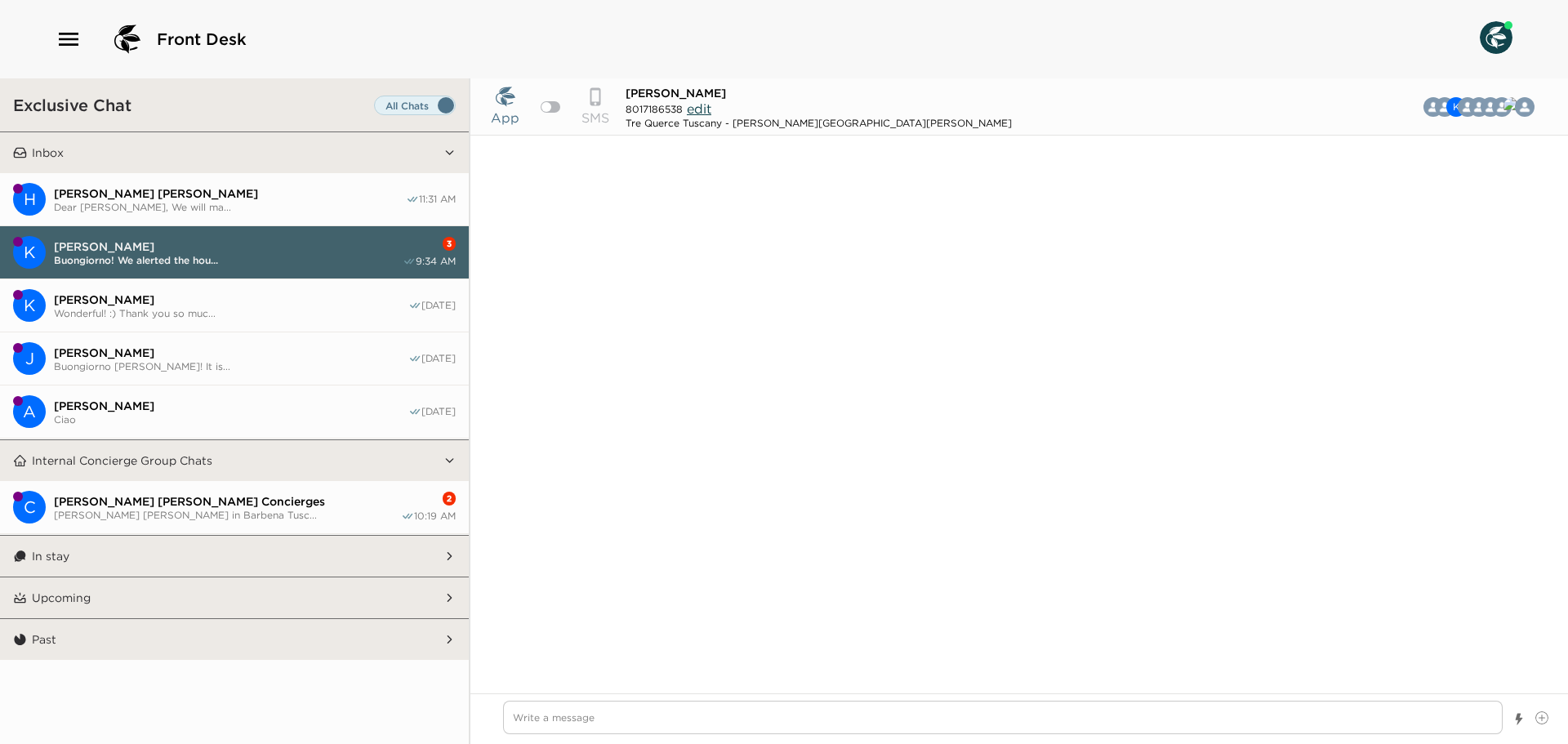
scroll to position [1421, 0]
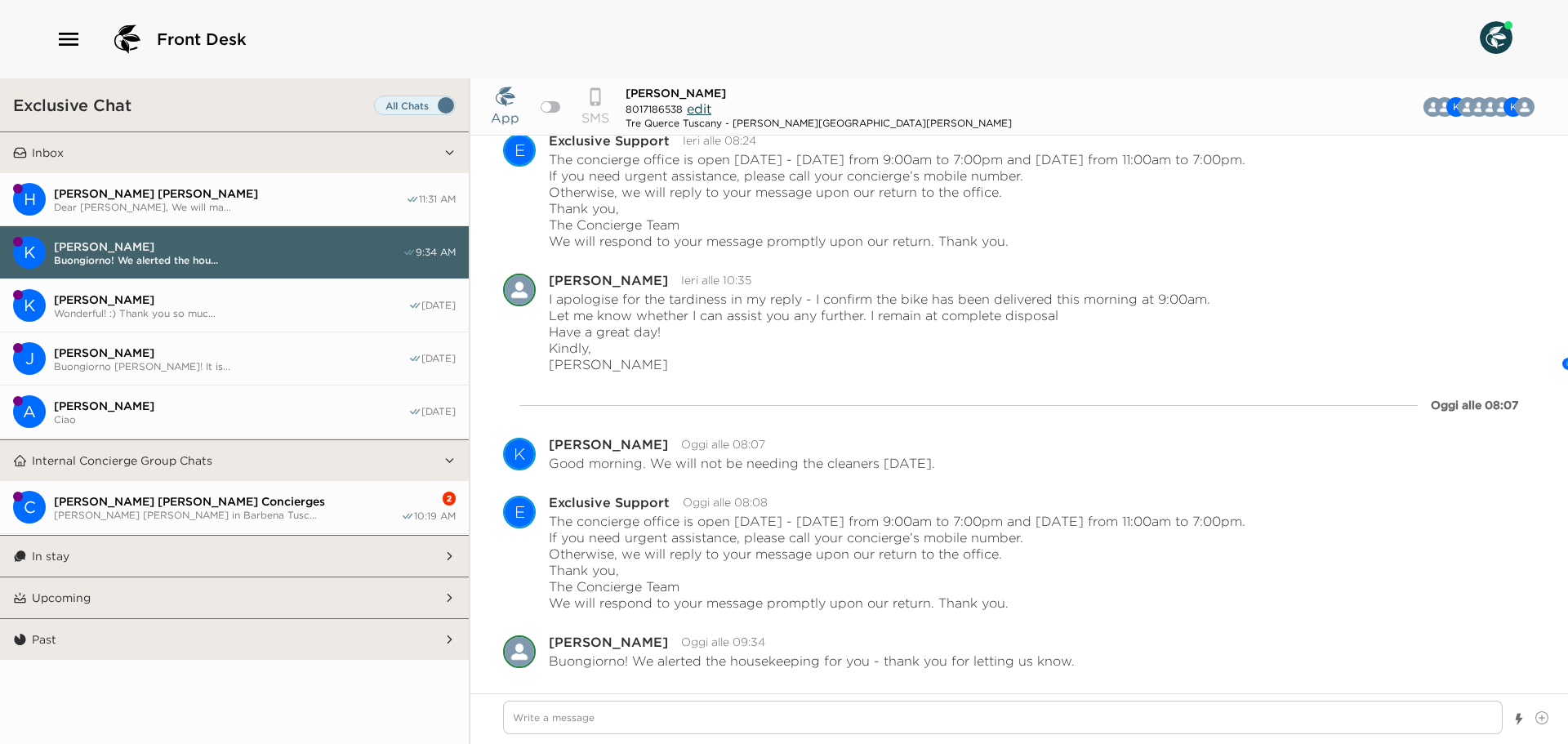
click at [244, 511] on span "Hays Holladay in Barbena Tusc..." at bounding box center [227, 515] width 347 height 13
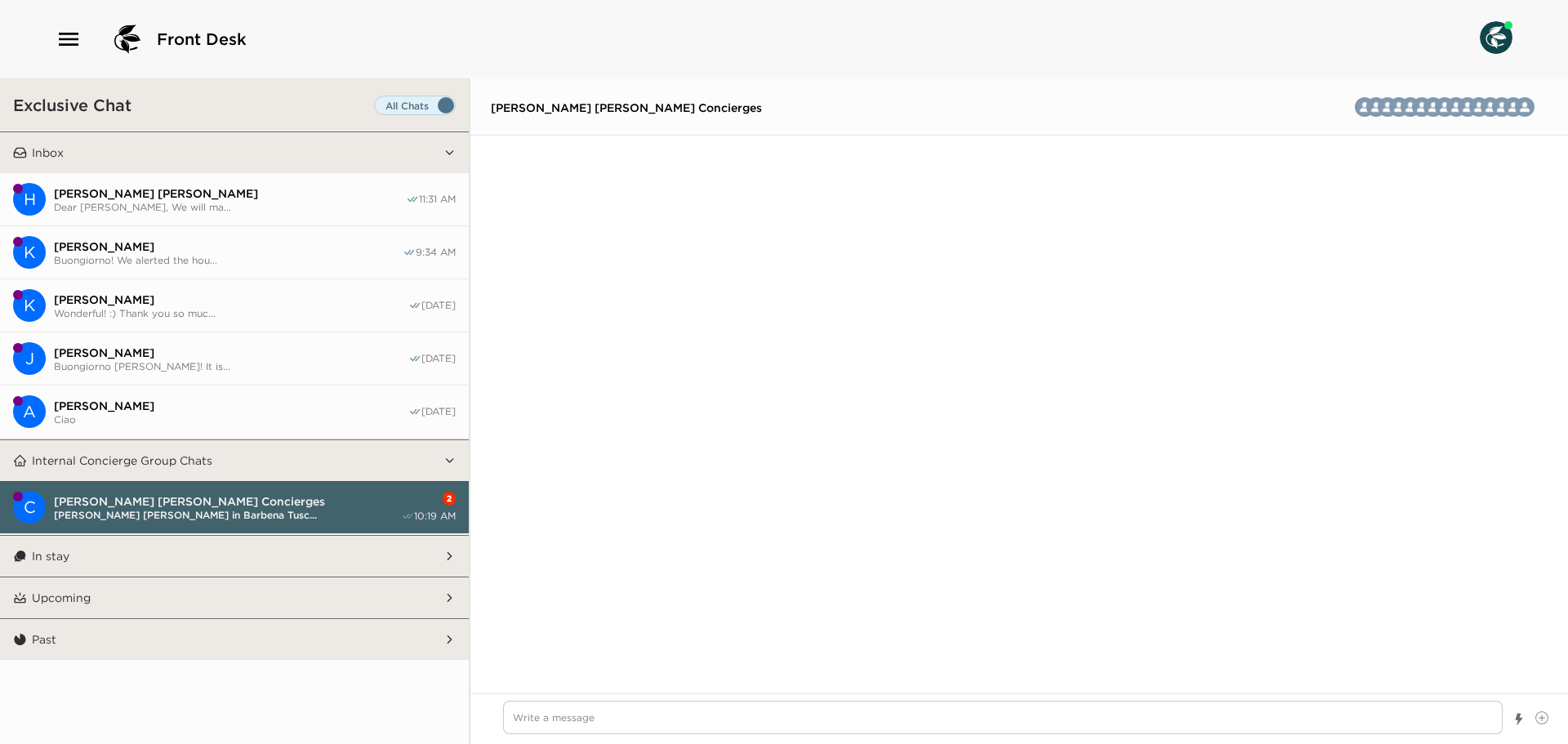
scroll to position [2490, 0]
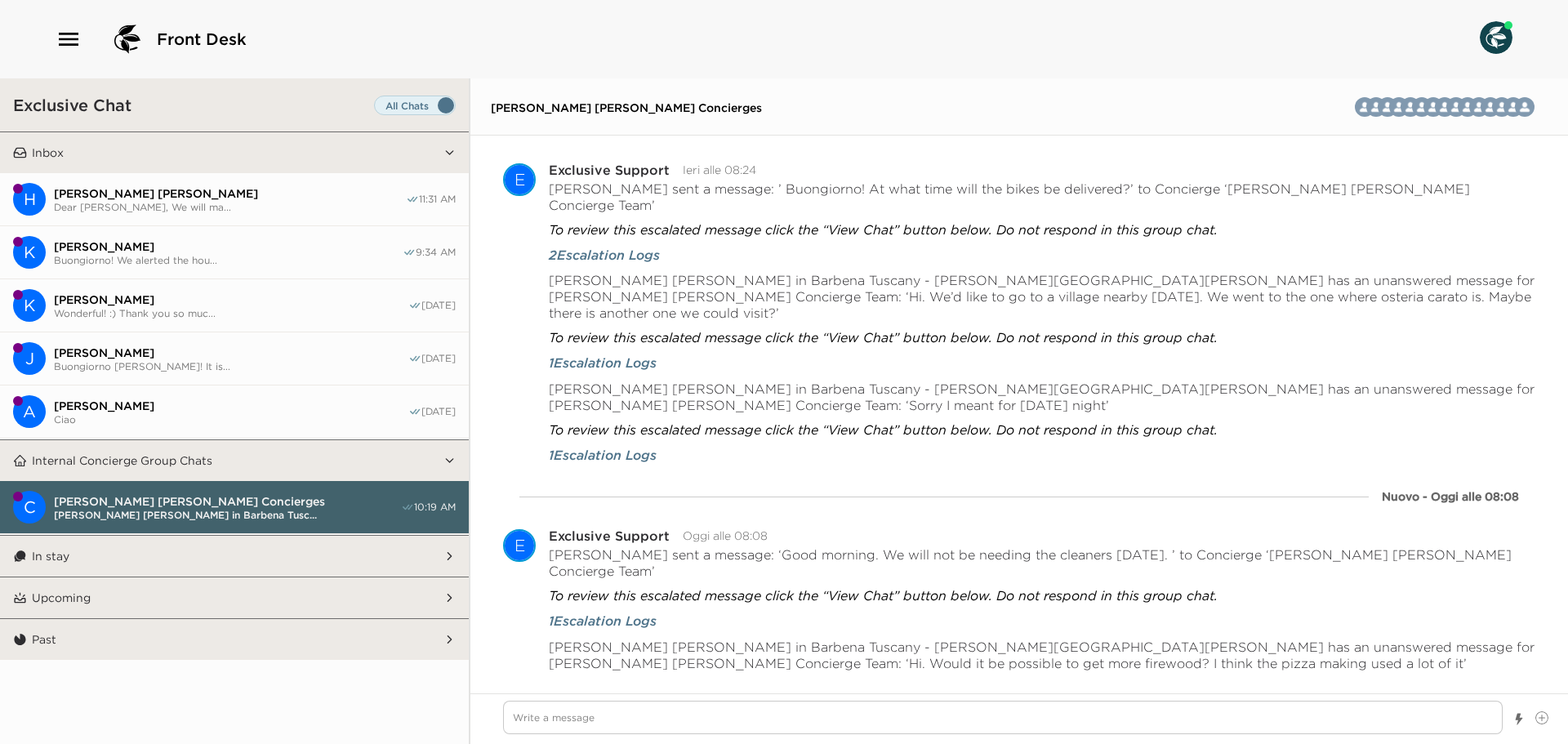
click at [272, 210] on span "Dear Mr. Holloway, We will ma..." at bounding box center [229, 206] width 352 height 13
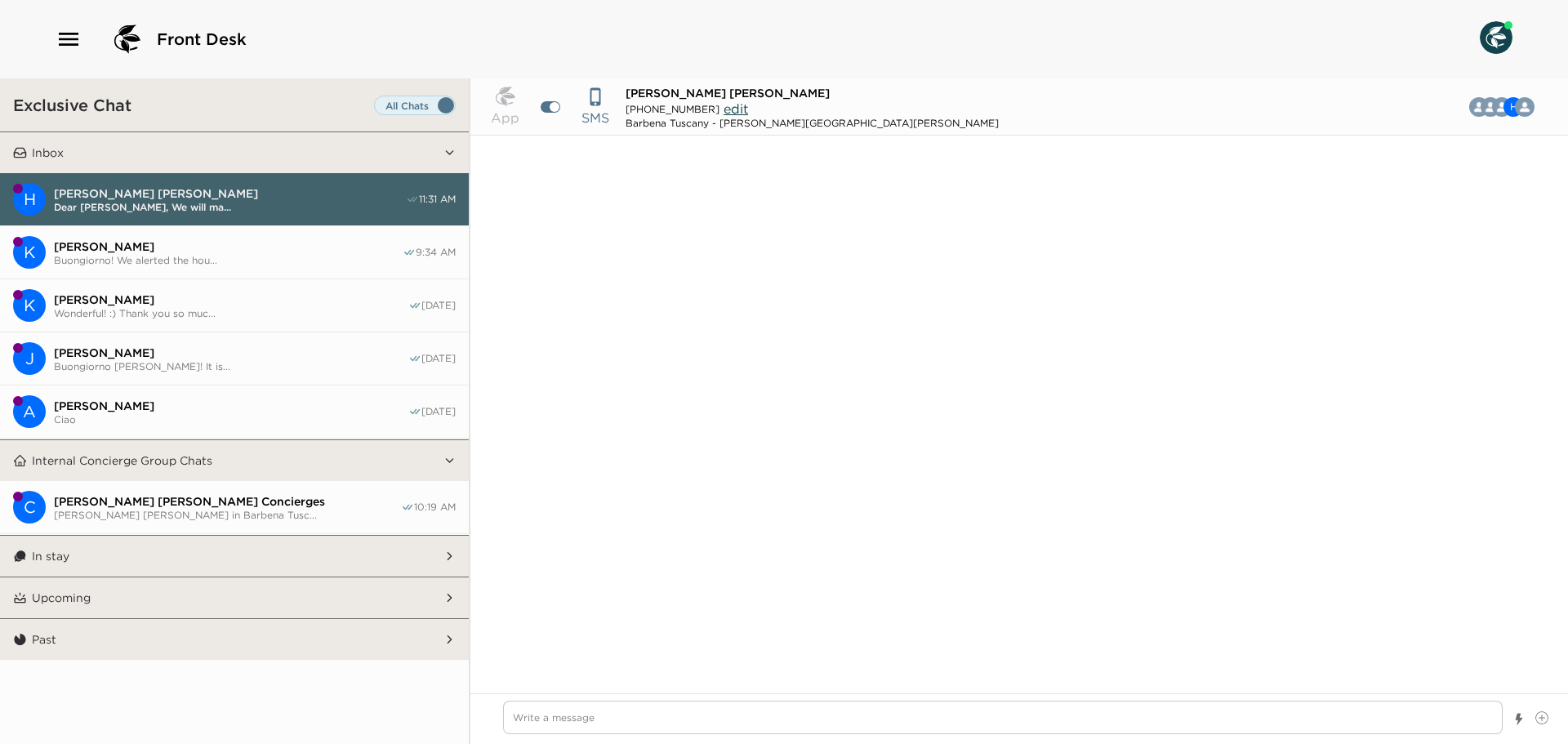
scroll to position [1903, 0]
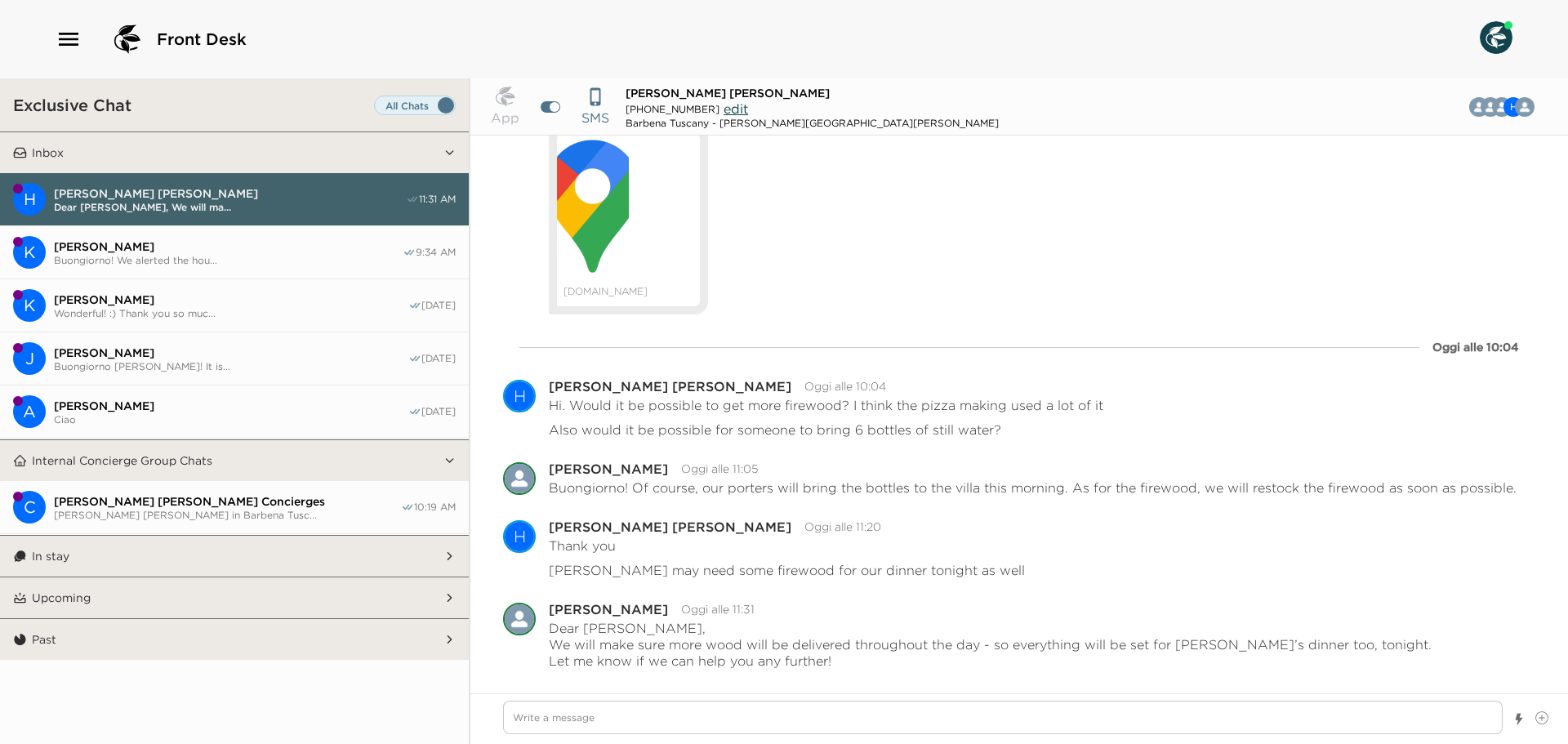
click at [270, 251] on span "Kip Wadsworth" at bounding box center [228, 246] width 349 height 14
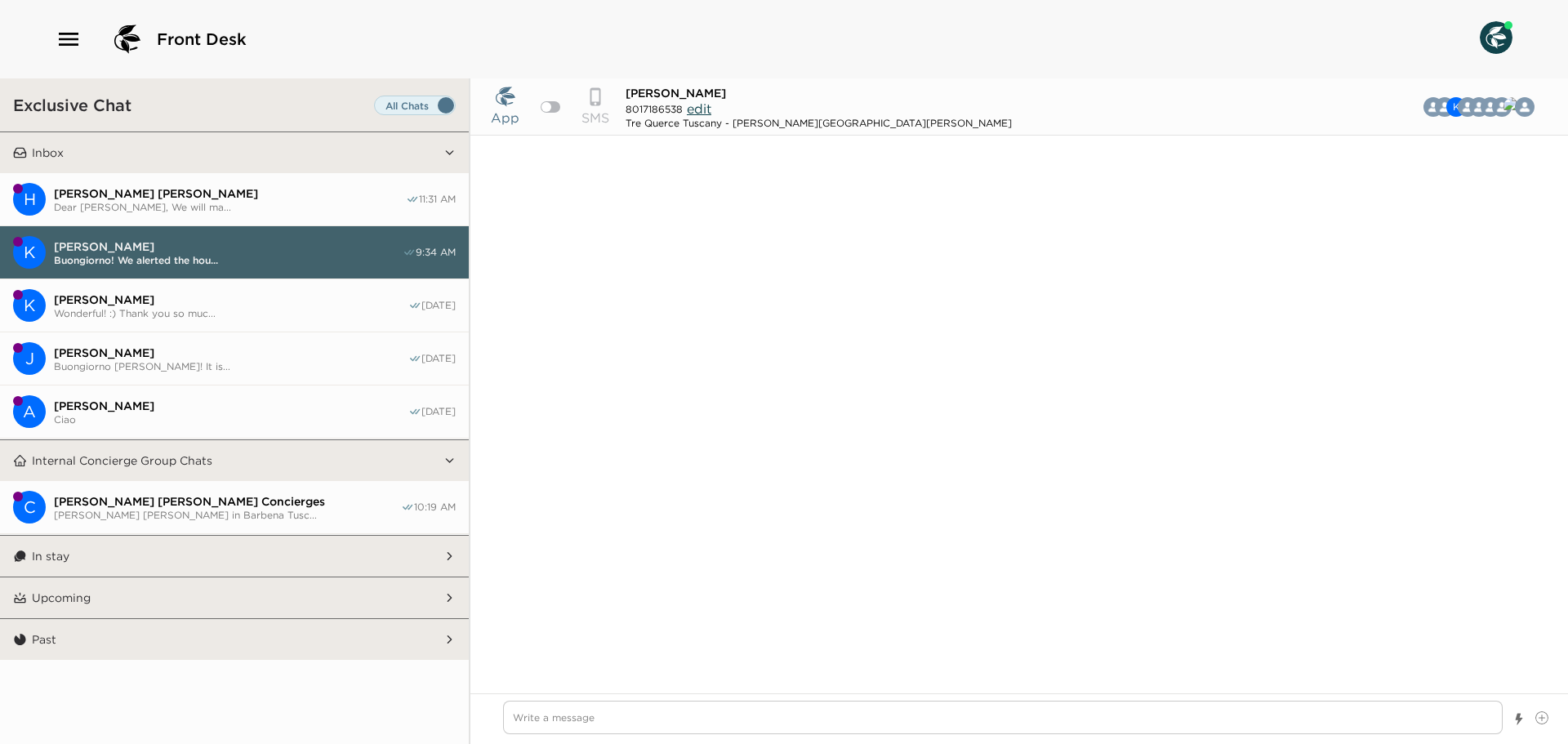
scroll to position [1421, 0]
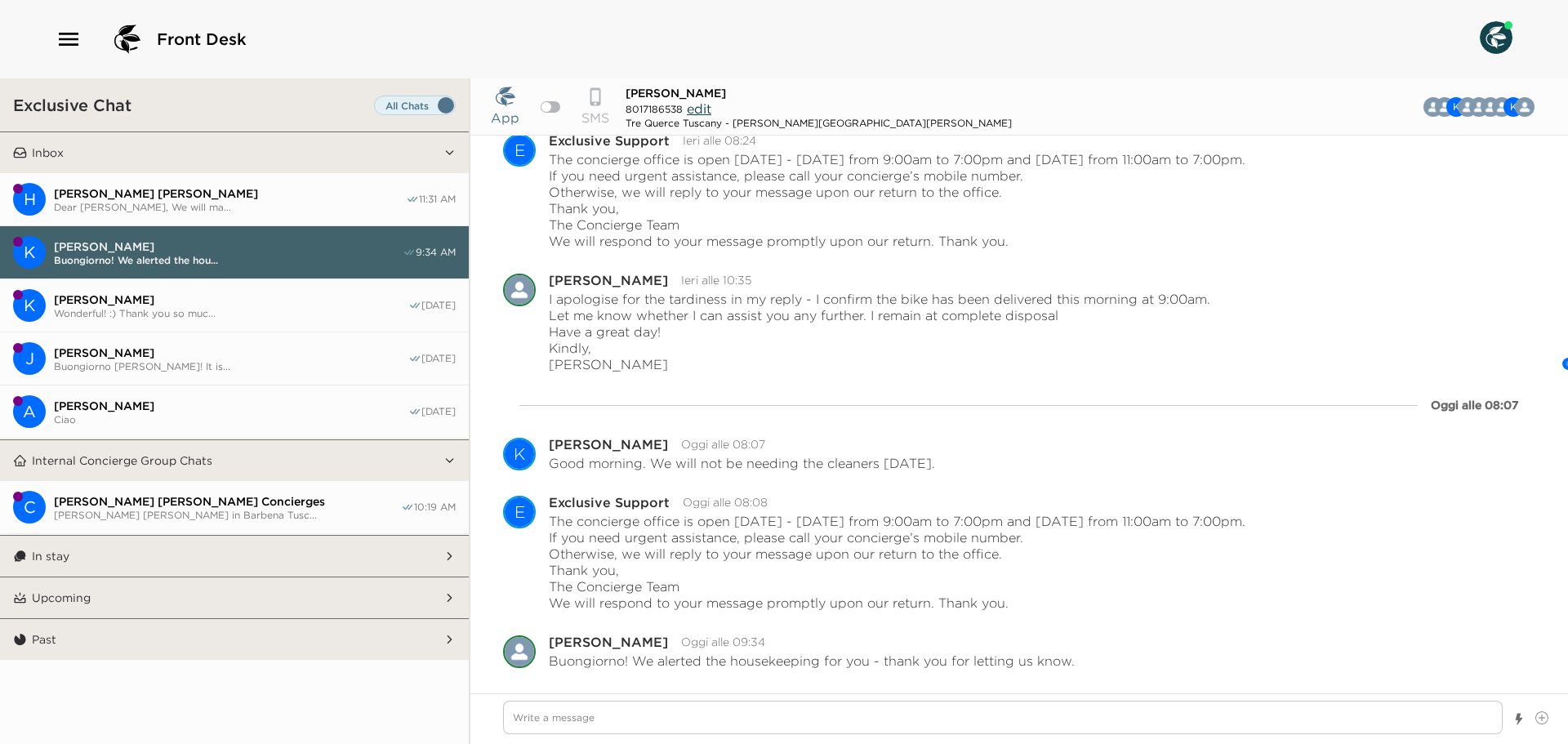
click at [260, 197] on span "Hays Holladay" at bounding box center [229, 193] width 352 height 14
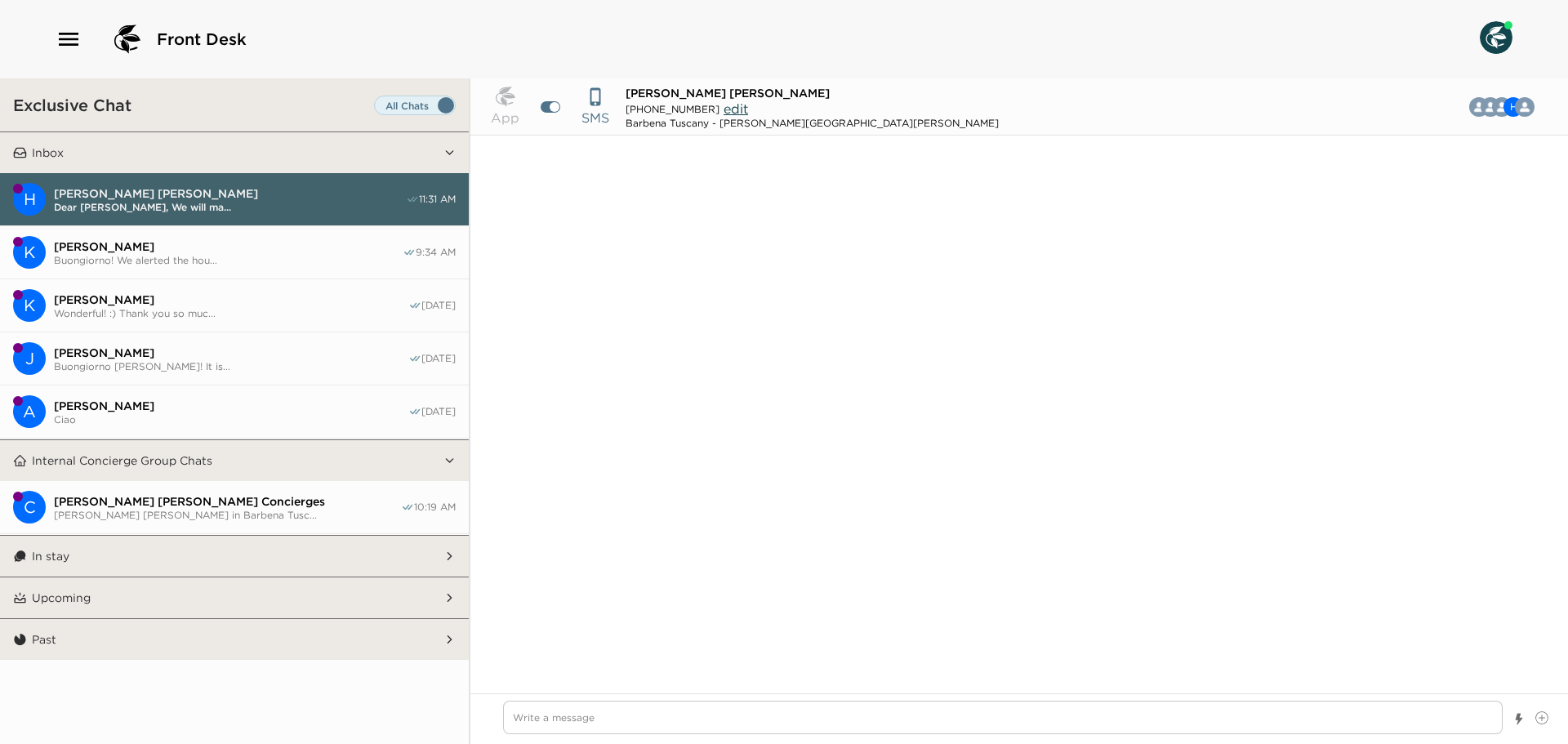
scroll to position [1903, 0]
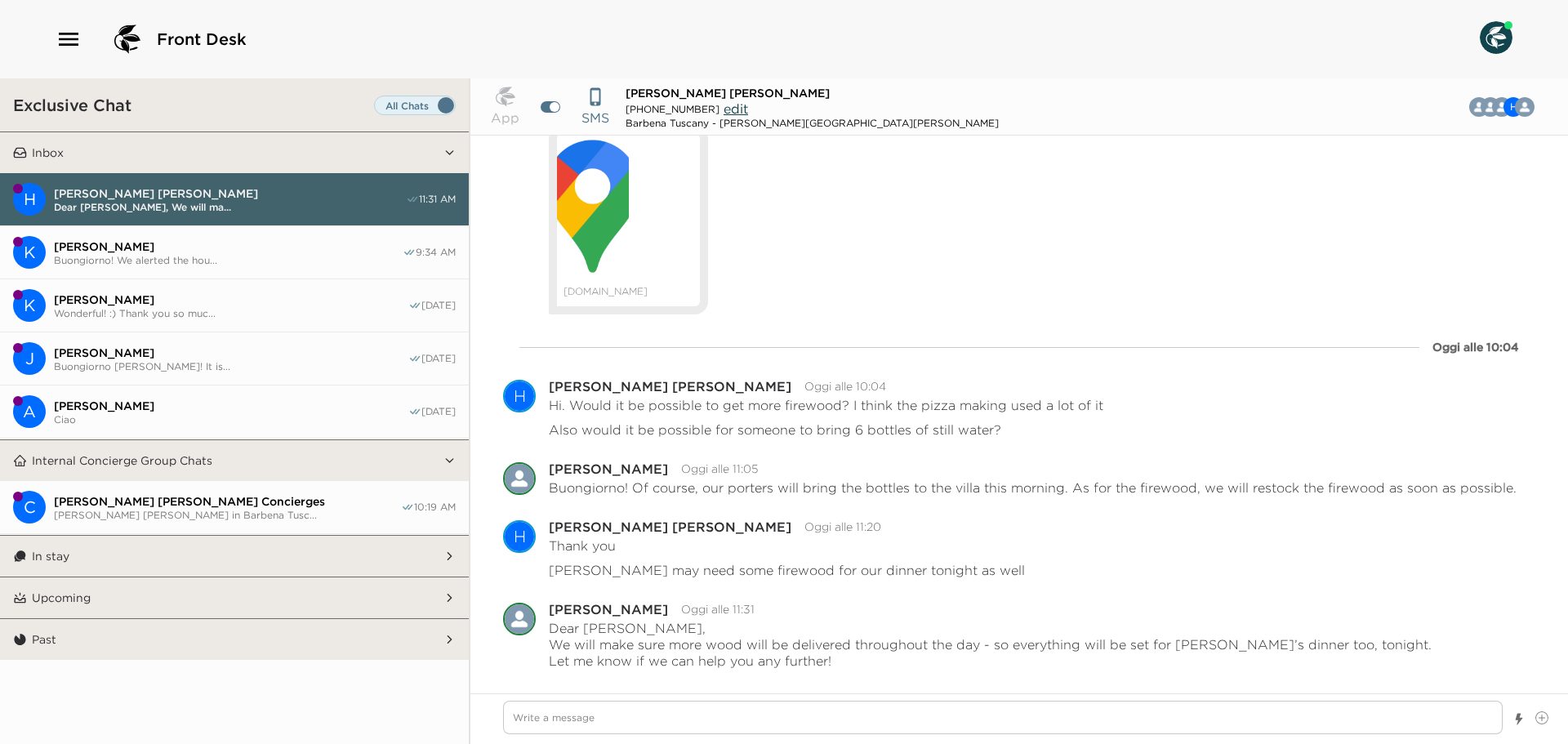
type textarea "x"
